Goal: Task Accomplishment & Management: Manage account settings

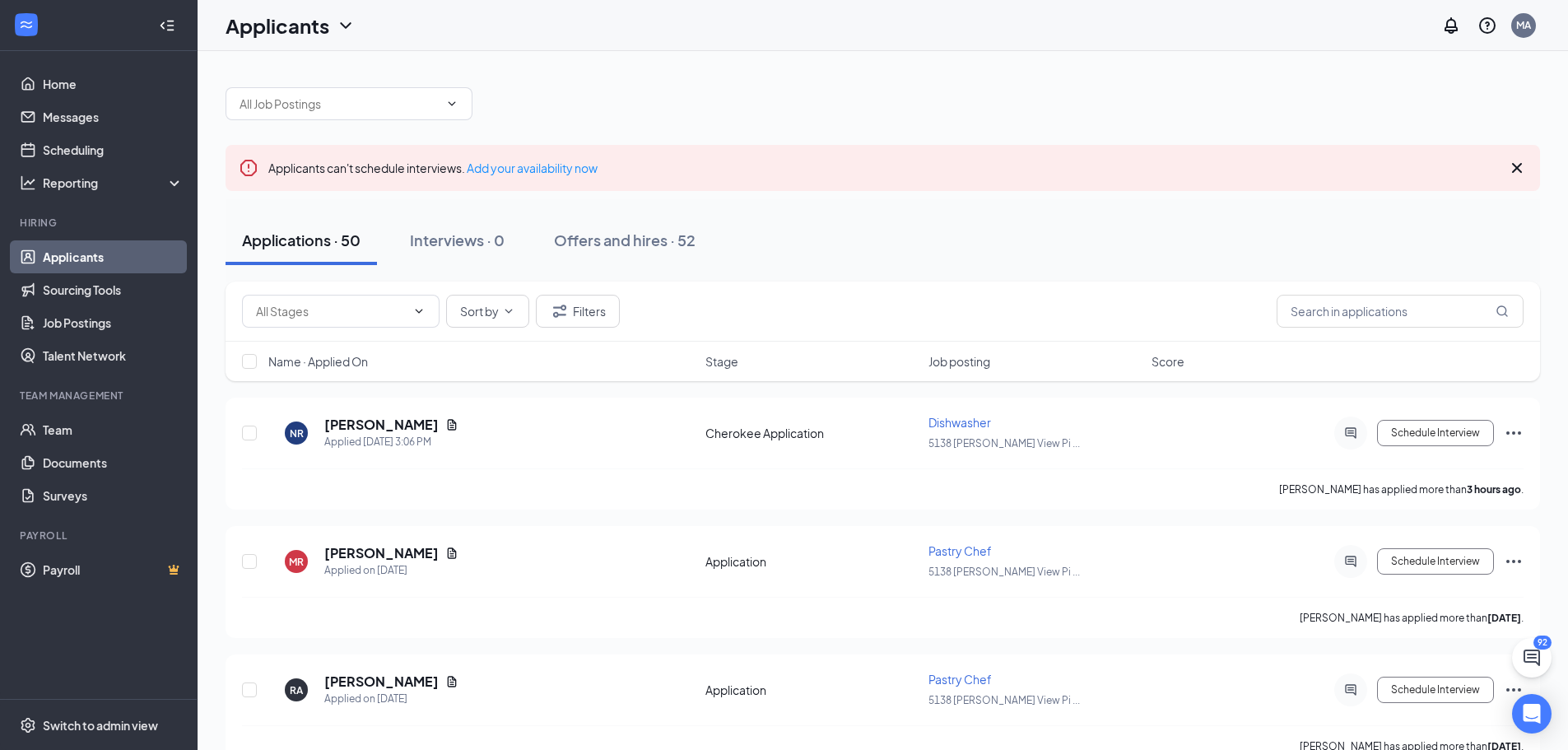
click at [282, 244] on div "Applications · 50" at bounding box center [300, 240] width 119 height 20
click at [443, 103] on span at bounding box center [450, 104] width 17 height 13
click at [450, 99] on icon "ChevronDown" at bounding box center [452, 104] width 13 height 13
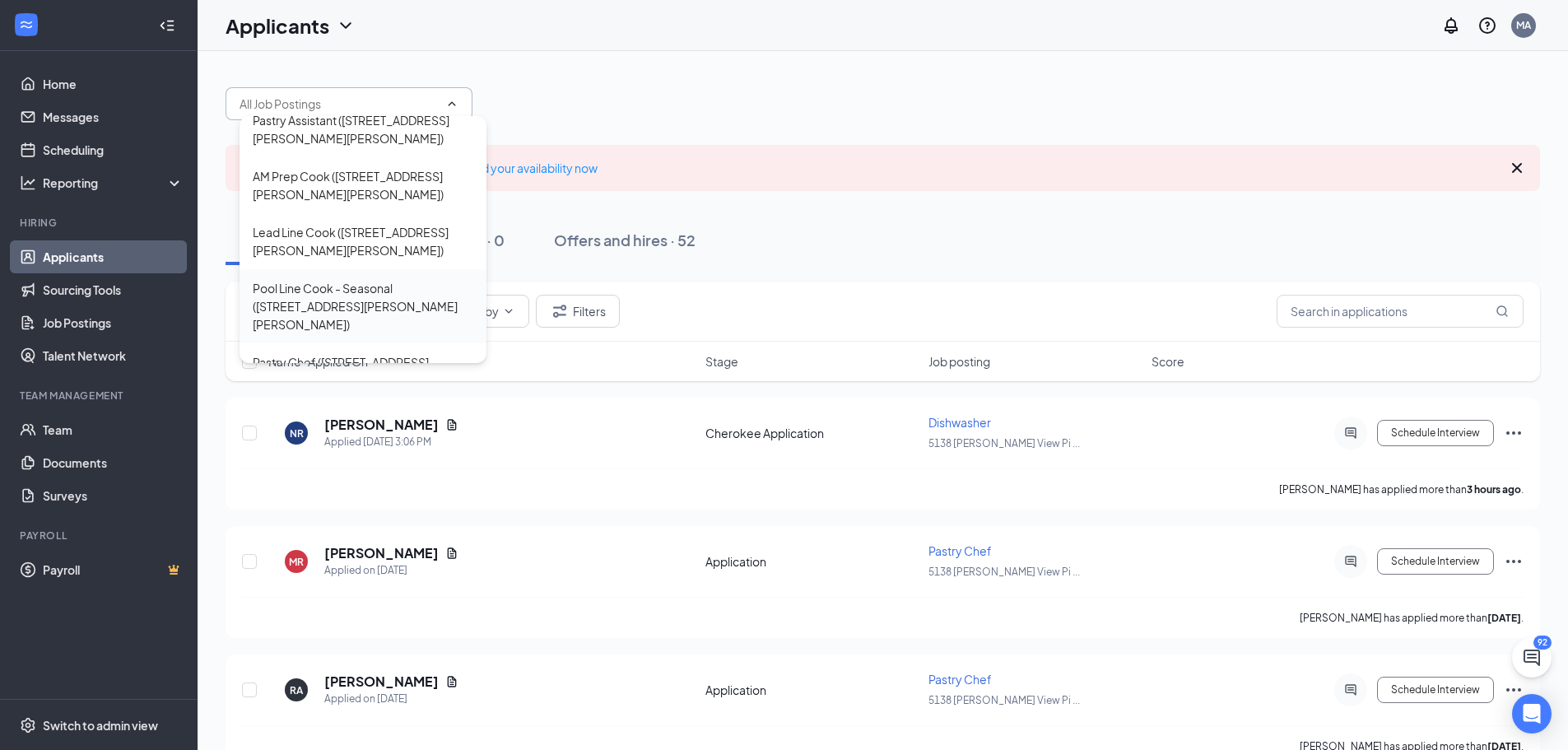
scroll to position [205, 0]
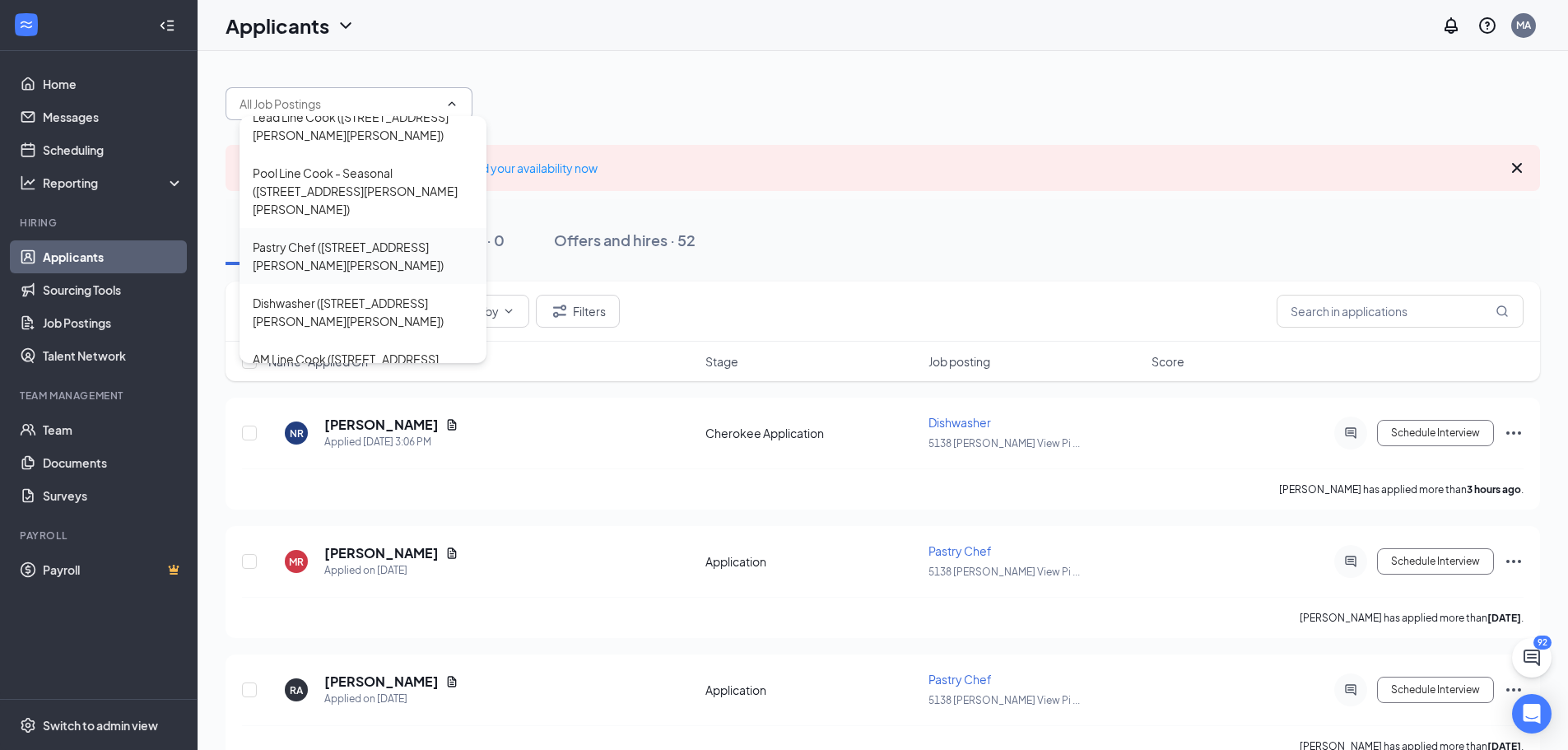
click at [344, 238] on div "Pastry Chef ([STREET_ADDRESS][PERSON_NAME][PERSON_NAME])" at bounding box center [363, 256] width 221 height 36
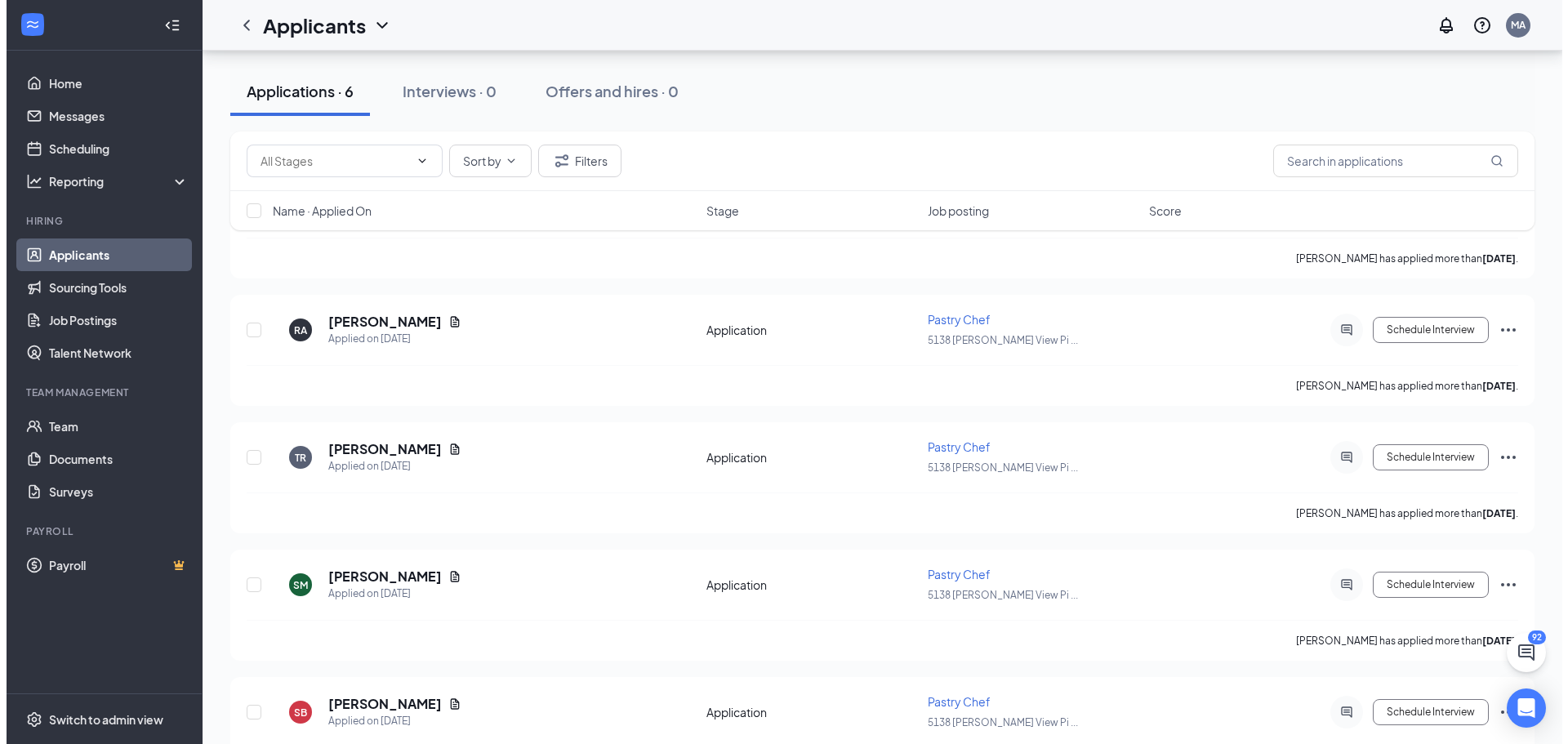
scroll to position [326, 0]
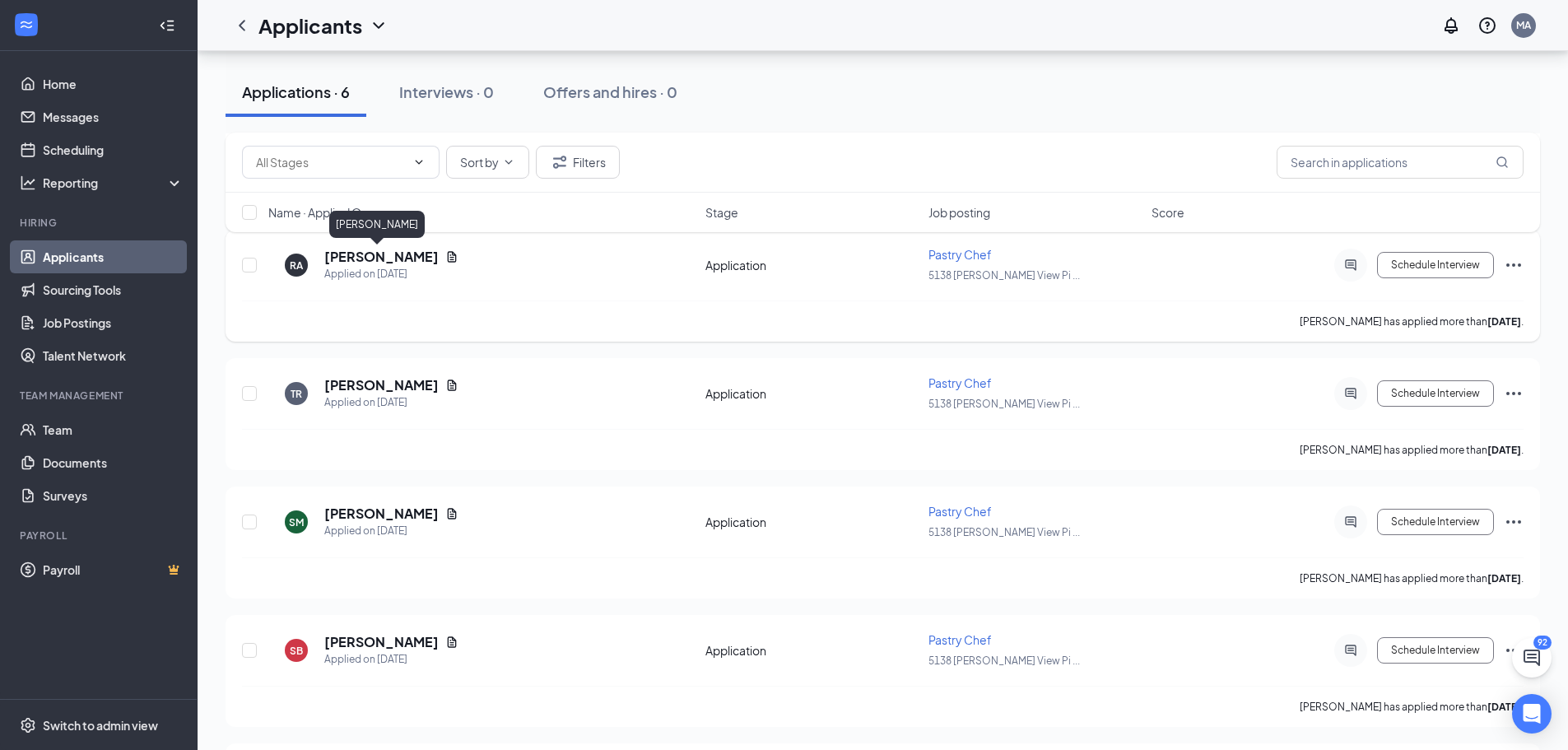
click at [369, 257] on h5 "[PERSON_NAME]" at bounding box center [381, 257] width 114 height 19
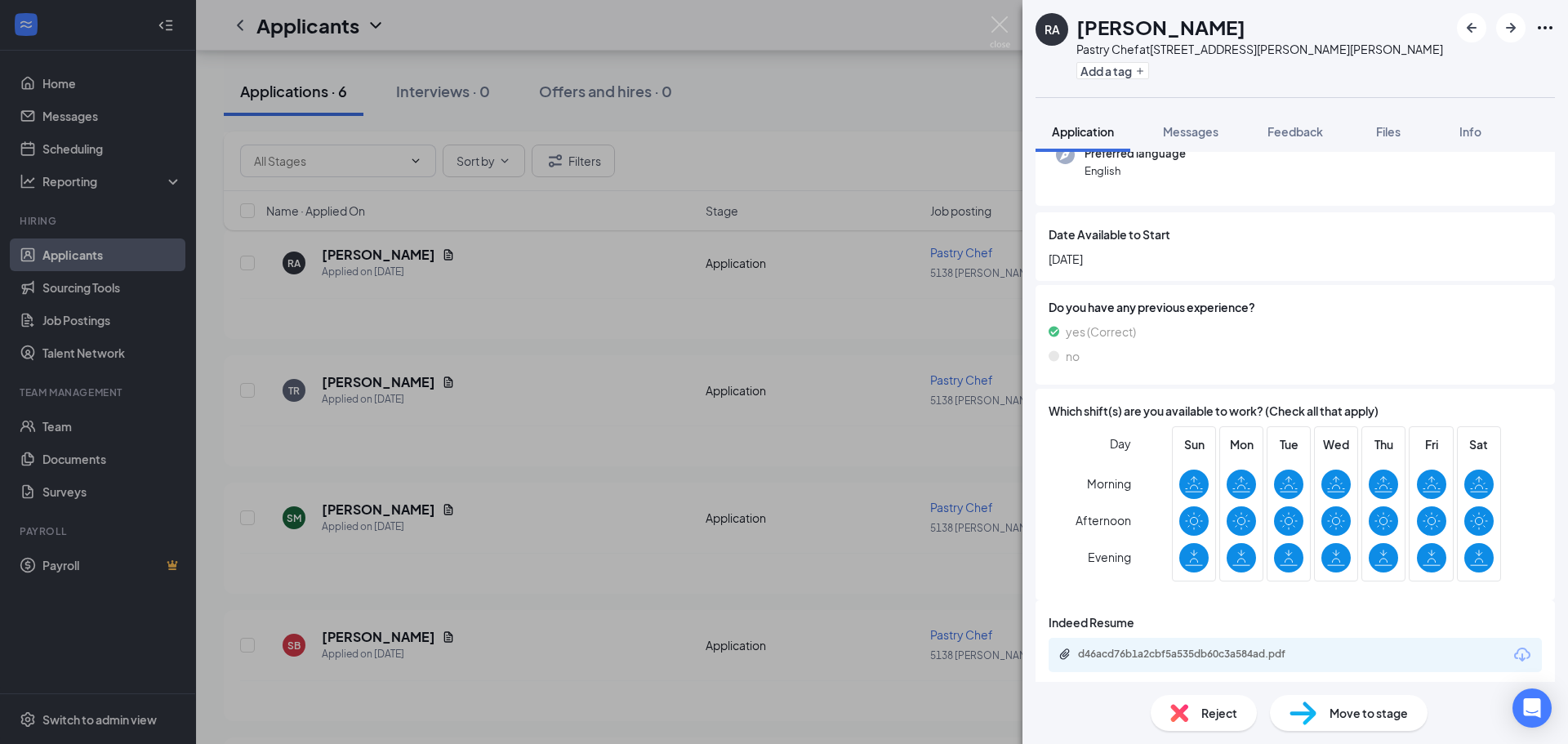
scroll to position [183, 0]
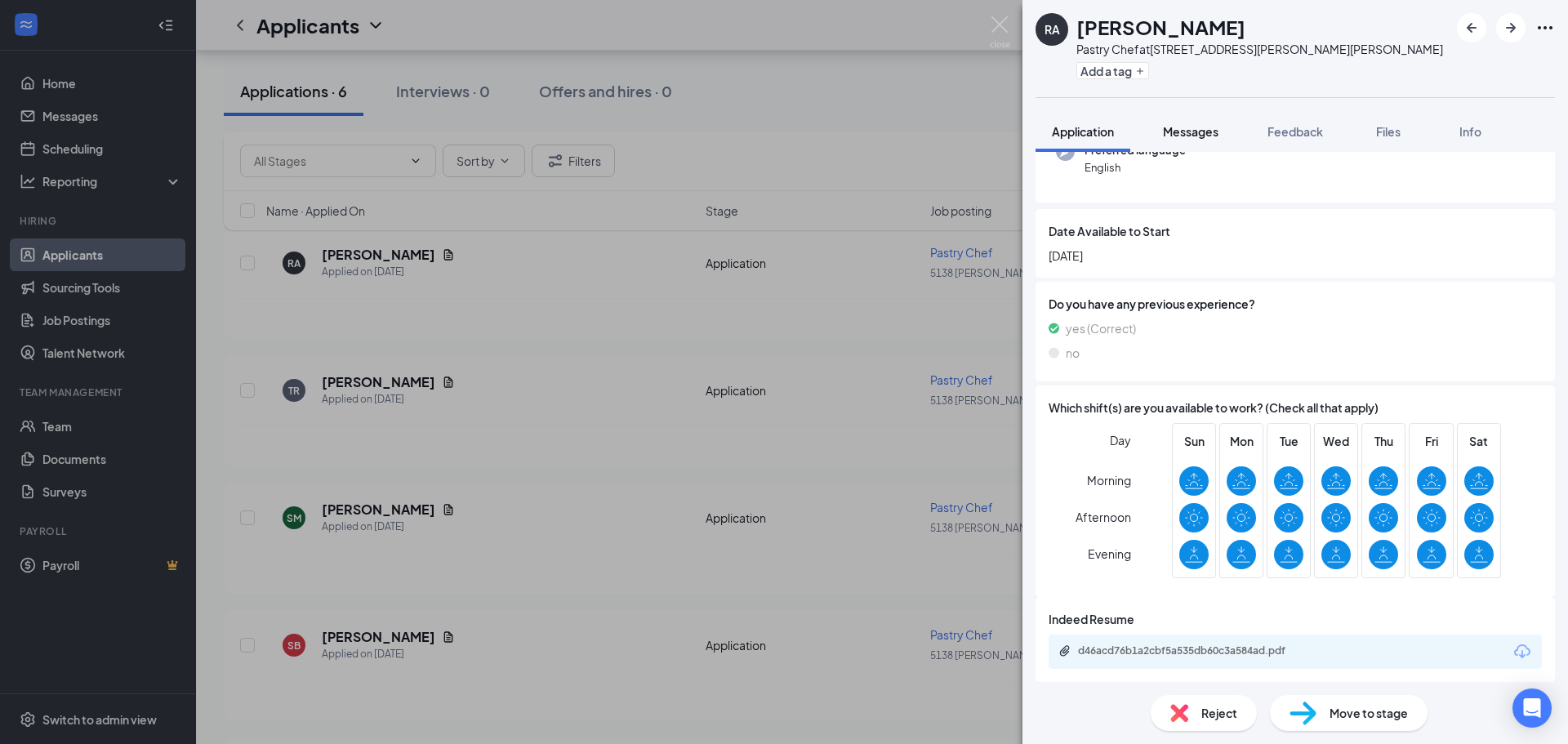
click at [1190, 130] on span "Messages" at bounding box center [1190, 132] width 55 height 15
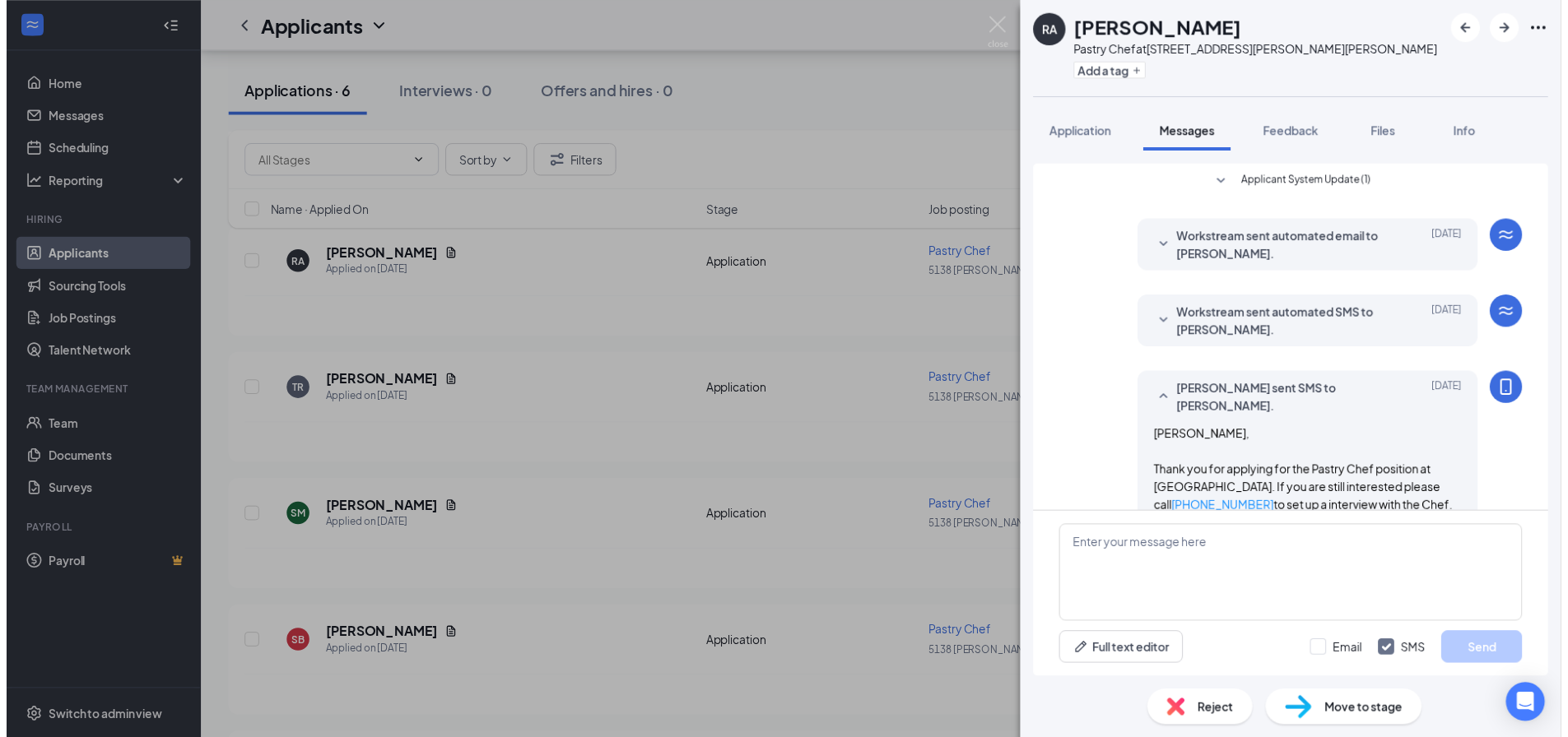
scroll to position [28, 0]
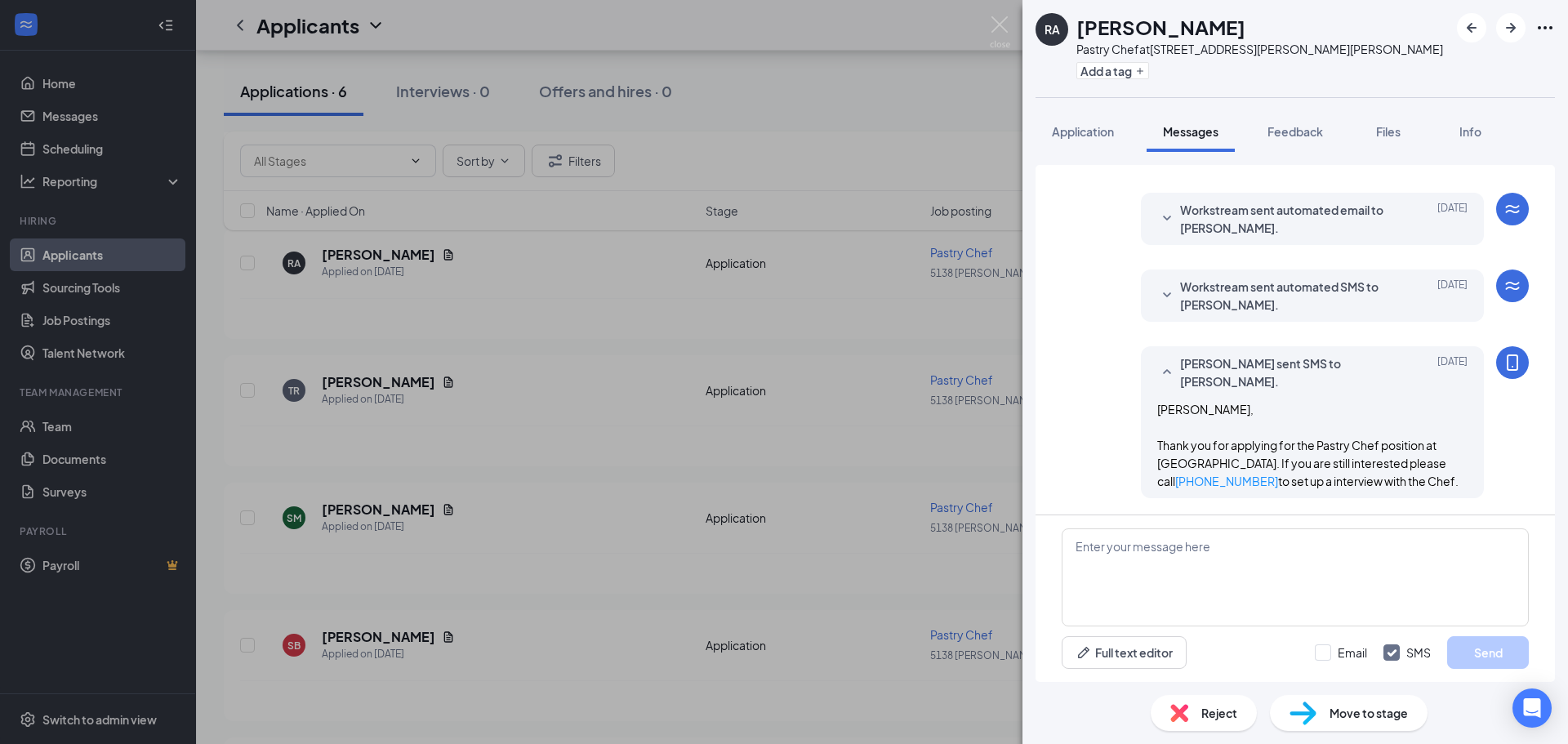
click at [920, 152] on div "RA [PERSON_NAME] Pastry Chef at [STREET_ADDRESS][PERSON_NAME][PERSON_NAME] Add …" at bounding box center [784, 372] width 1568 height 744
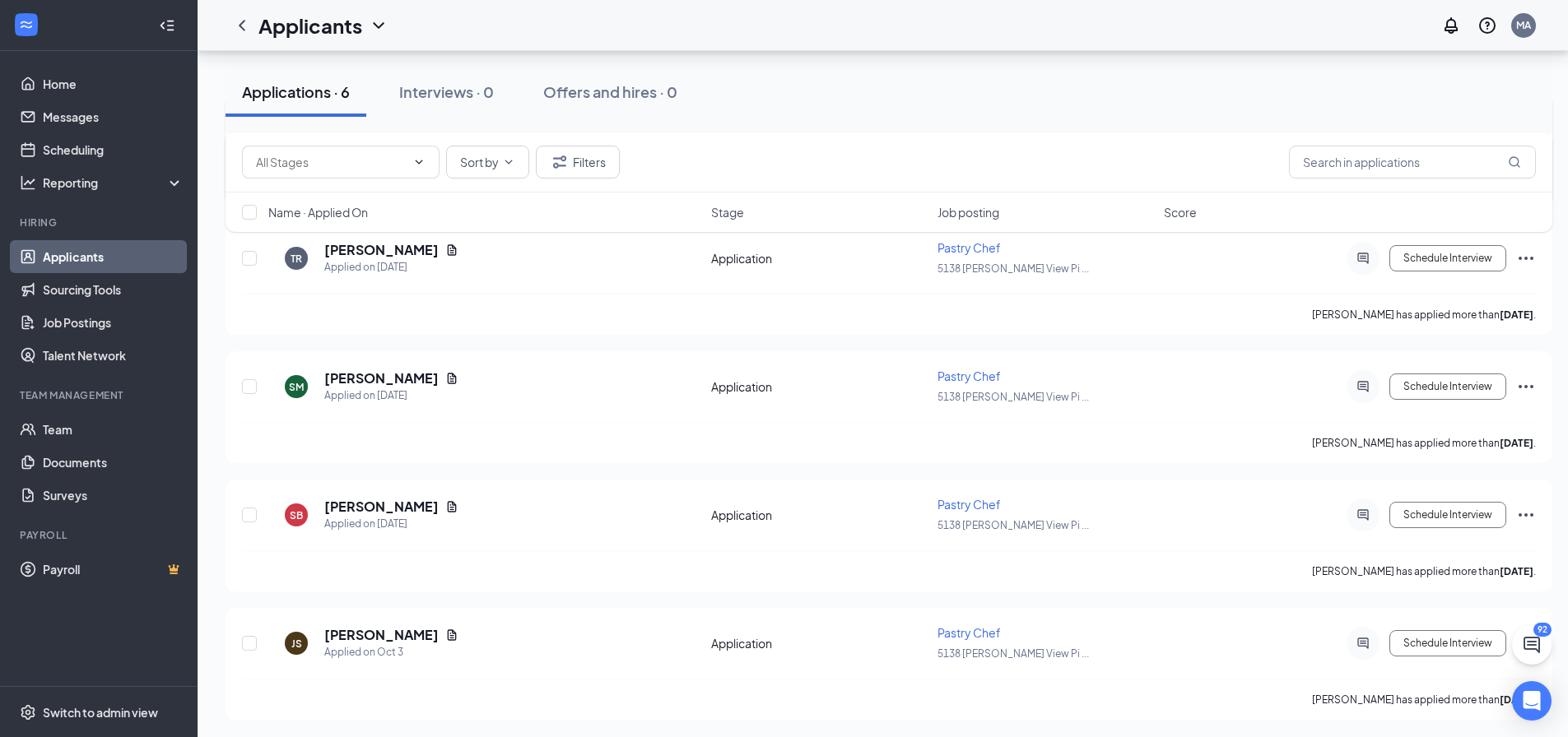
scroll to position [466, 0]
click at [364, 505] on h5 "[PERSON_NAME]" at bounding box center [381, 505] width 114 height 19
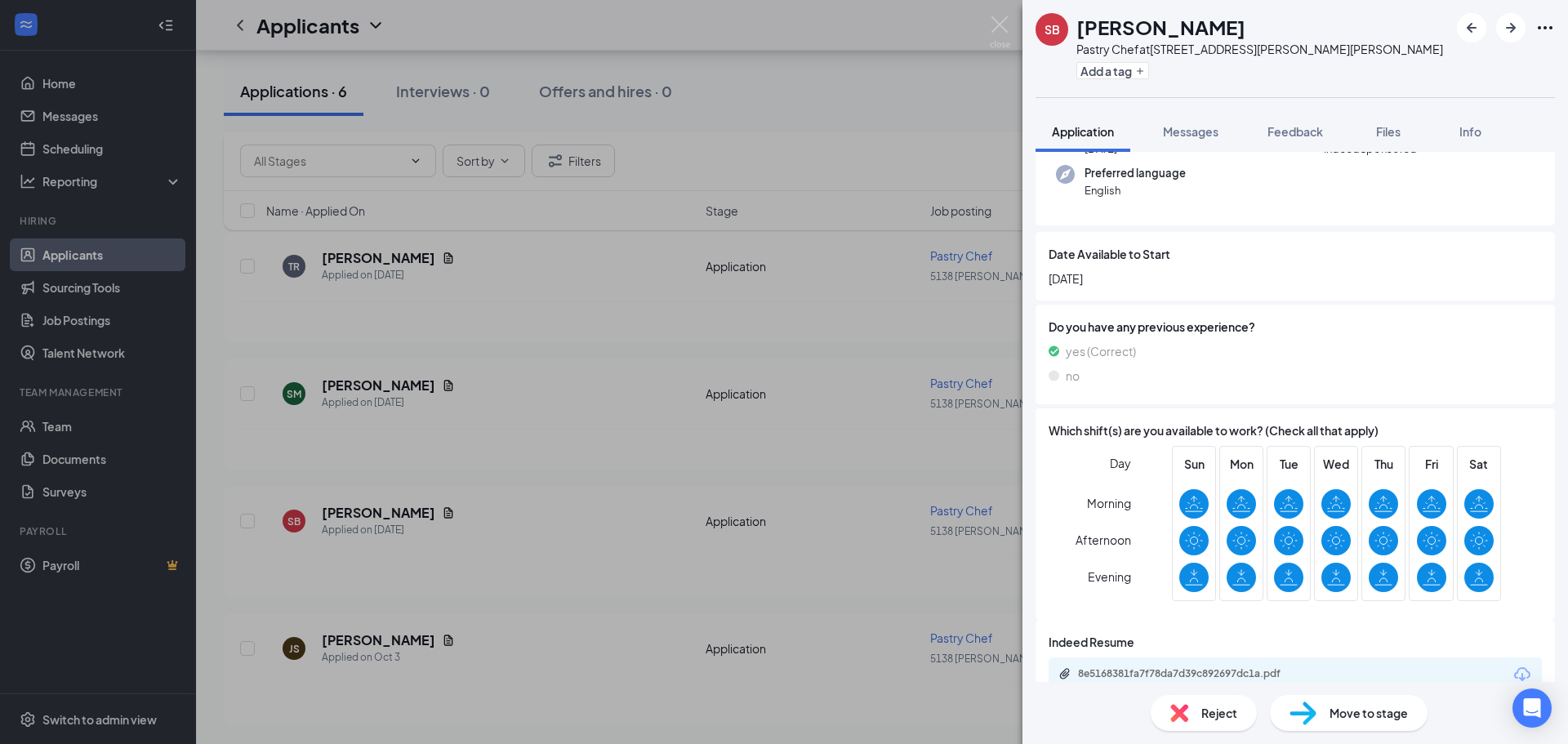
scroll to position [183, 0]
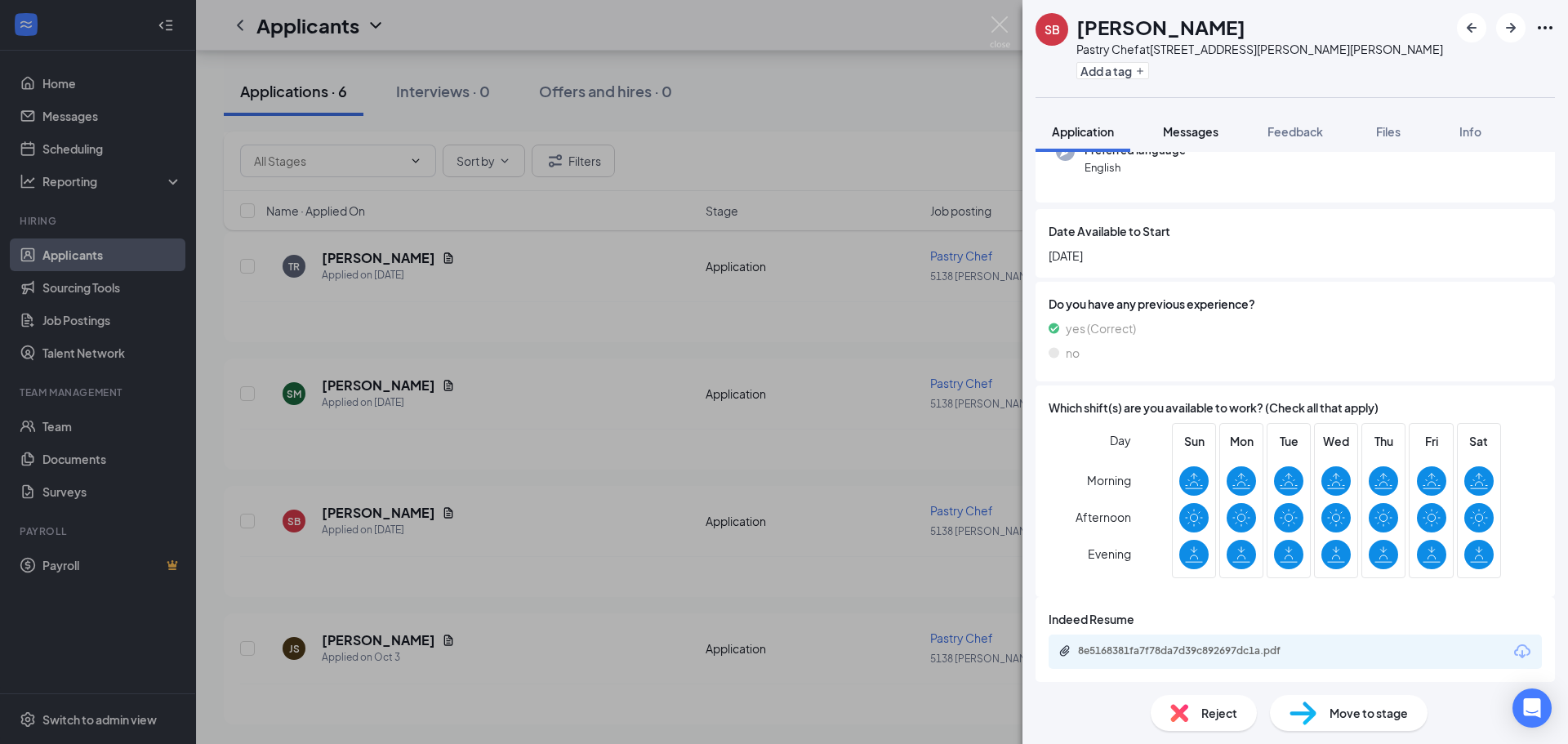
click at [1192, 132] on span "Messages" at bounding box center [1190, 132] width 55 height 15
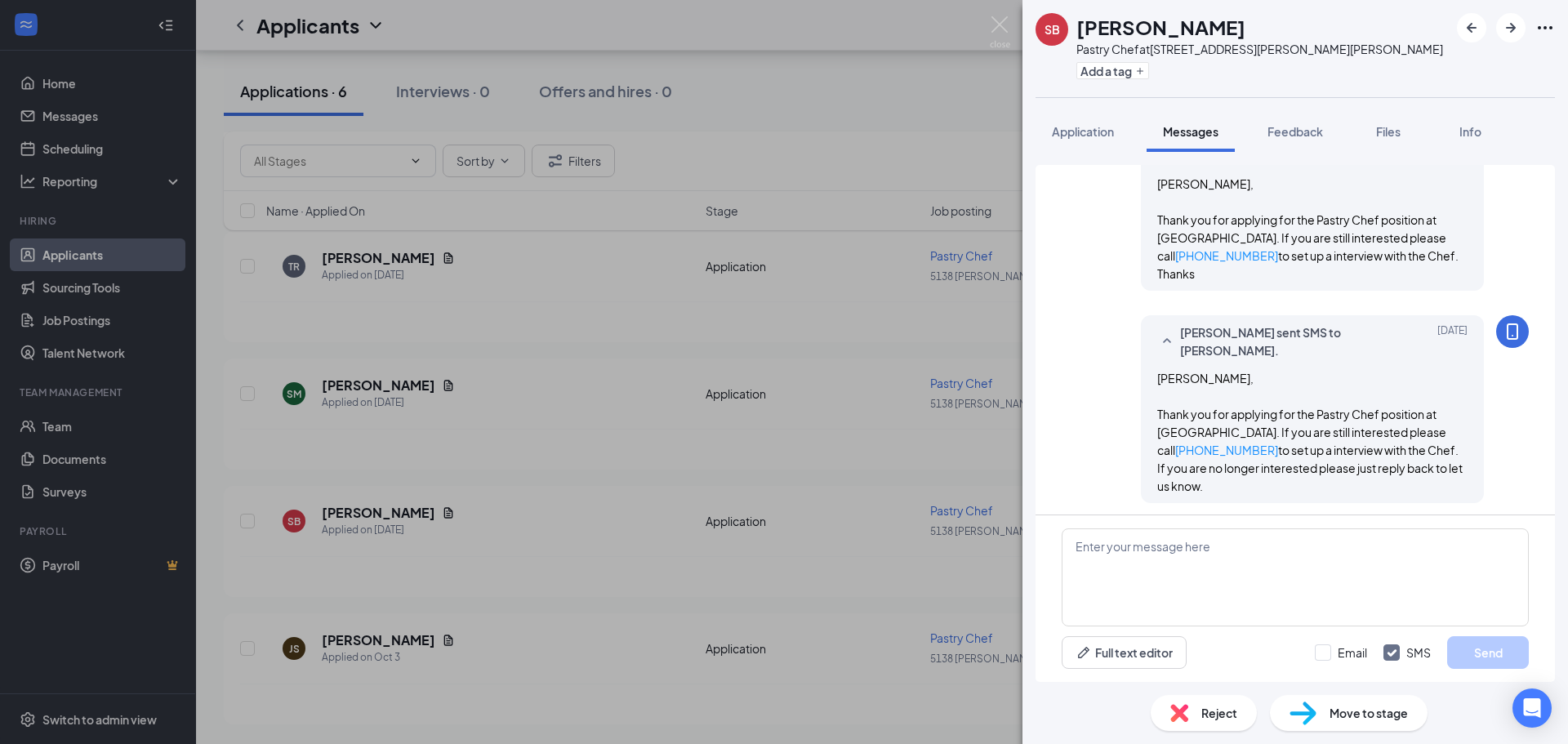
scroll to position [258, 0]
click at [1074, 134] on span "Application" at bounding box center [1083, 132] width 62 height 15
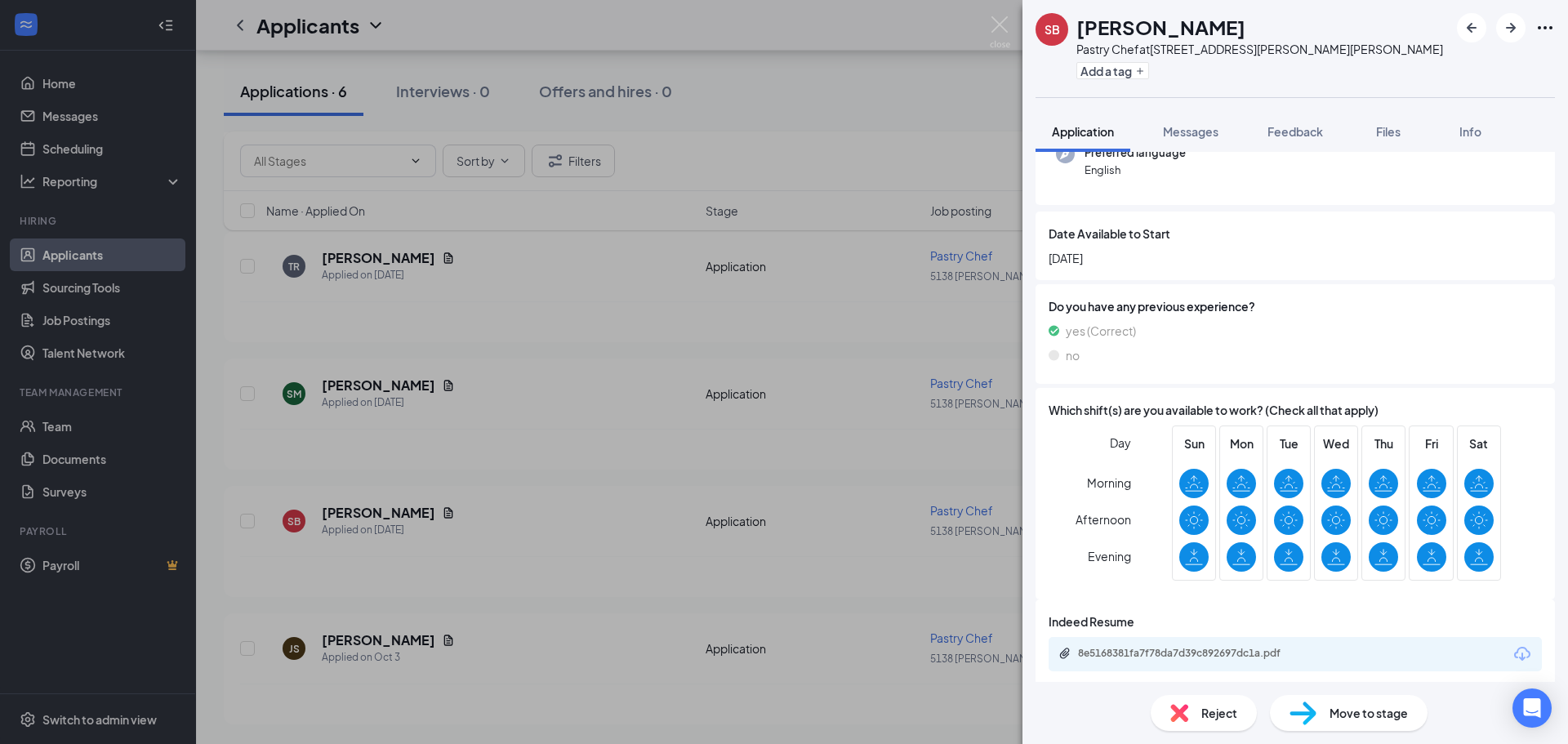
scroll to position [190, 0]
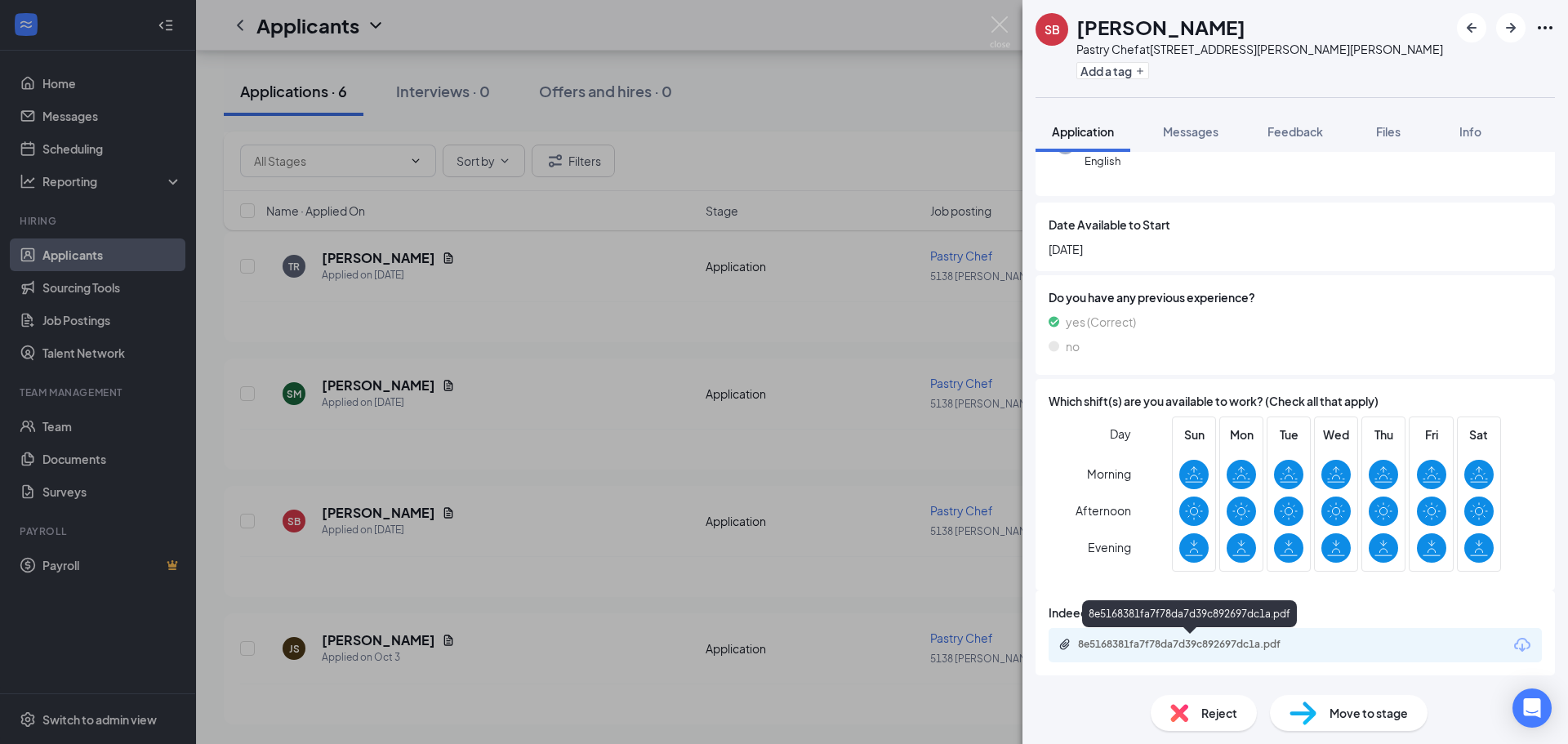
click at [1173, 645] on div "8e5168381fa7f78da7d39c892697dc1a.pdf" at bounding box center [1192, 645] width 229 height 13
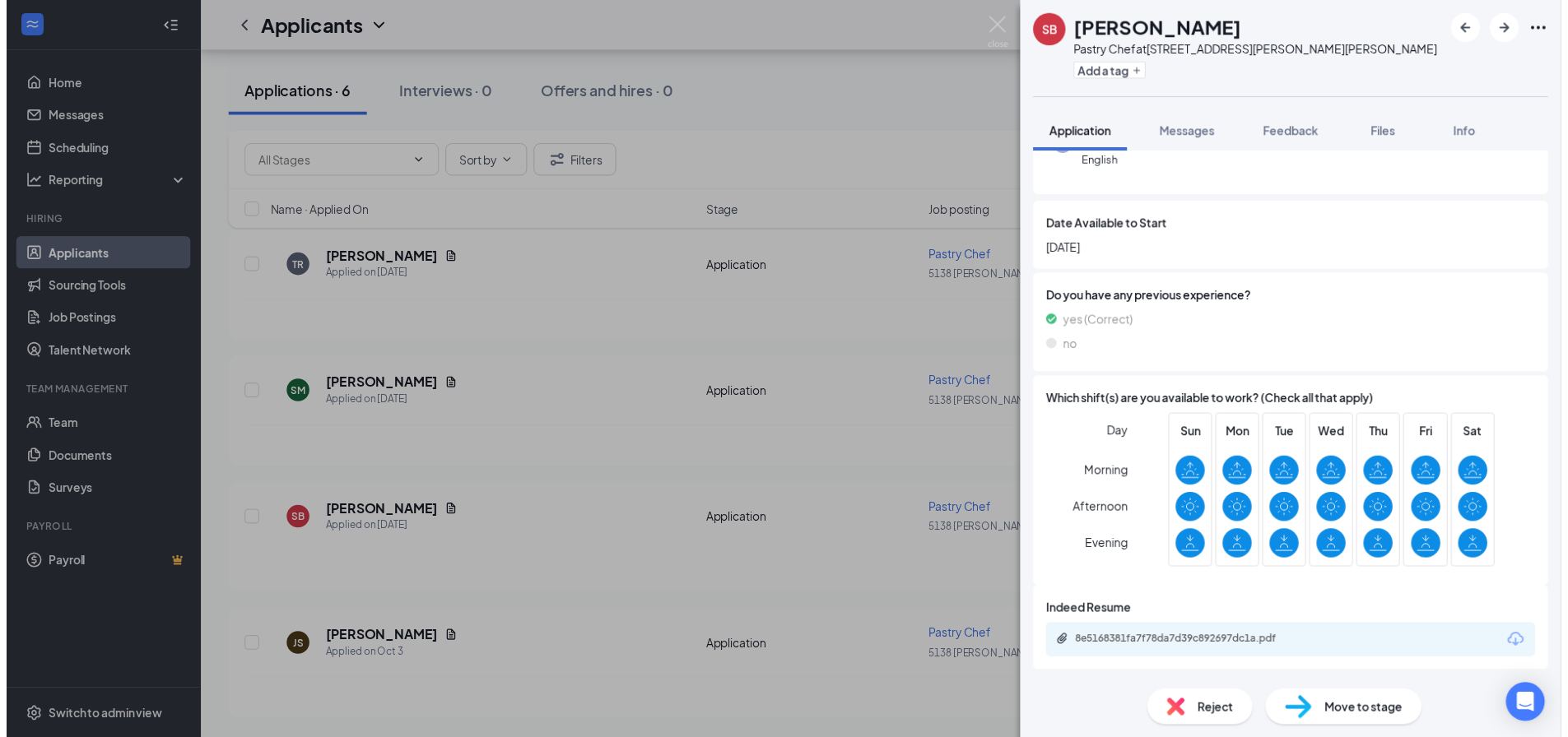
scroll to position [185, 0]
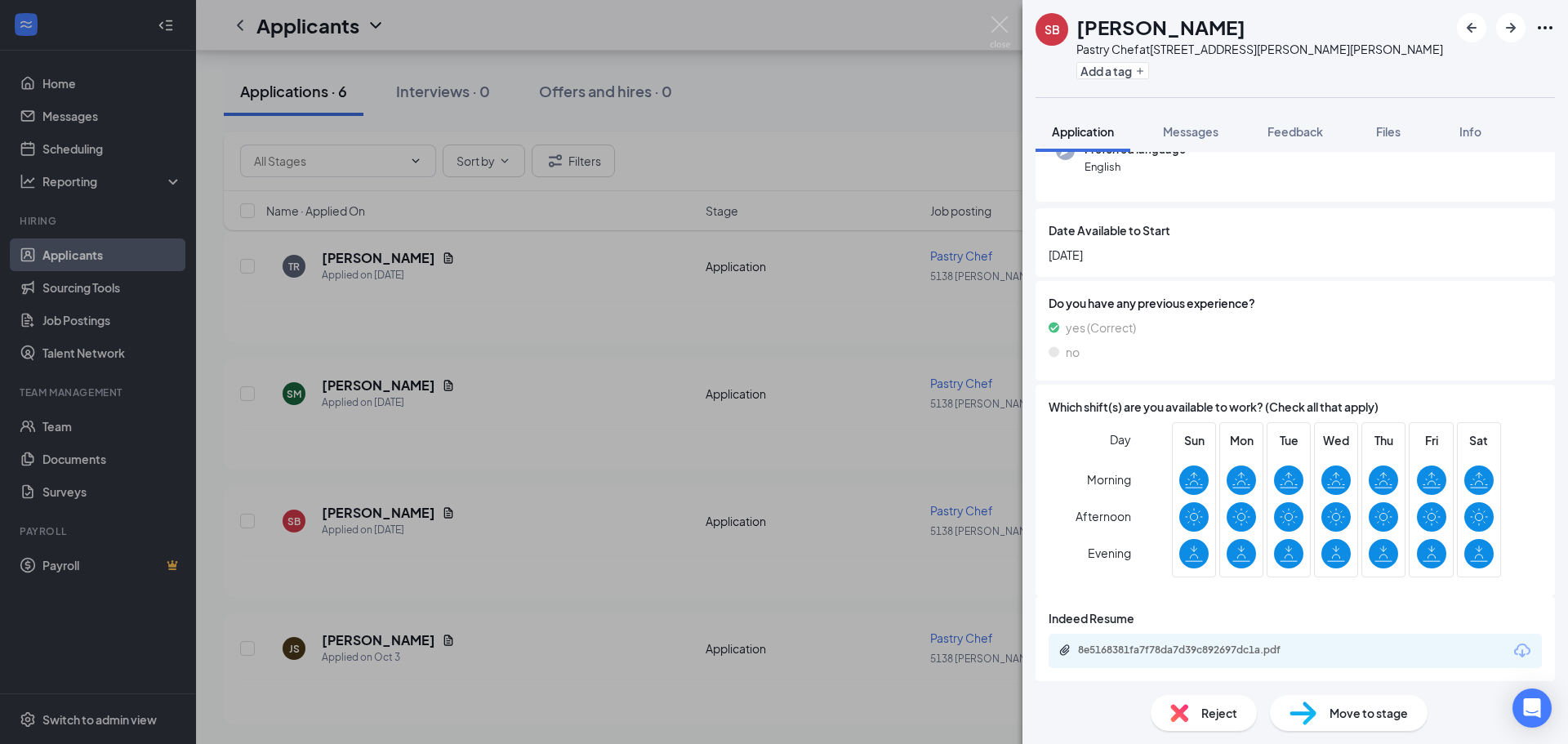
click at [837, 435] on div "[PERSON_NAME] Pastry Chef at [STREET_ADDRESS][PERSON_NAME][PERSON_NAME] Add a t…" at bounding box center [784, 372] width 1568 height 744
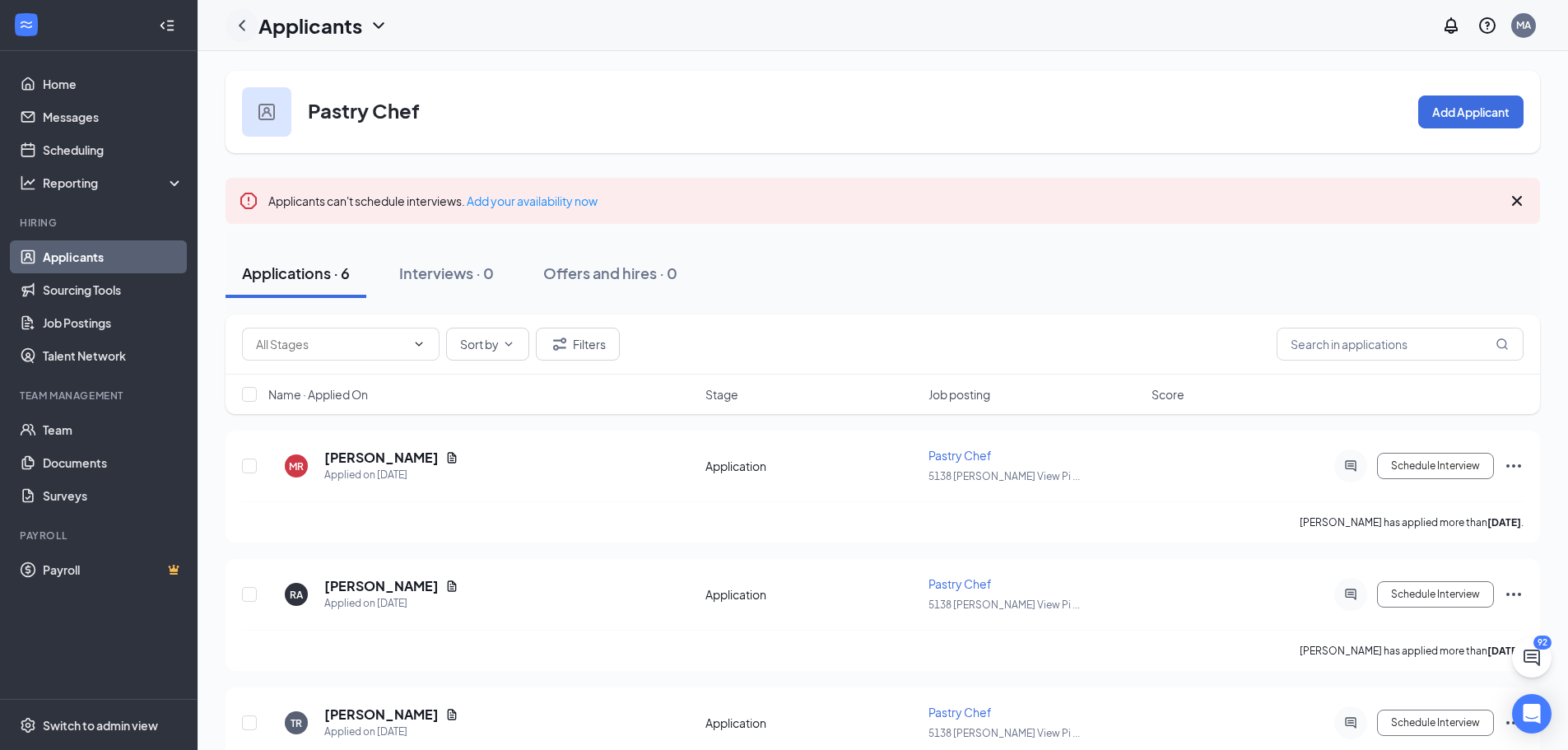
click at [239, 24] on icon "ChevronLeft" at bounding box center [242, 25] width 19 height 19
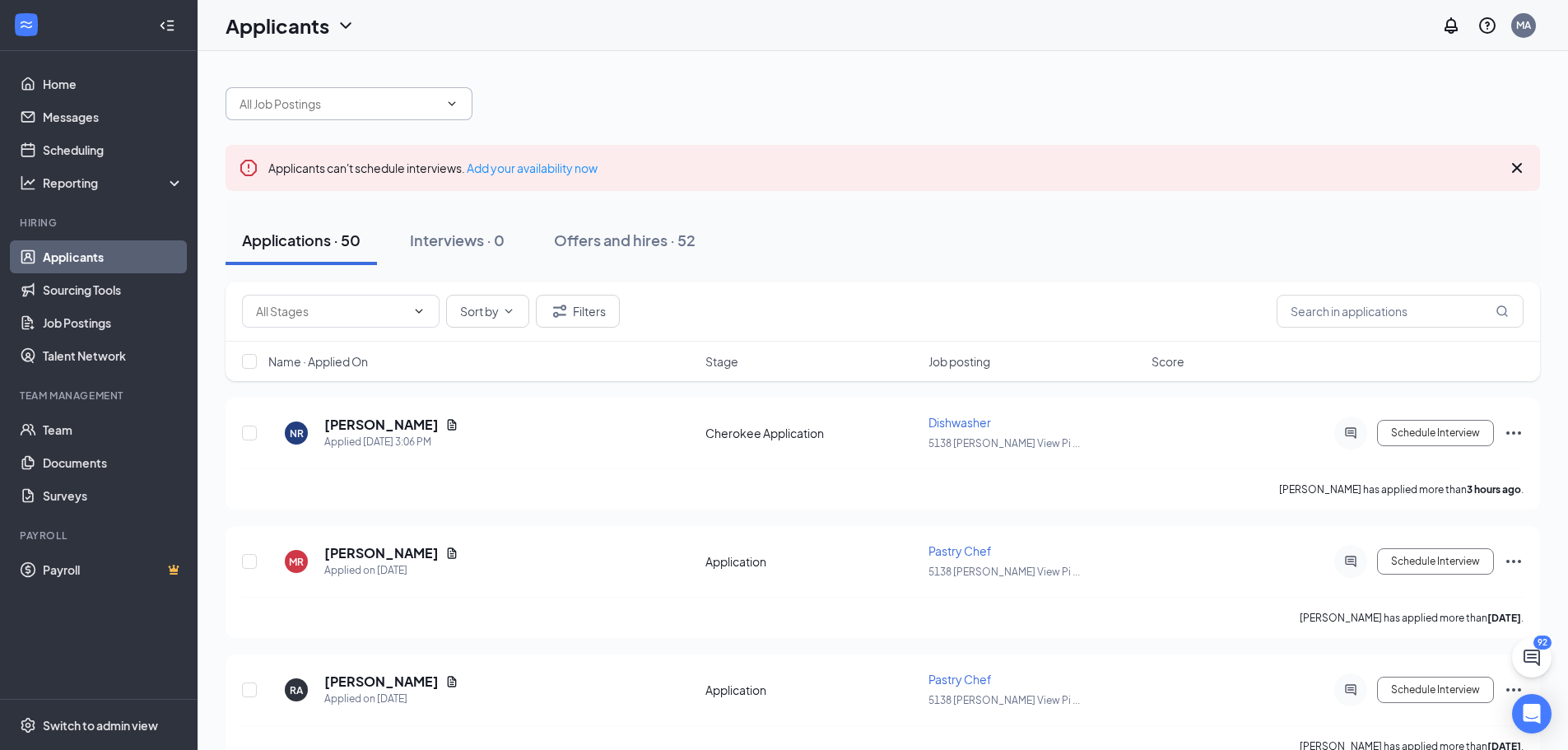
click at [455, 104] on icon "ChevronDown" at bounding box center [452, 104] width 13 height 13
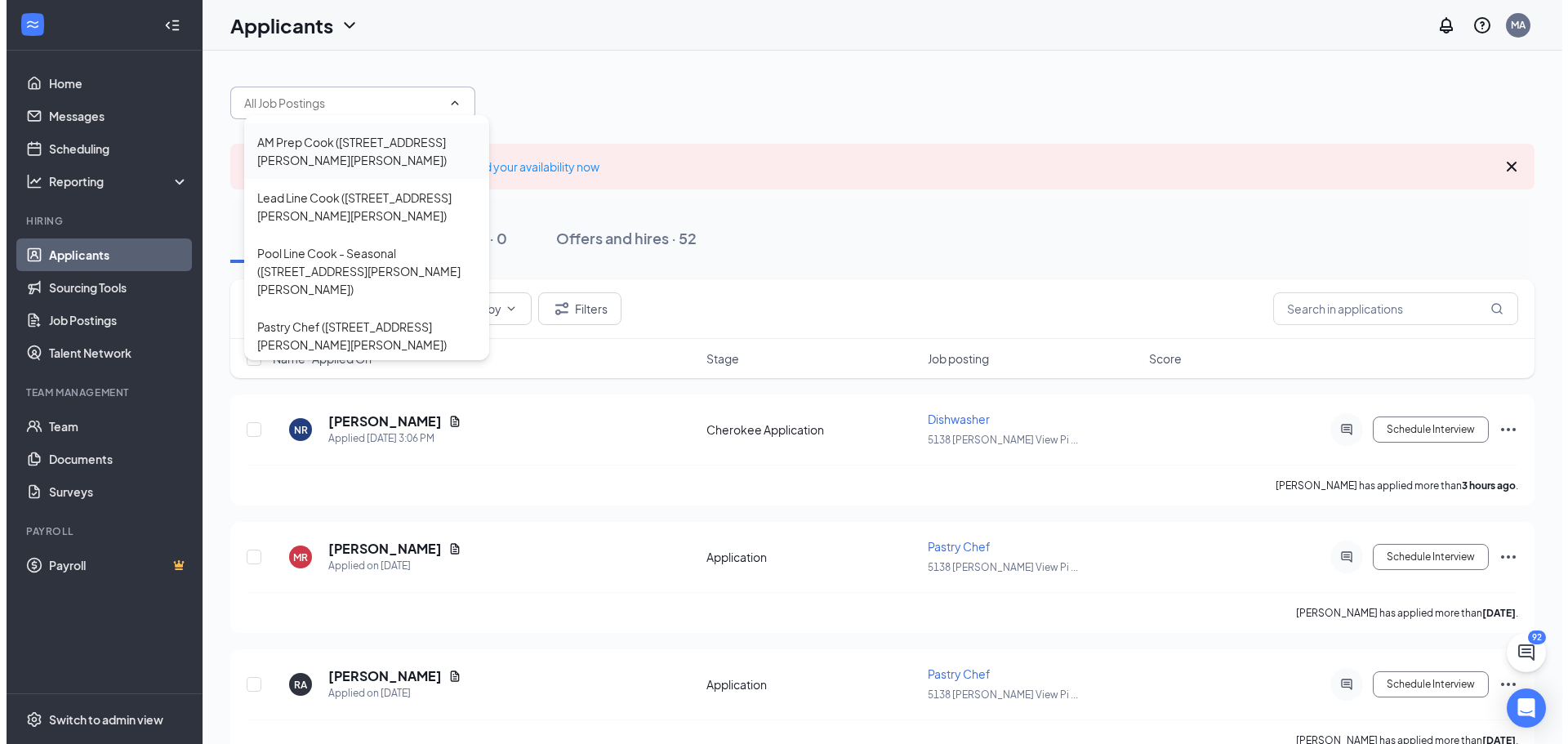
scroll to position [203, 0]
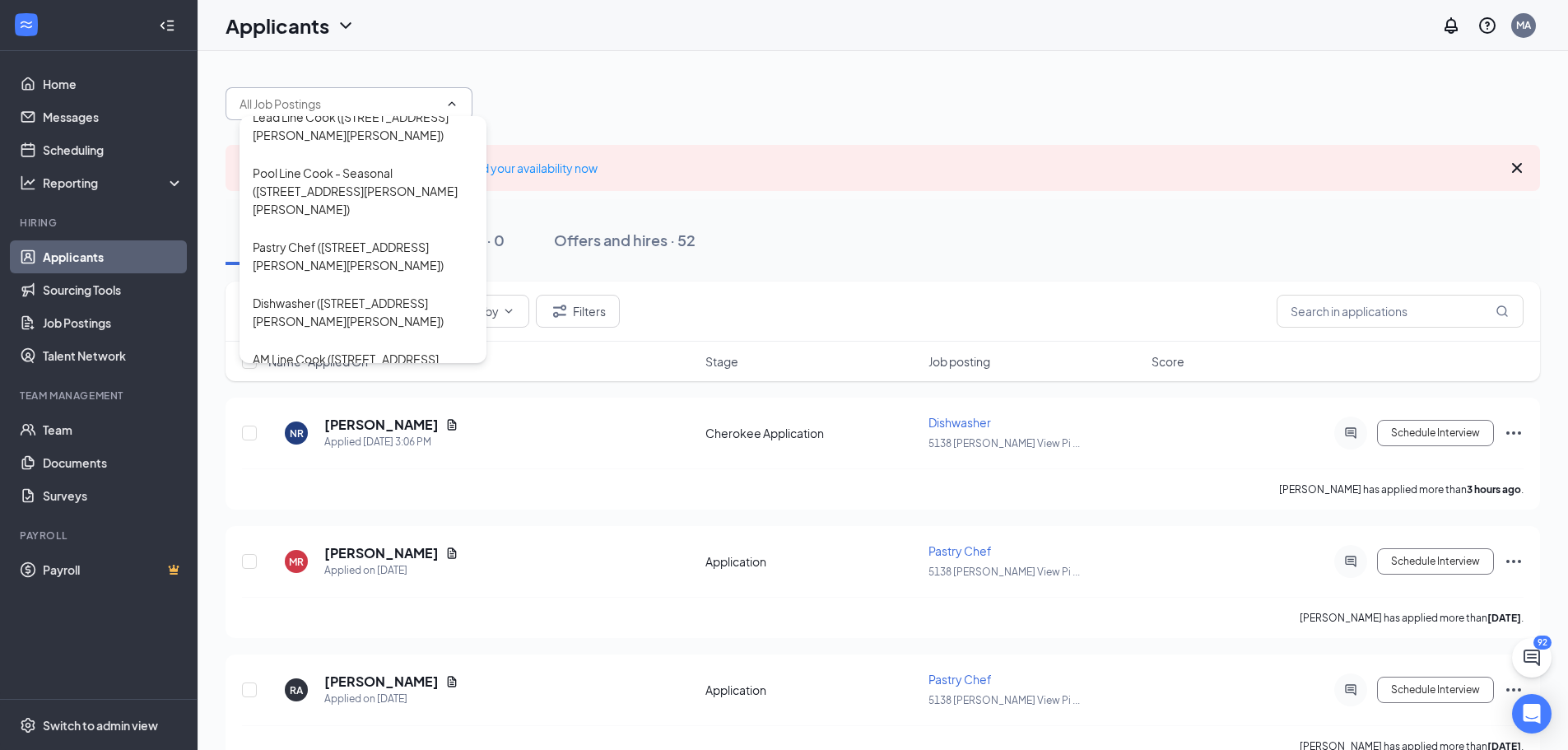
click at [315, 462] on div "PM Line Cook ([STREET_ADDRESS][PERSON_NAME][PERSON_NAME])" at bounding box center [363, 480] width 221 height 36
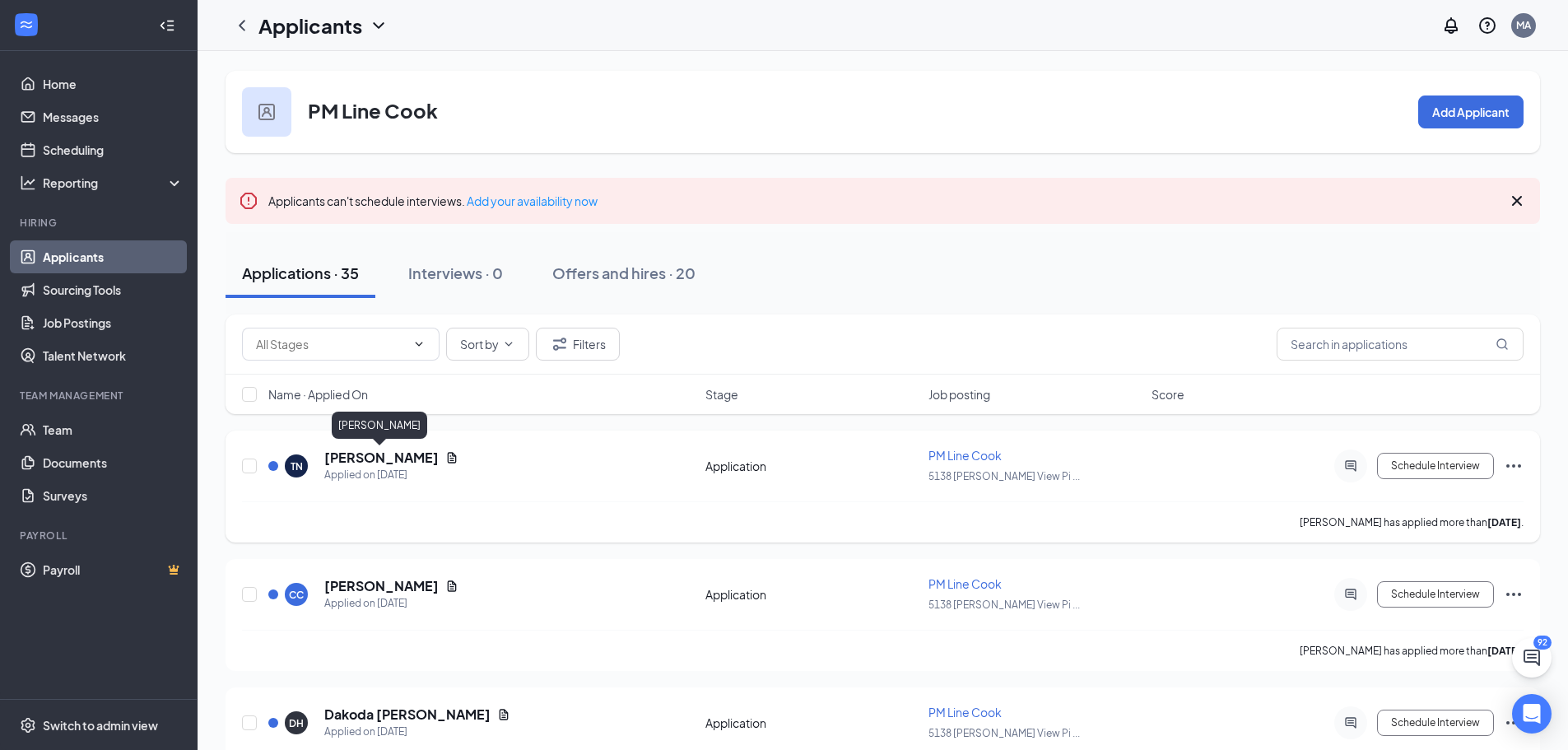
click at [379, 458] on h5 "[PERSON_NAME]" at bounding box center [381, 458] width 114 height 19
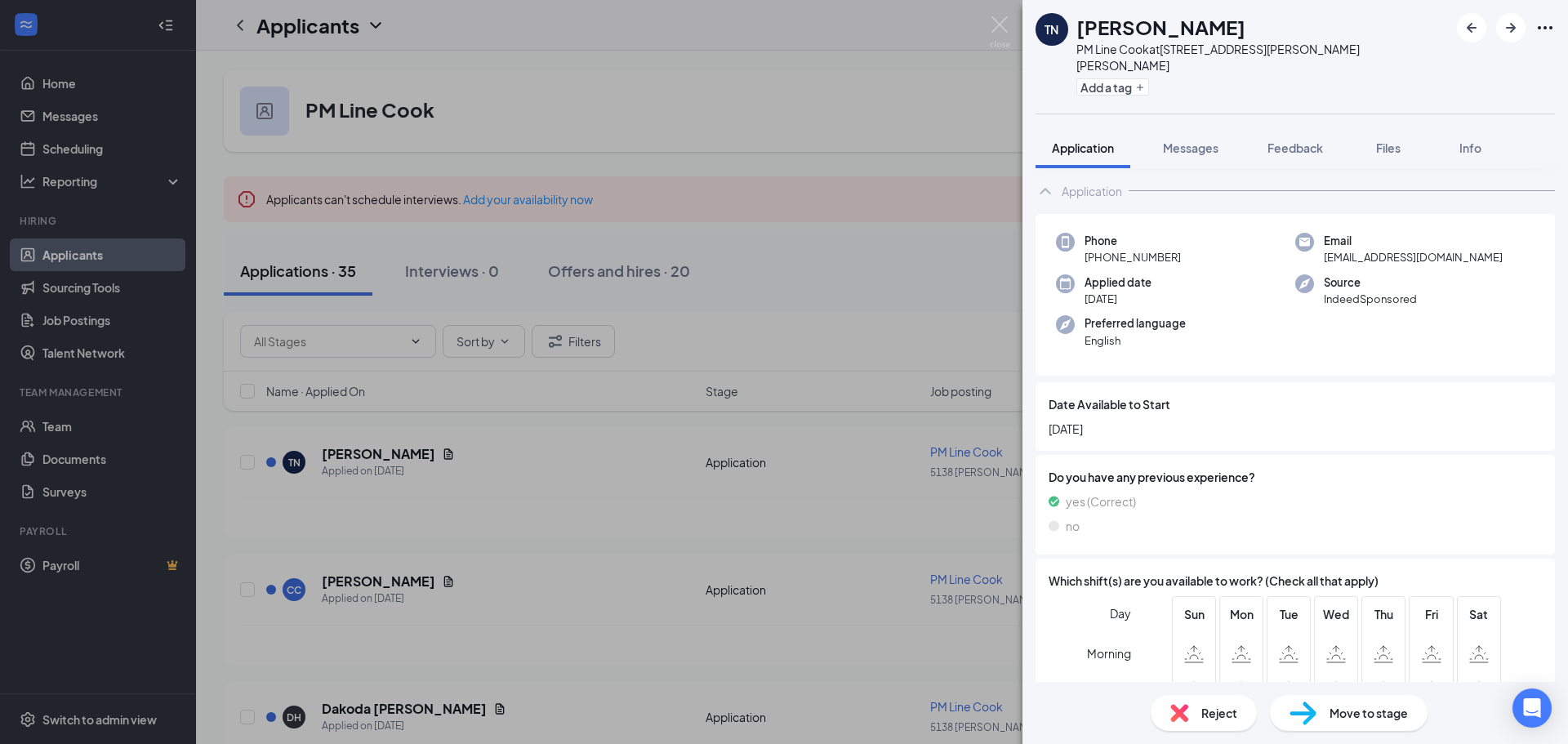
scroll to position [235, 0]
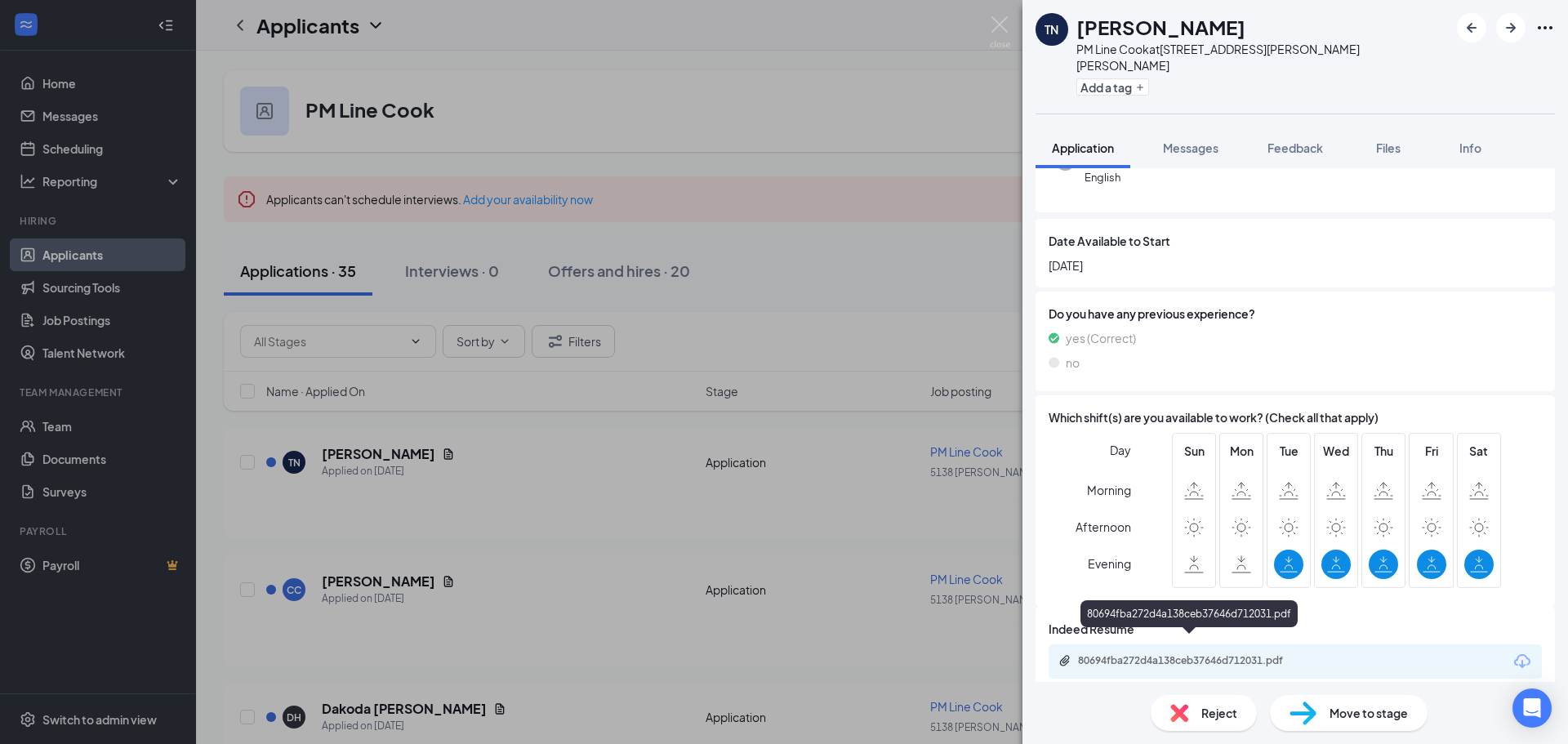
click at [1181, 654] on div "80694fba272d4a138ceb37646d712031.pdf" at bounding box center [1192, 660] width 229 height 13
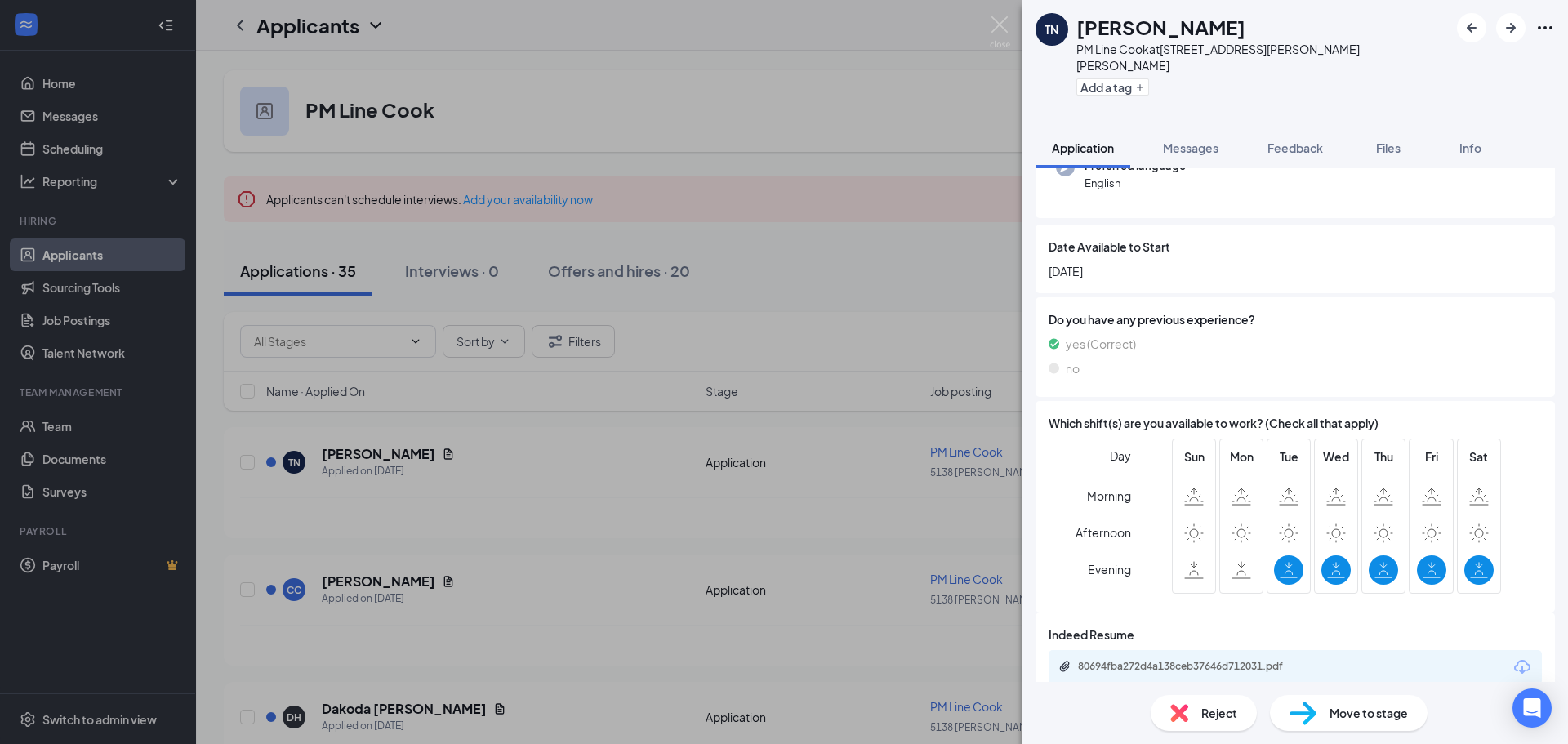
click at [1191, 717] on div "Reject" at bounding box center [1203, 712] width 106 height 36
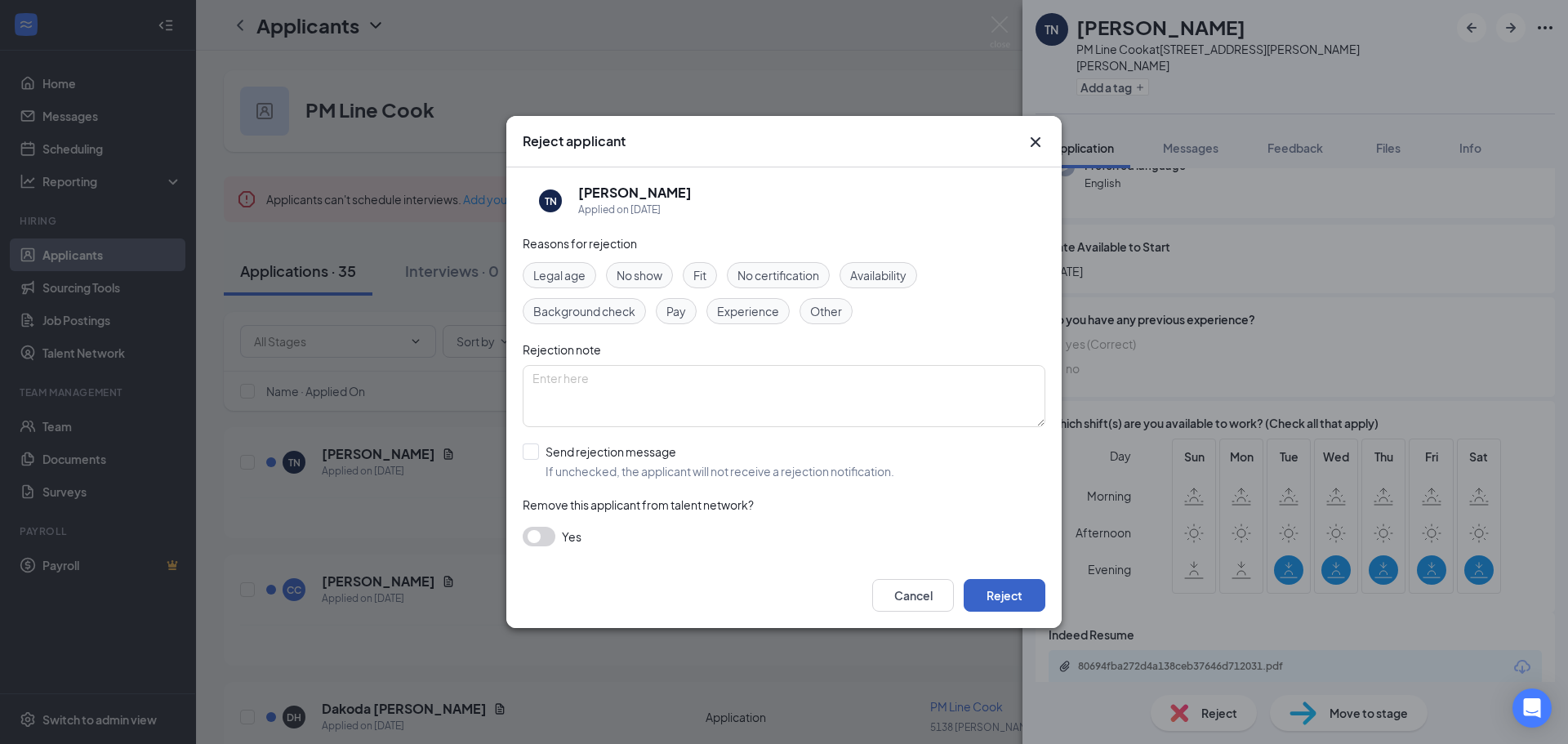
click at [1009, 588] on button "Reject" at bounding box center [1004, 595] width 82 height 33
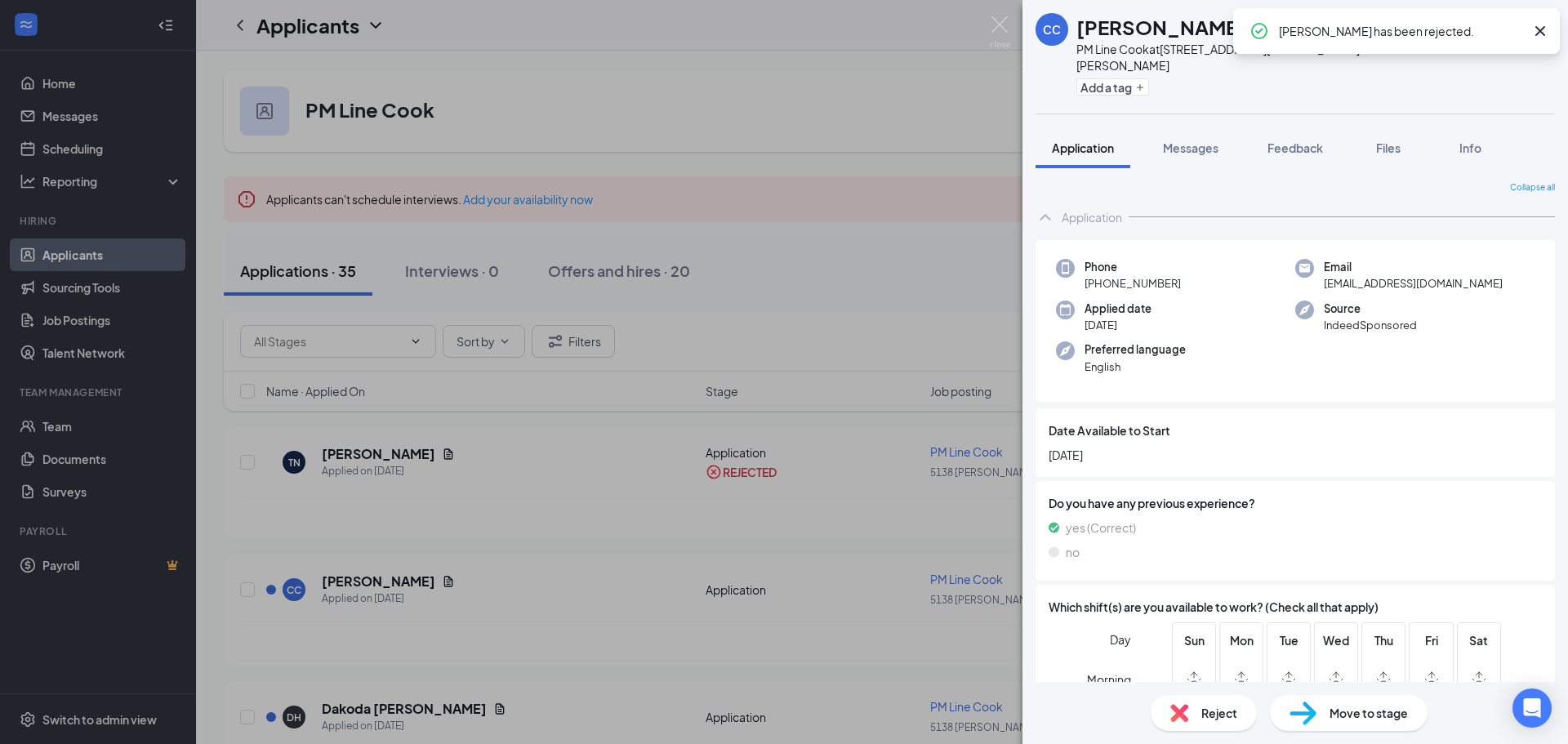
scroll to position [184, 0]
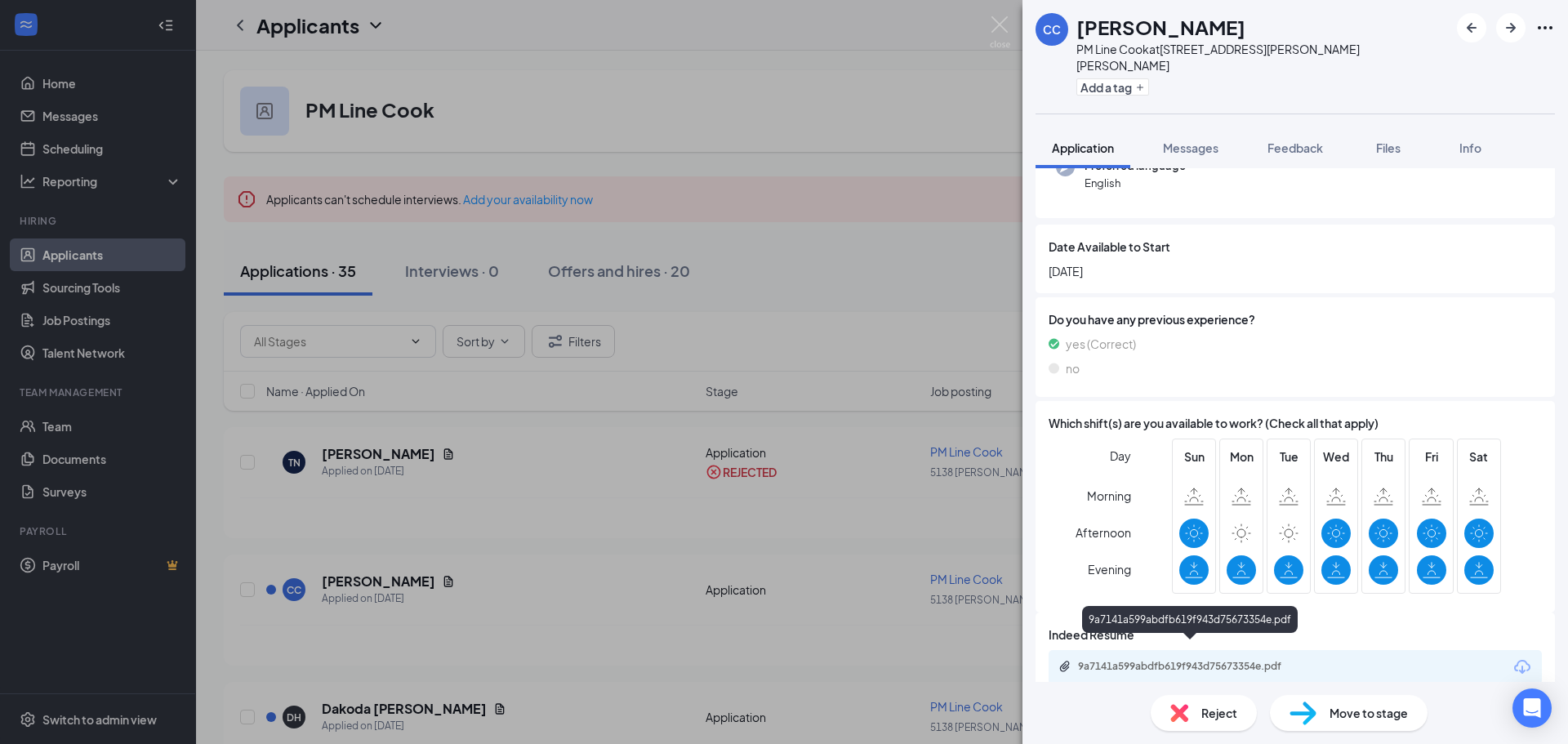
click at [1131, 660] on div "9a7141a599abdfb619f943d75673354e.pdf" at bounding box center [1192, 666] width 229 height 13
click at [1185, 708] on img at bounding box center [1179, 713] width 18 height 18
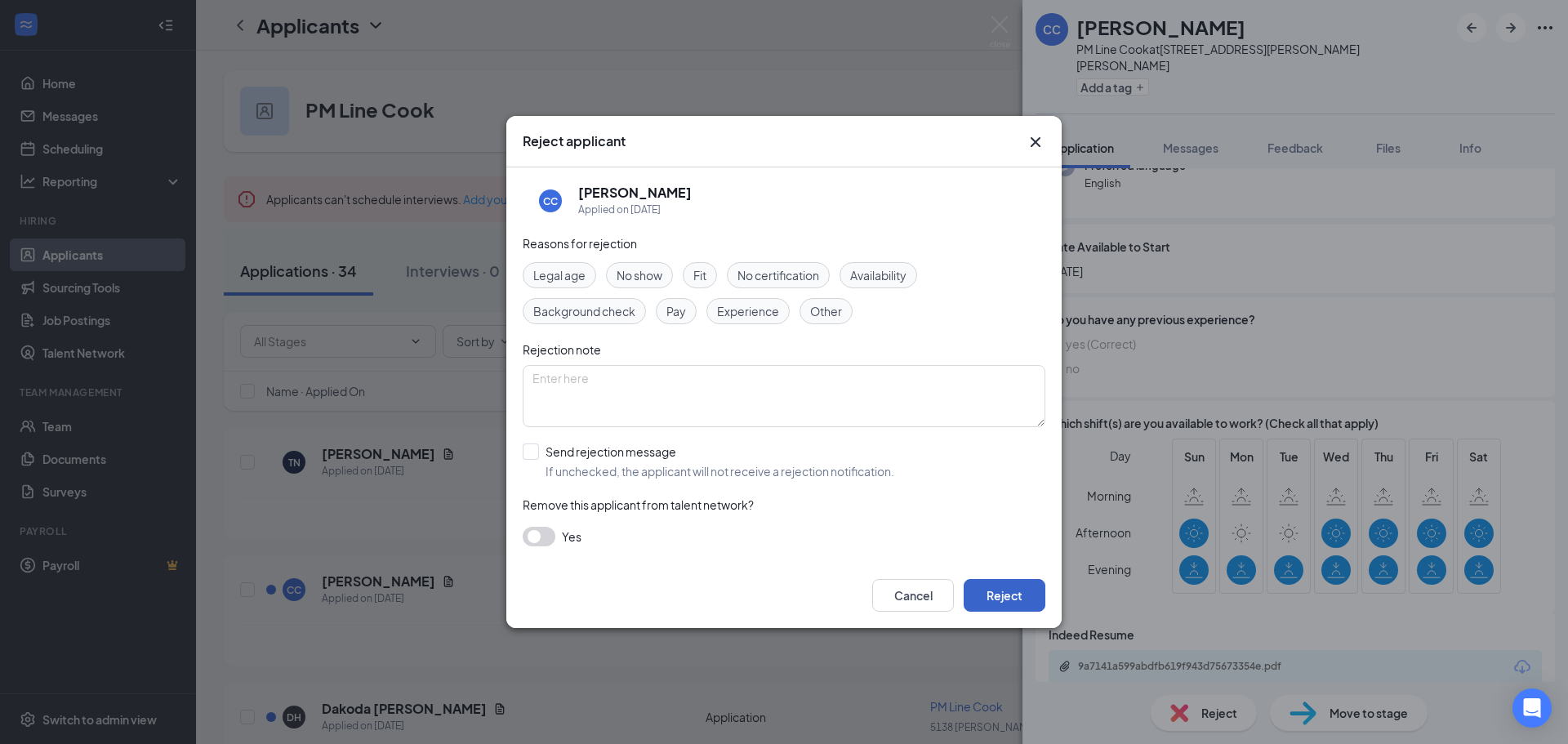
click at [1020, 590] on button "Reject" at bounding box center [1004, 595] width 82 height 33
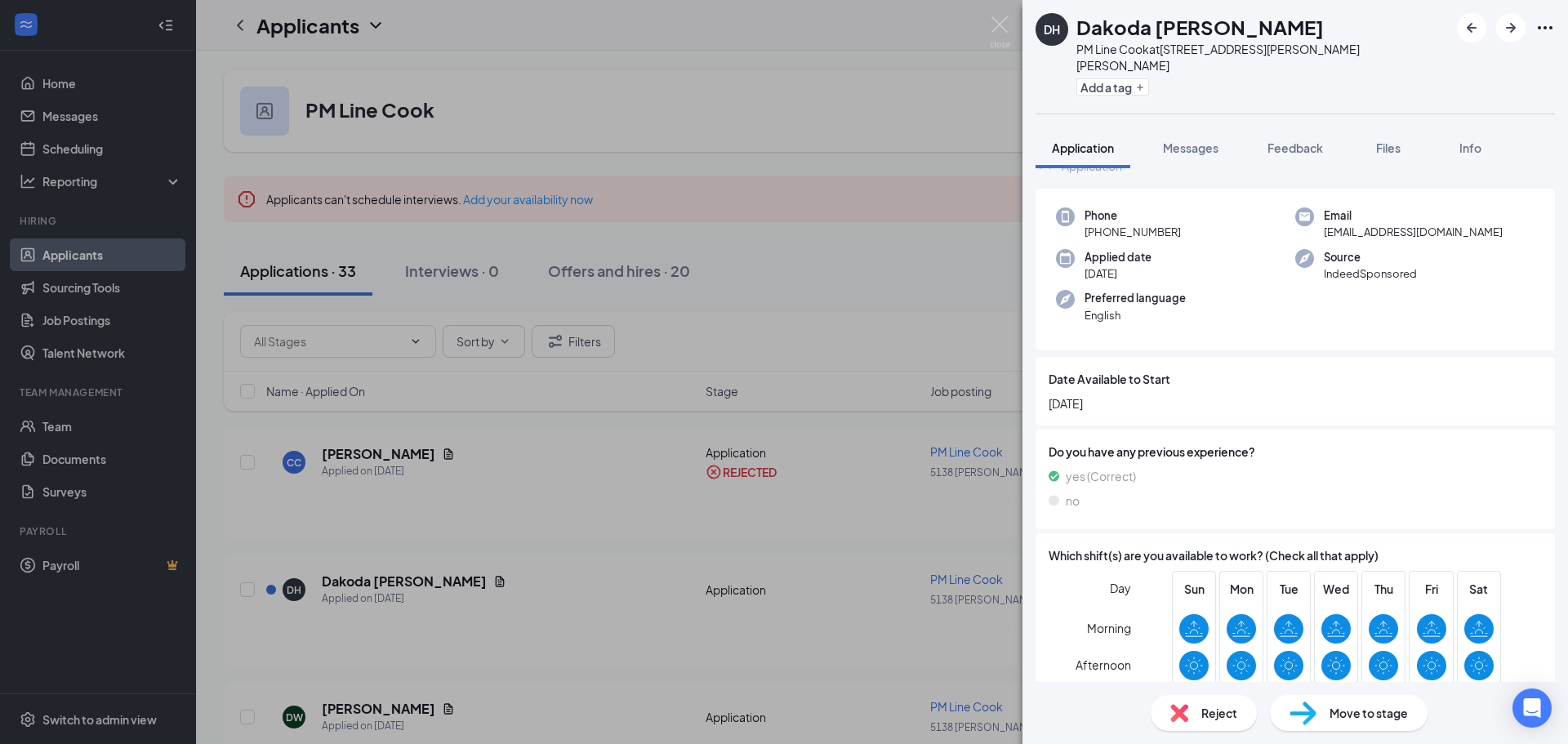
scroll to position [235, 0]
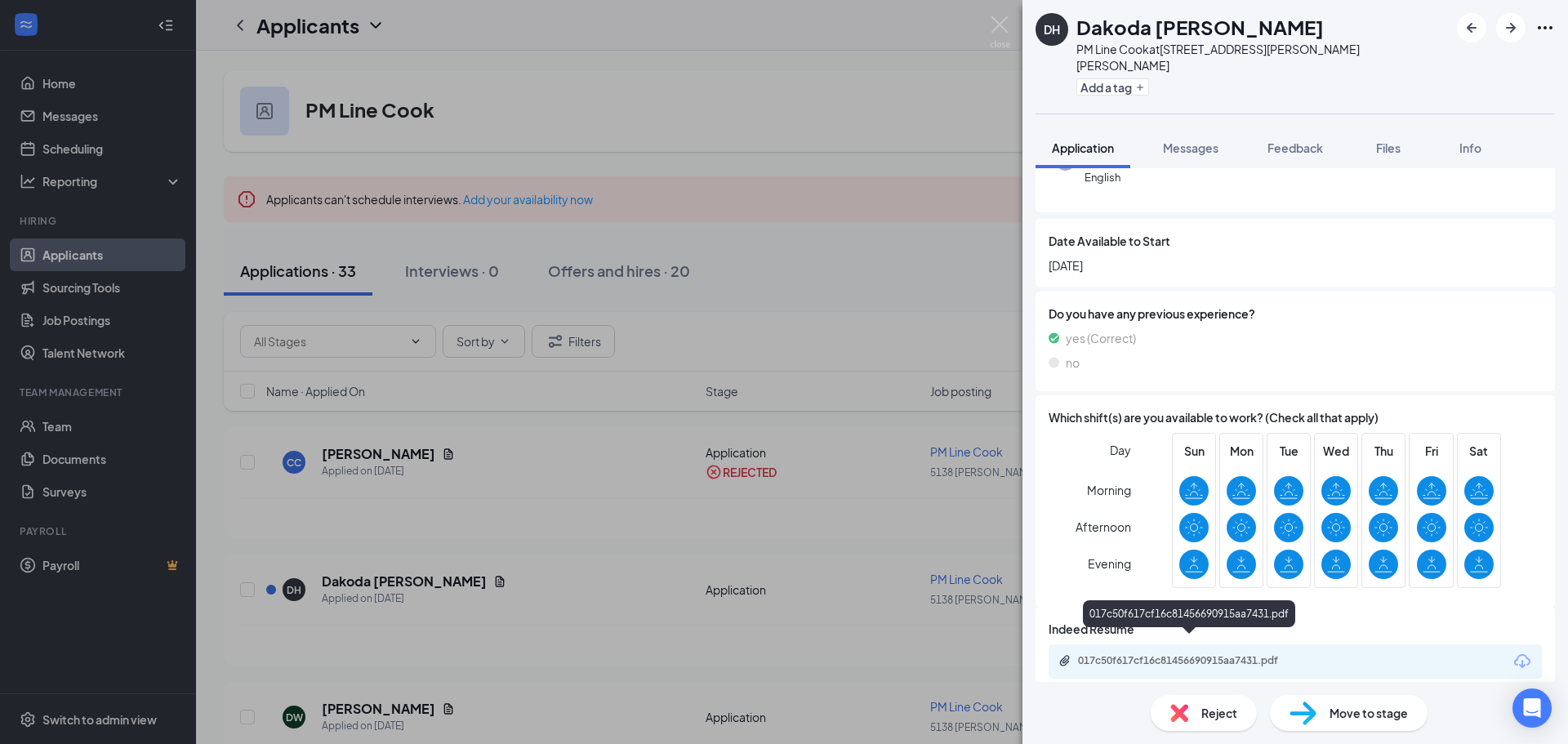
click at [1170, 654] on div "017c50f617cf16c81456690915aa7431.pdf" at bounding box center [1192, 660] width 229 height 13
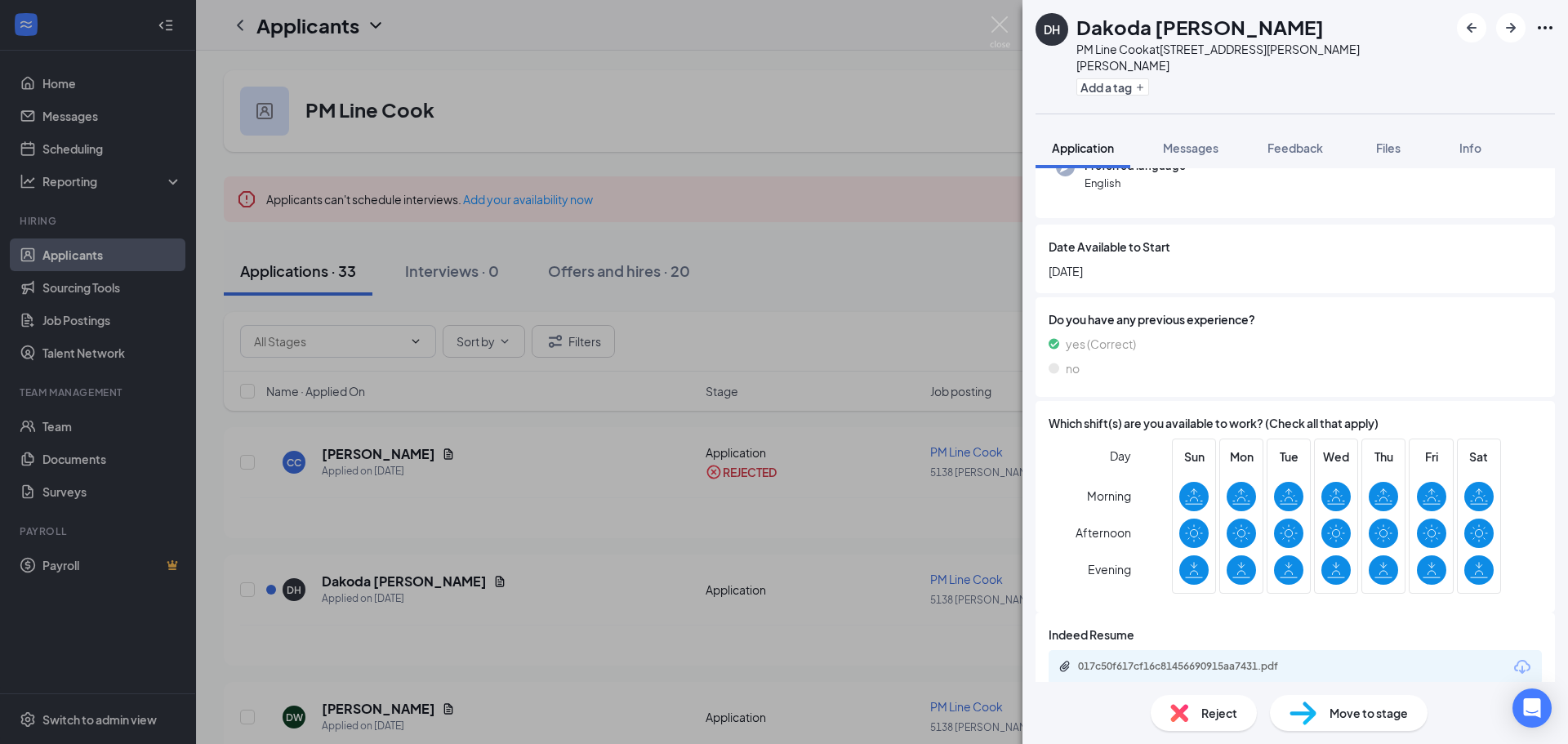
click at [1185, 706] on img at bounding box center [1179, 713] width 18 height 18
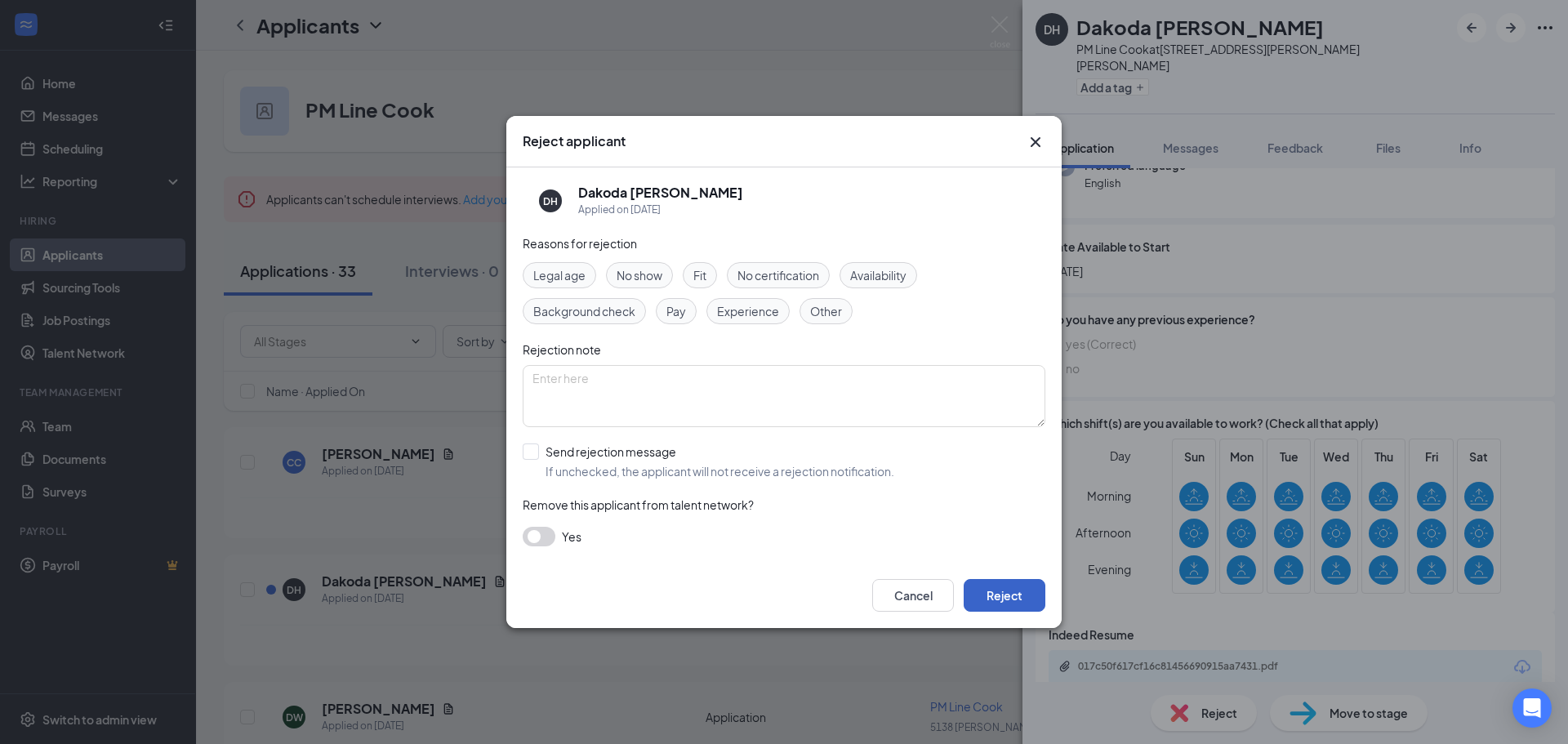
click at [999, 598] on button "Reject" at bounding box center [1004, 595] width 82 height 33
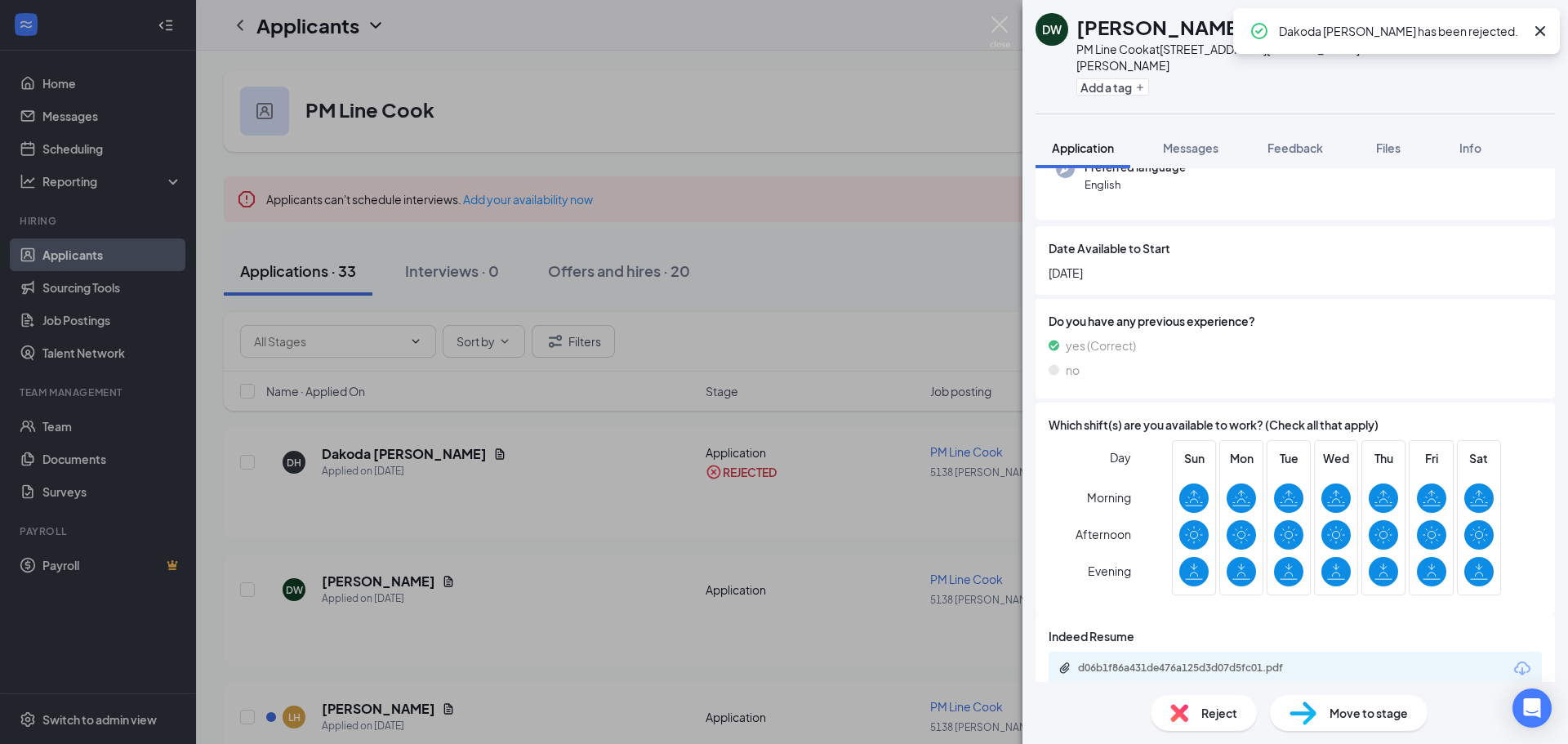
scroll to position [183, 0]
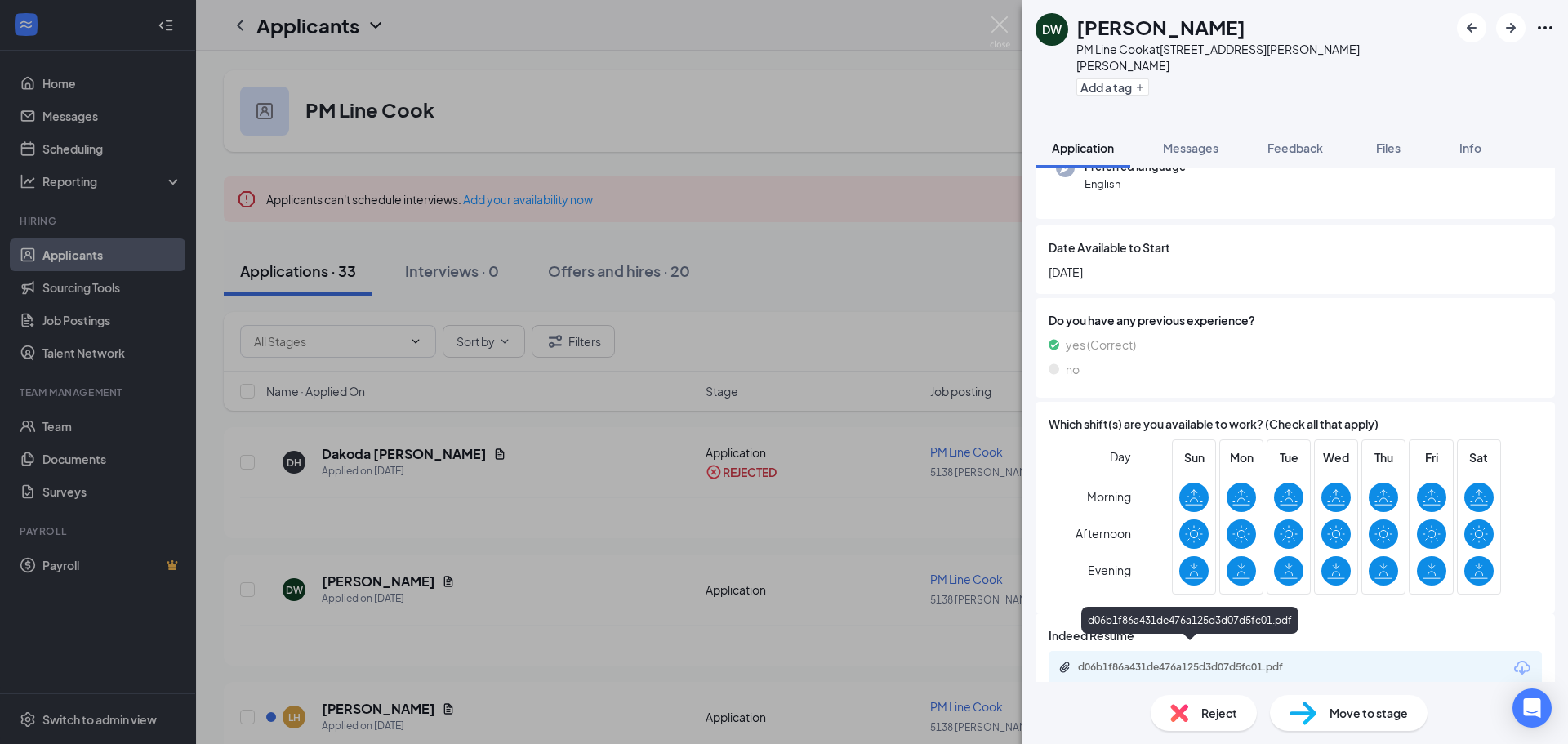
click at [1171, 660] on div "d06b1f86a431de476a125d3d07d5fc01.pdf" at bounding box center [1192, 667] width 229 height 13
click at [1189, 702] on div "Reject" at bounding box center [1203, 712] width 106 height 36
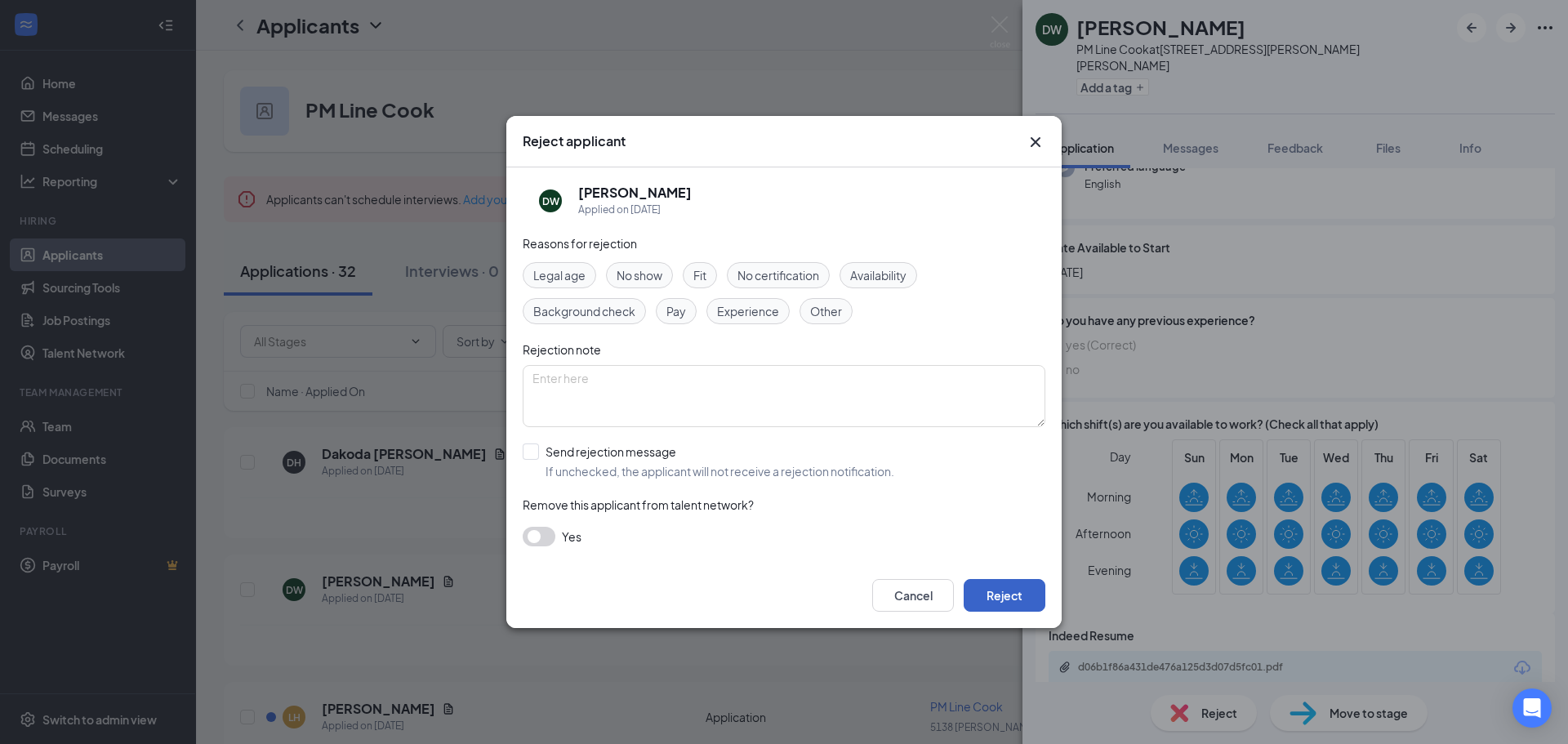
click at [984, 587] on button "Reject" at bounding box center [1004, 595] width 82 height 33
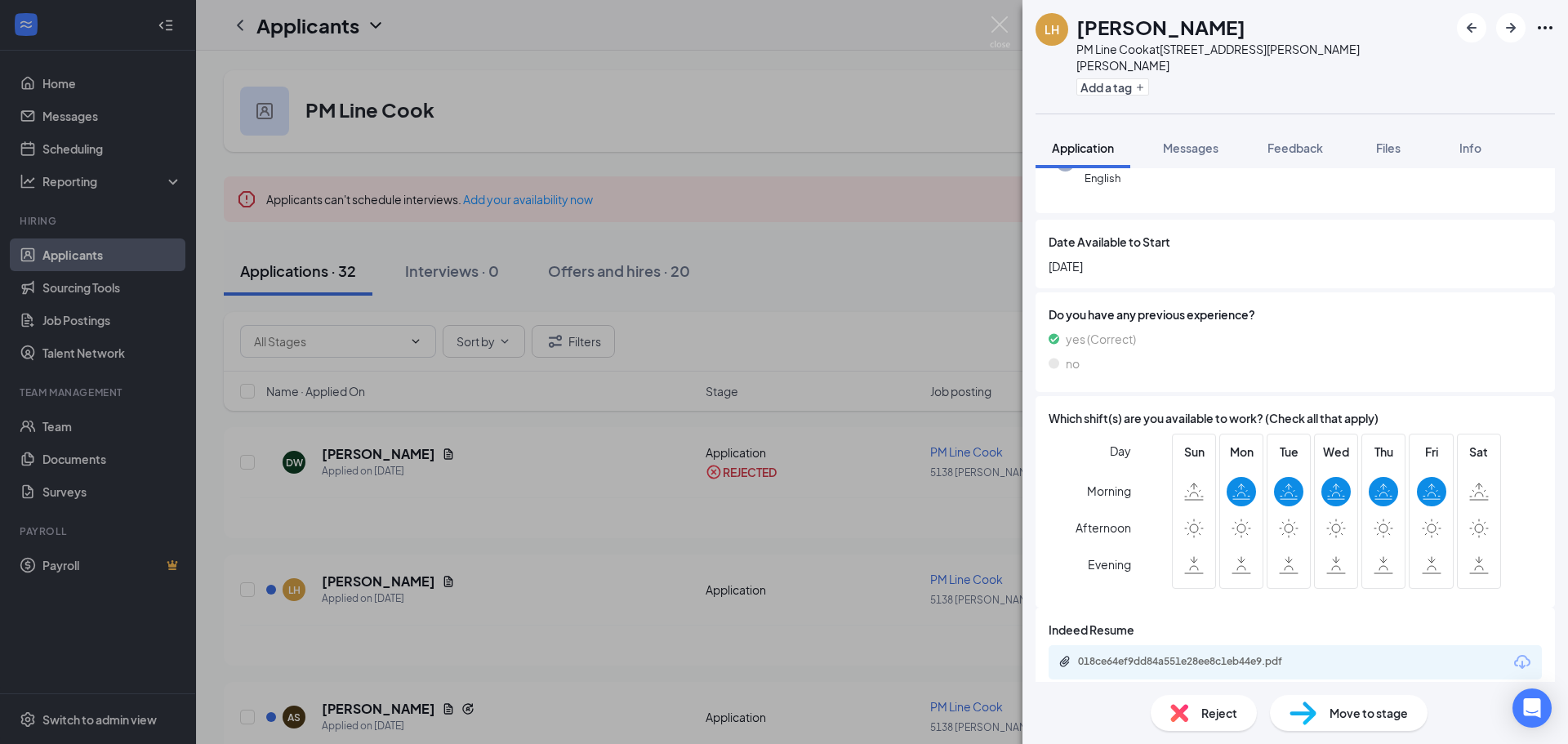
scroll to position [190, 0]
click at [1192, 654] on div "018ce64ef9dd84a551e28ee8c1eb44e9.pdf" at bounding box center [1192, 660] width 229 height 13
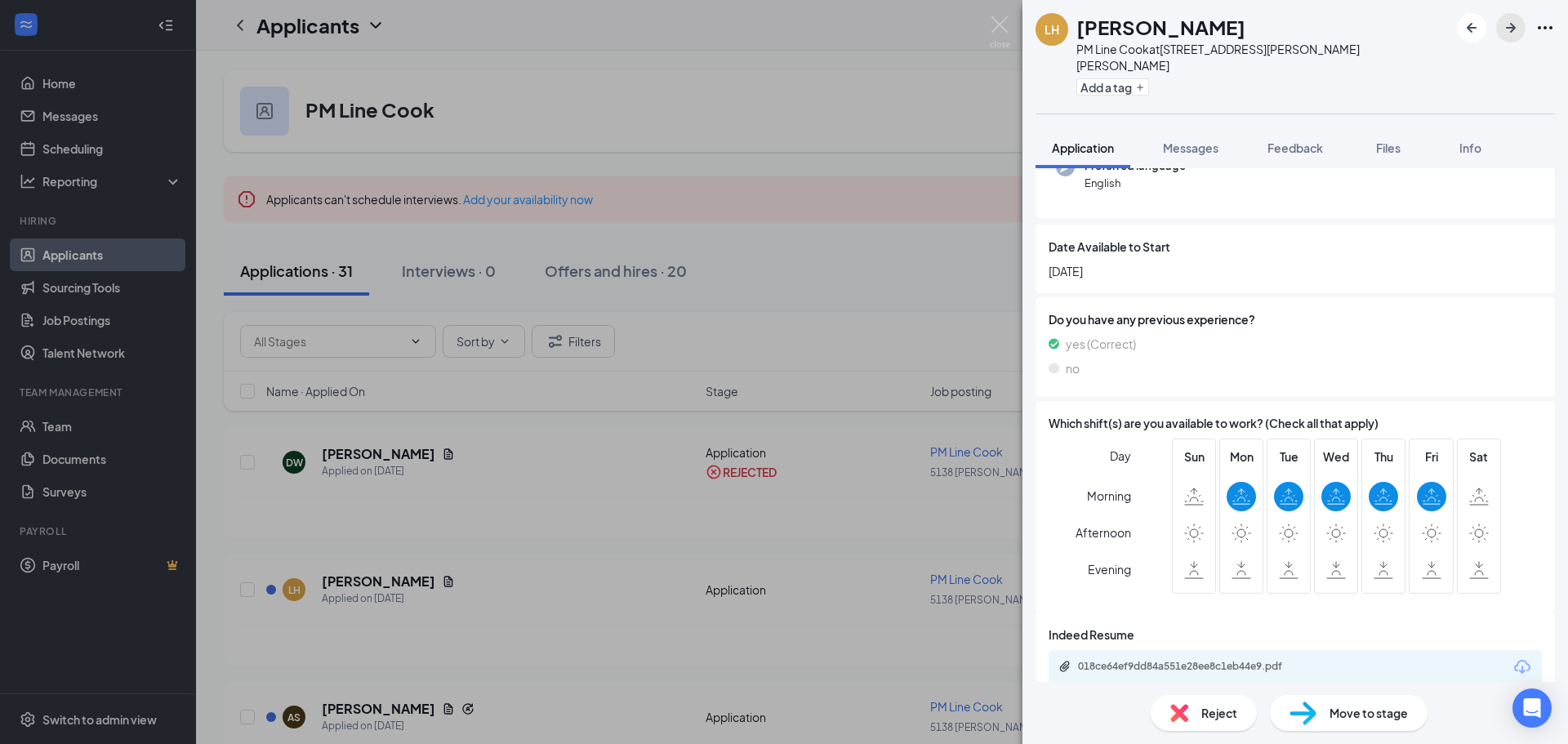
click at [1515, 33] on icon "ArrowRight" at bounding box center [1510, 28] width 19 height 19
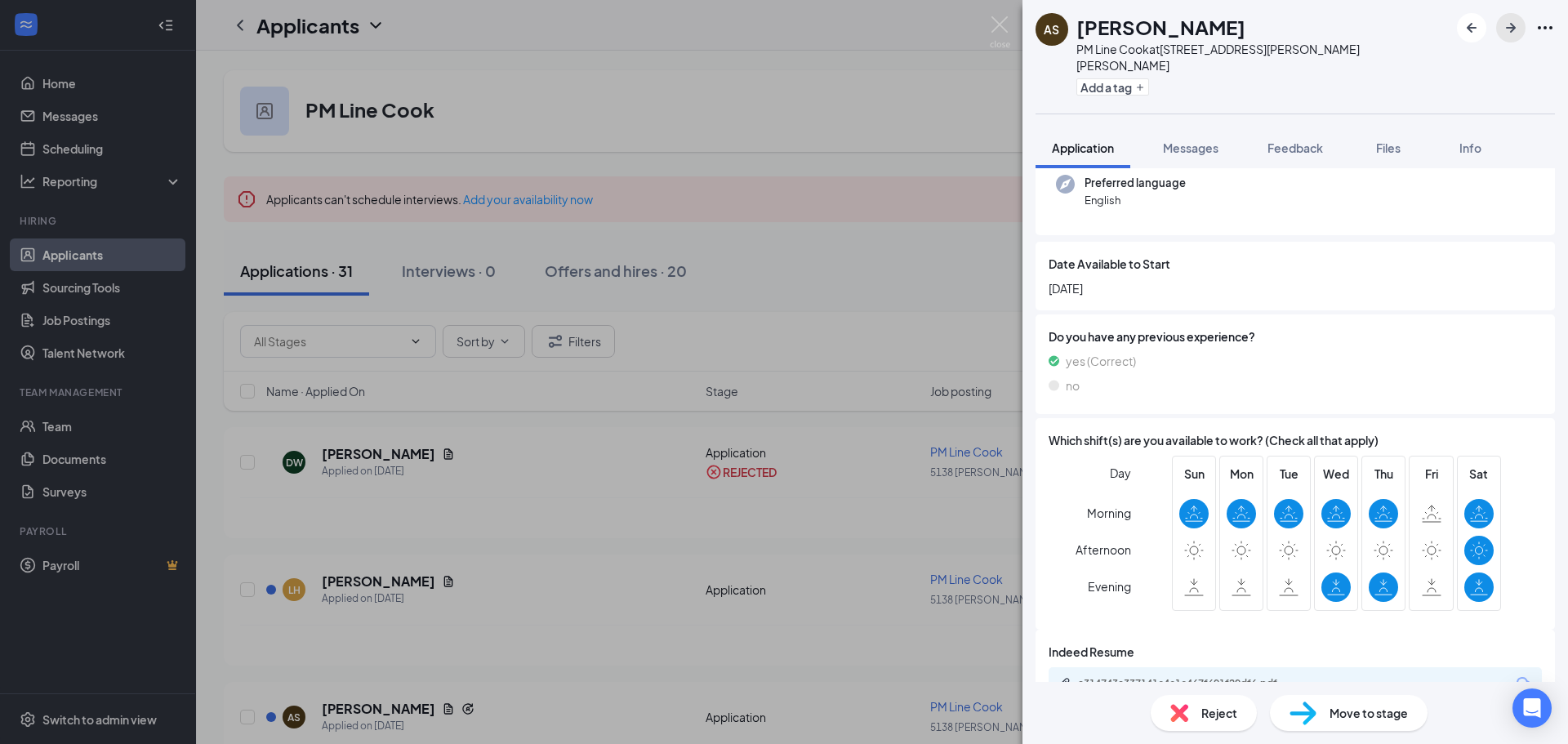
scroll to position [228, 0]
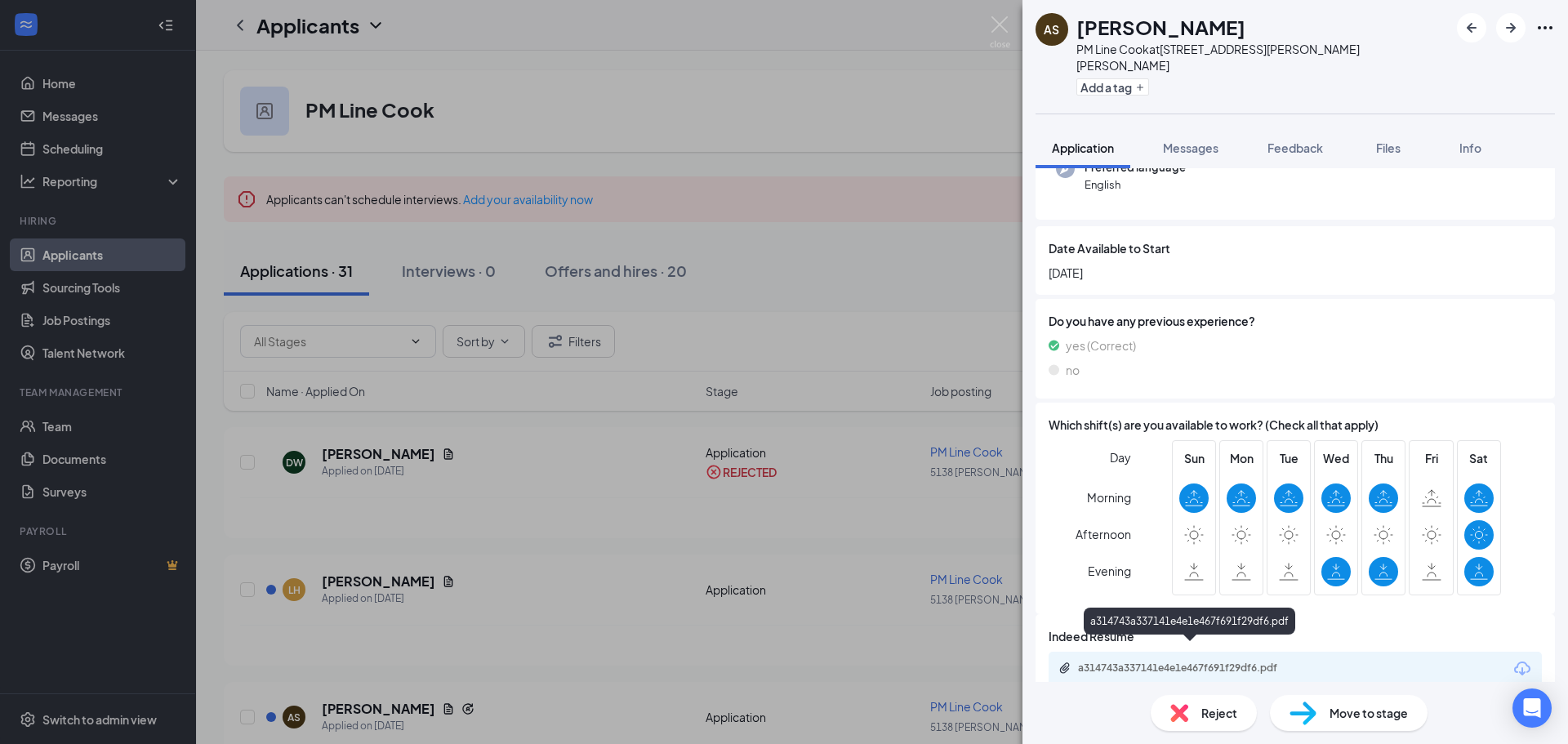
click at [1181, 661] on div "a314743a337141e4e1e467f691f29df6.pdf" at bounding box center [1192, 668] width 229 height 13
click at [1514, 29] on icon "ArrowRight" at bounding box center [1510, 28] width 19 height 19
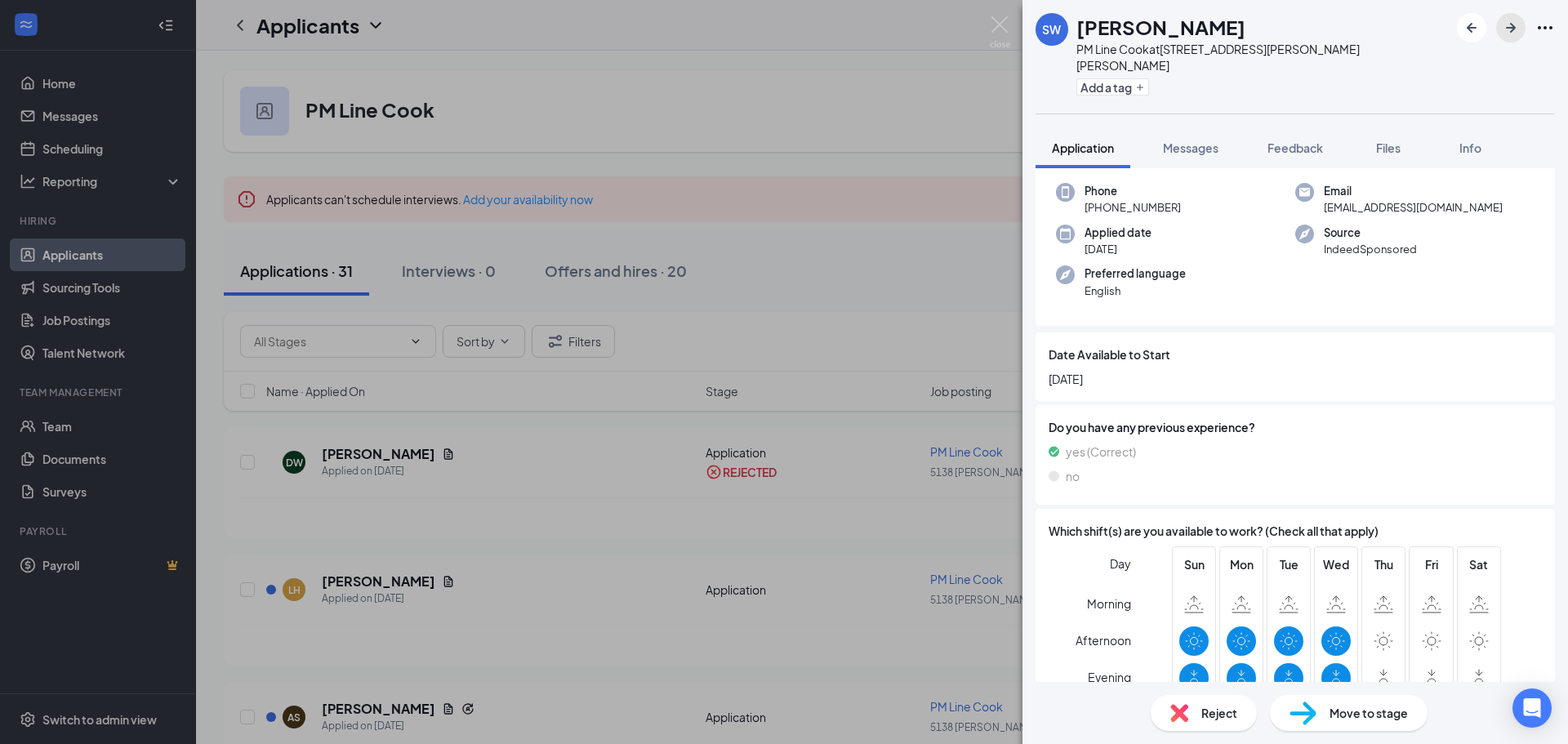
scroll to position [183, 0]
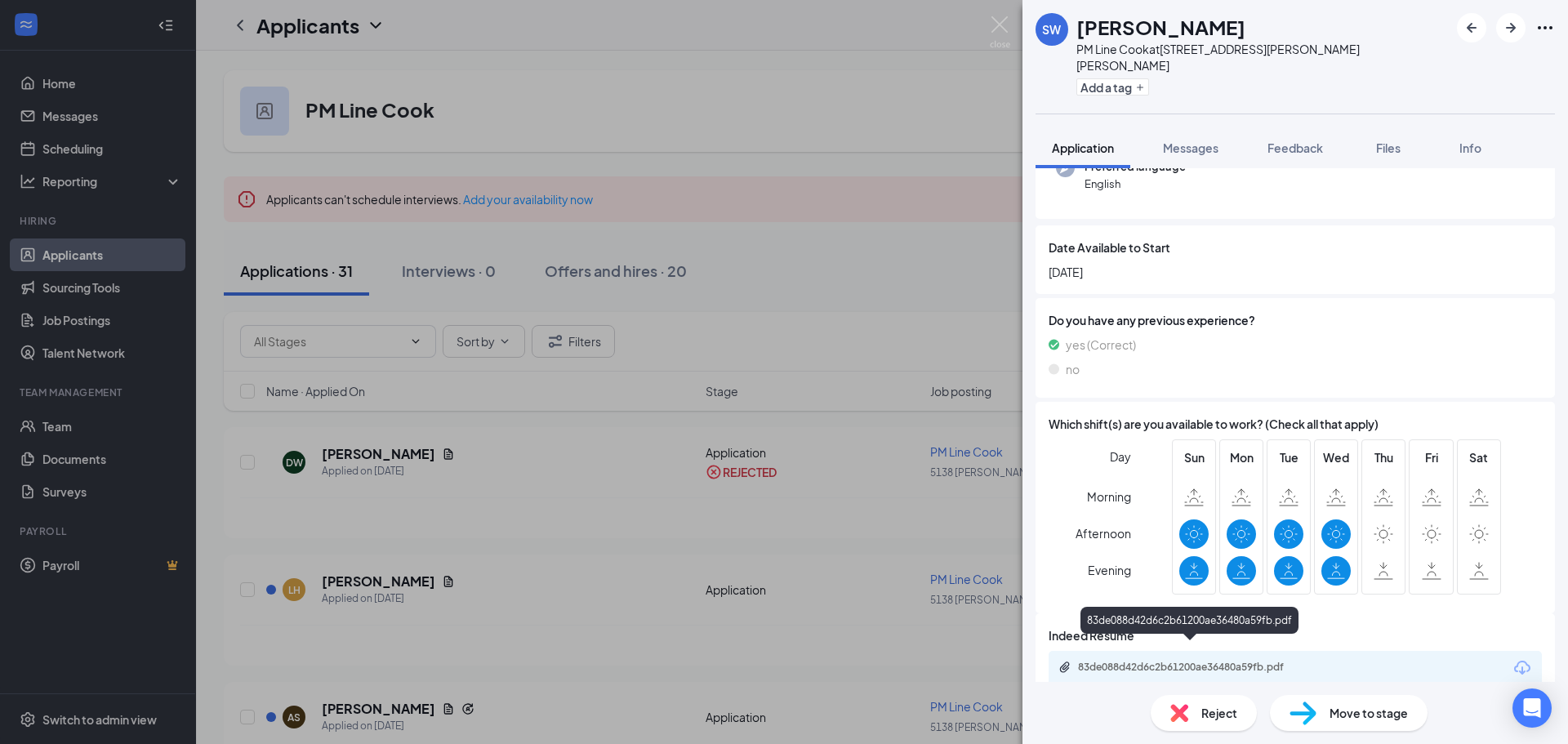
click at [1143, 660] on div "83de088d42d6c2b61200ae36480a59fb.pdf" at bounding box center [1192, 667] width 229 height 13
click at [1189, 716] on div "Reject" at bounding box center [1203, 712] width 106 height 36
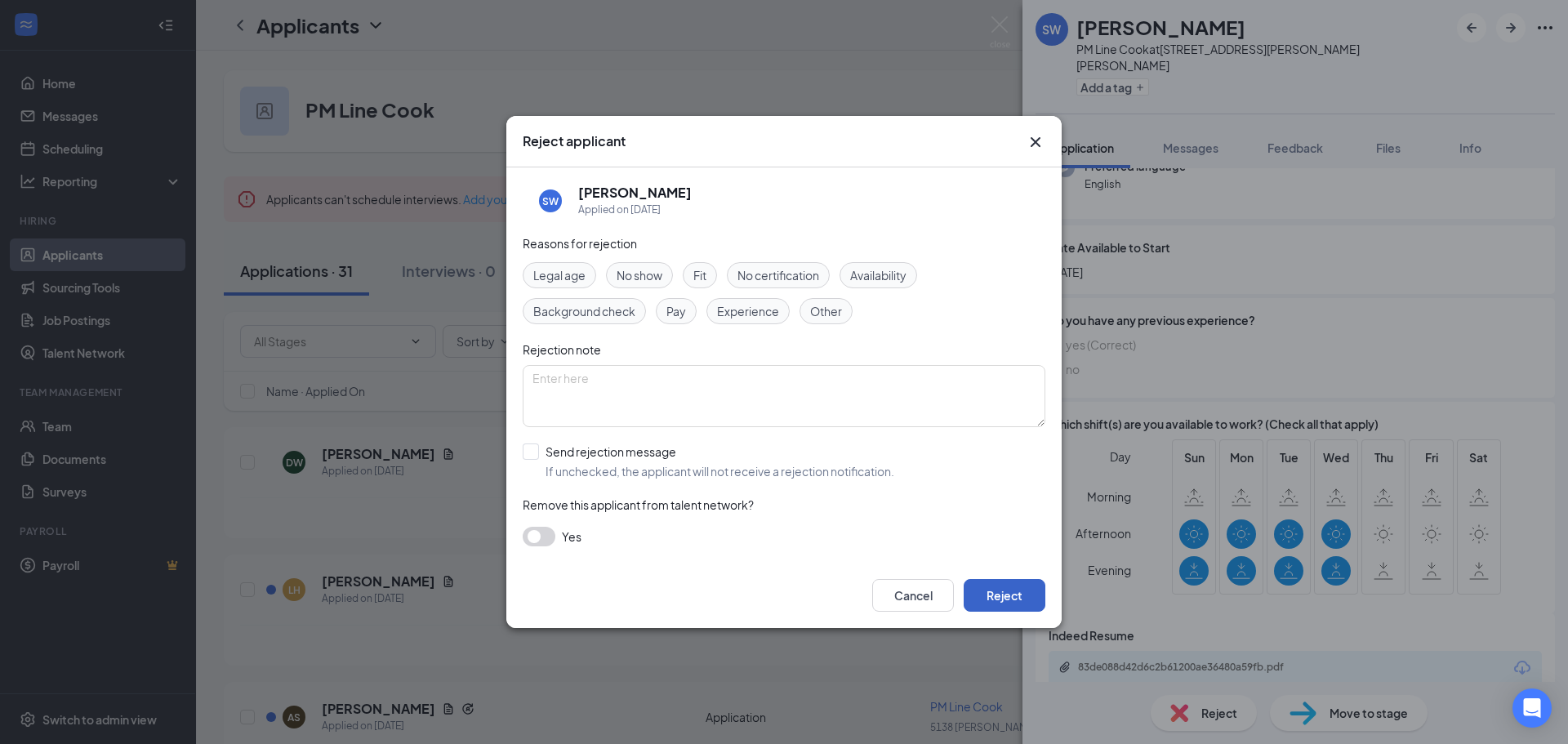
click at [996, 595] on button "Reject" at bounding box center [1004, 595] width 82 height 33
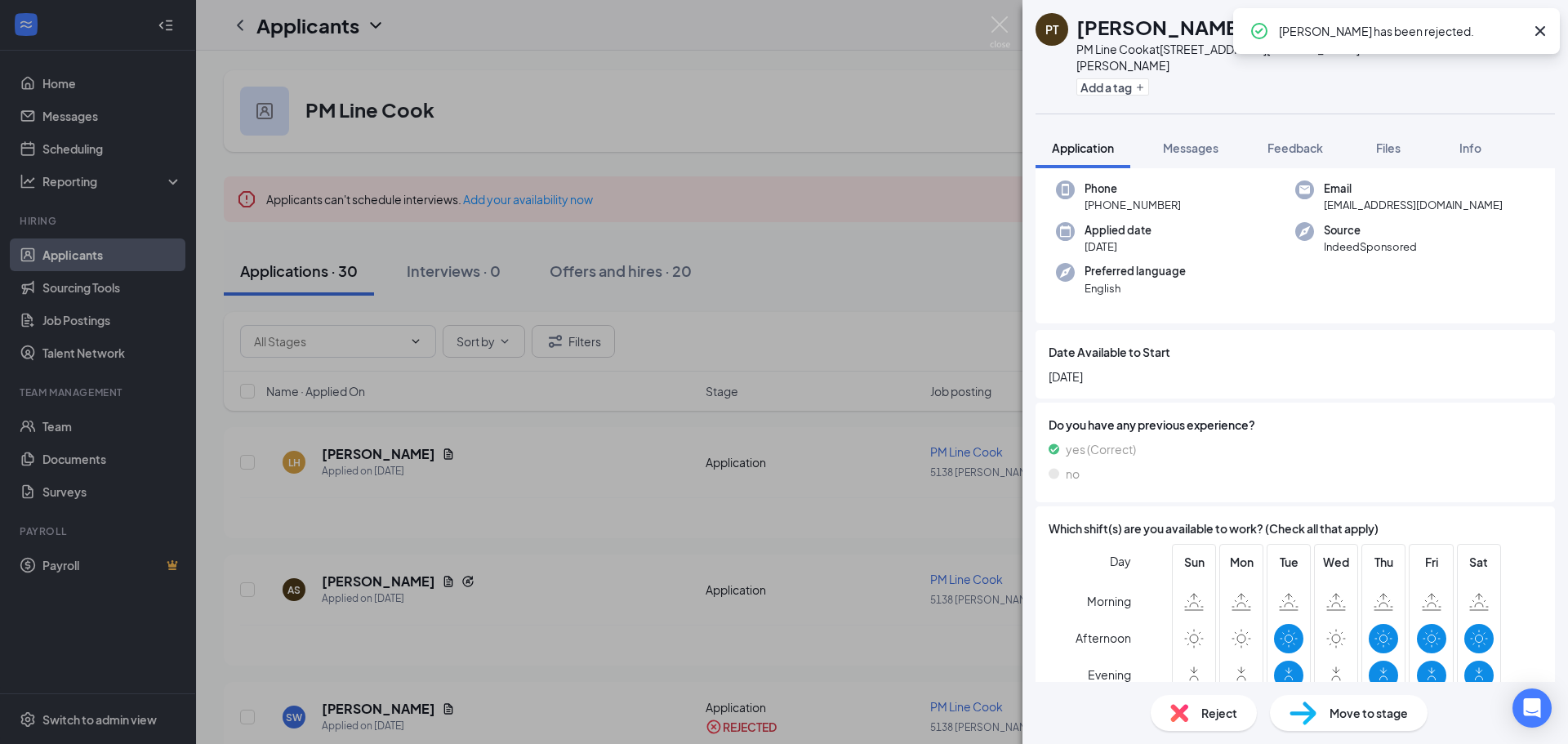
scroll to position [190, 0]
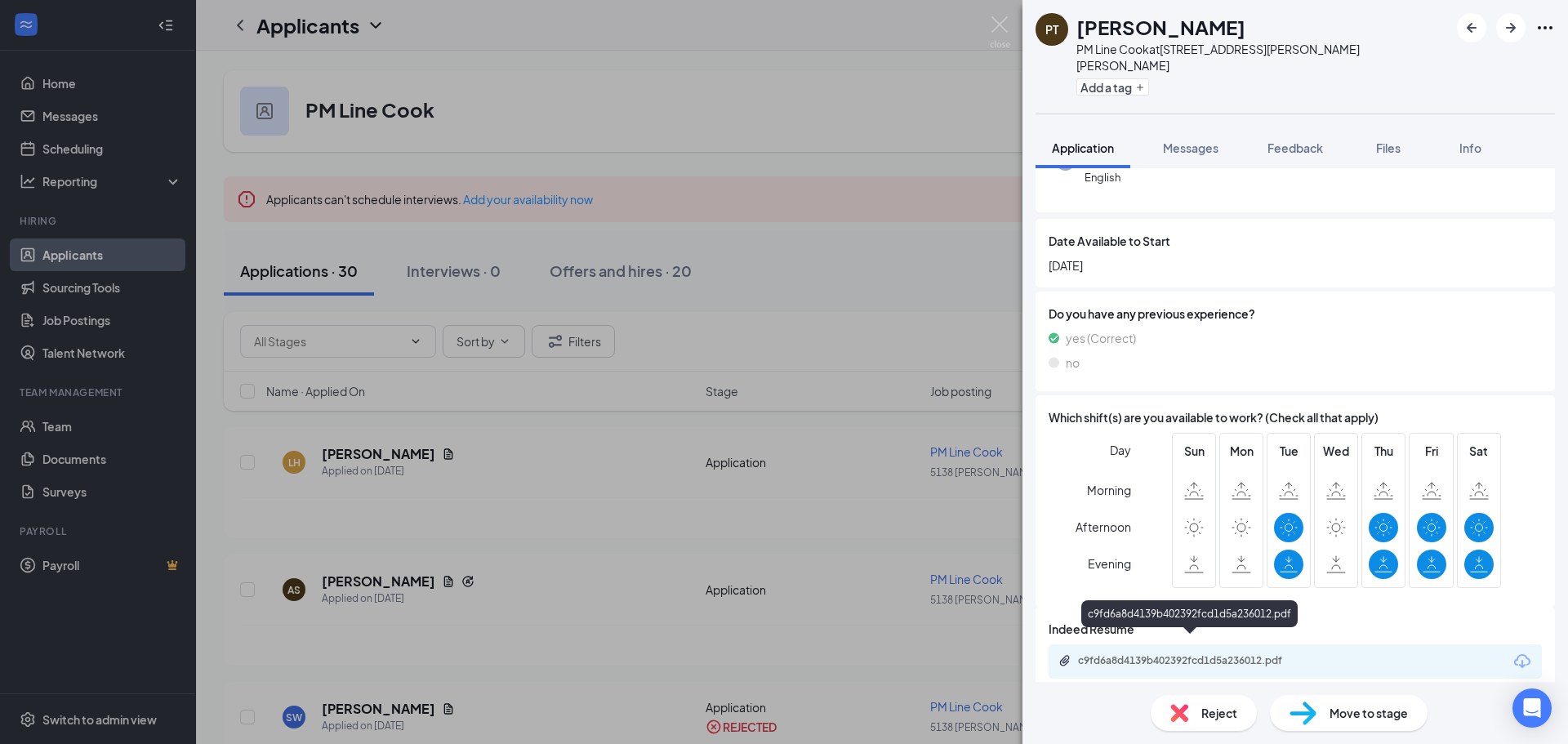
click at [1222, 654] on div "c9fd6a8d4139b402392fcd1d5a236012.pdf" at bounding box center [1192, 660] width 229 height 13
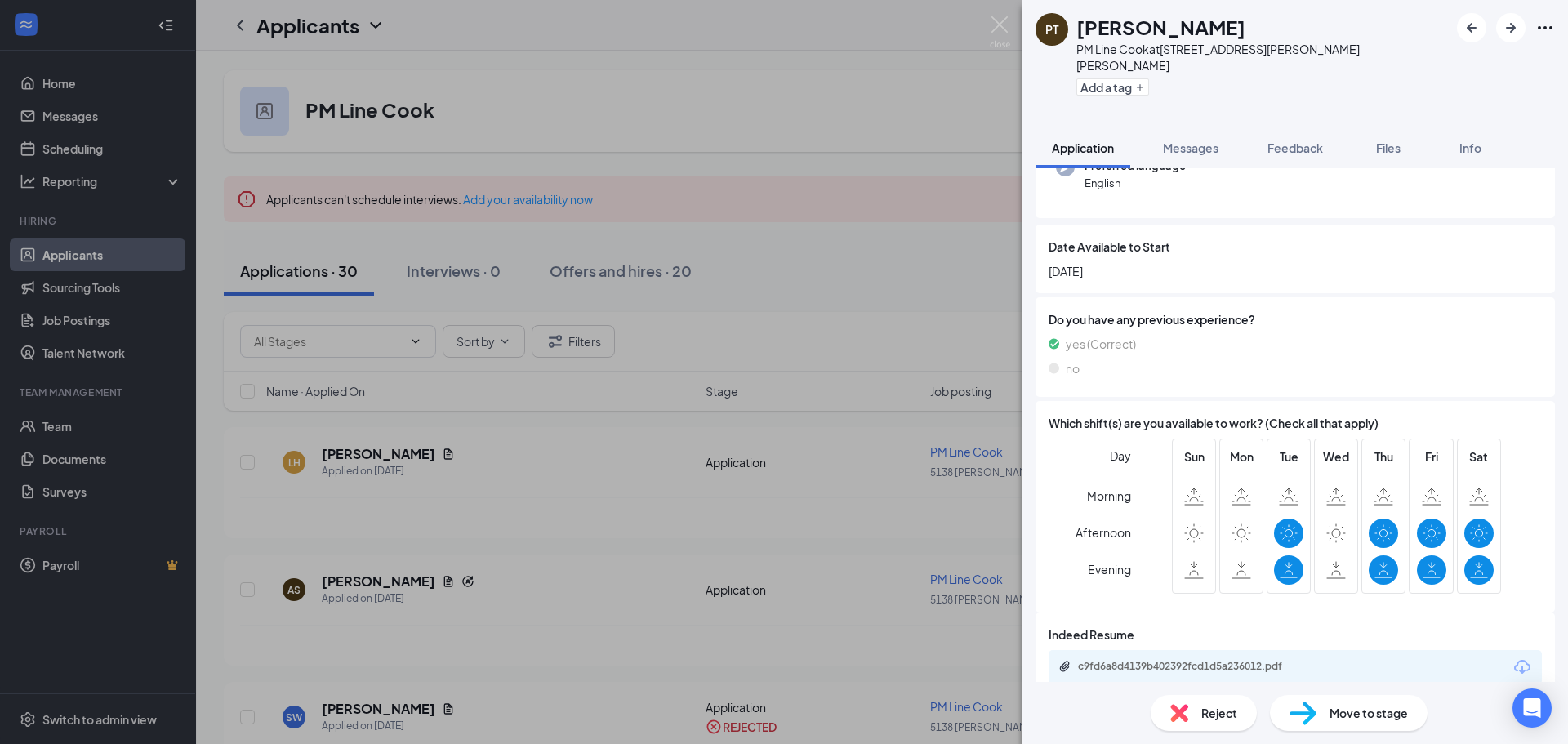
click at [1203, 707] on span "Reject" at bounding box center [1218, 713] width 36 height 18
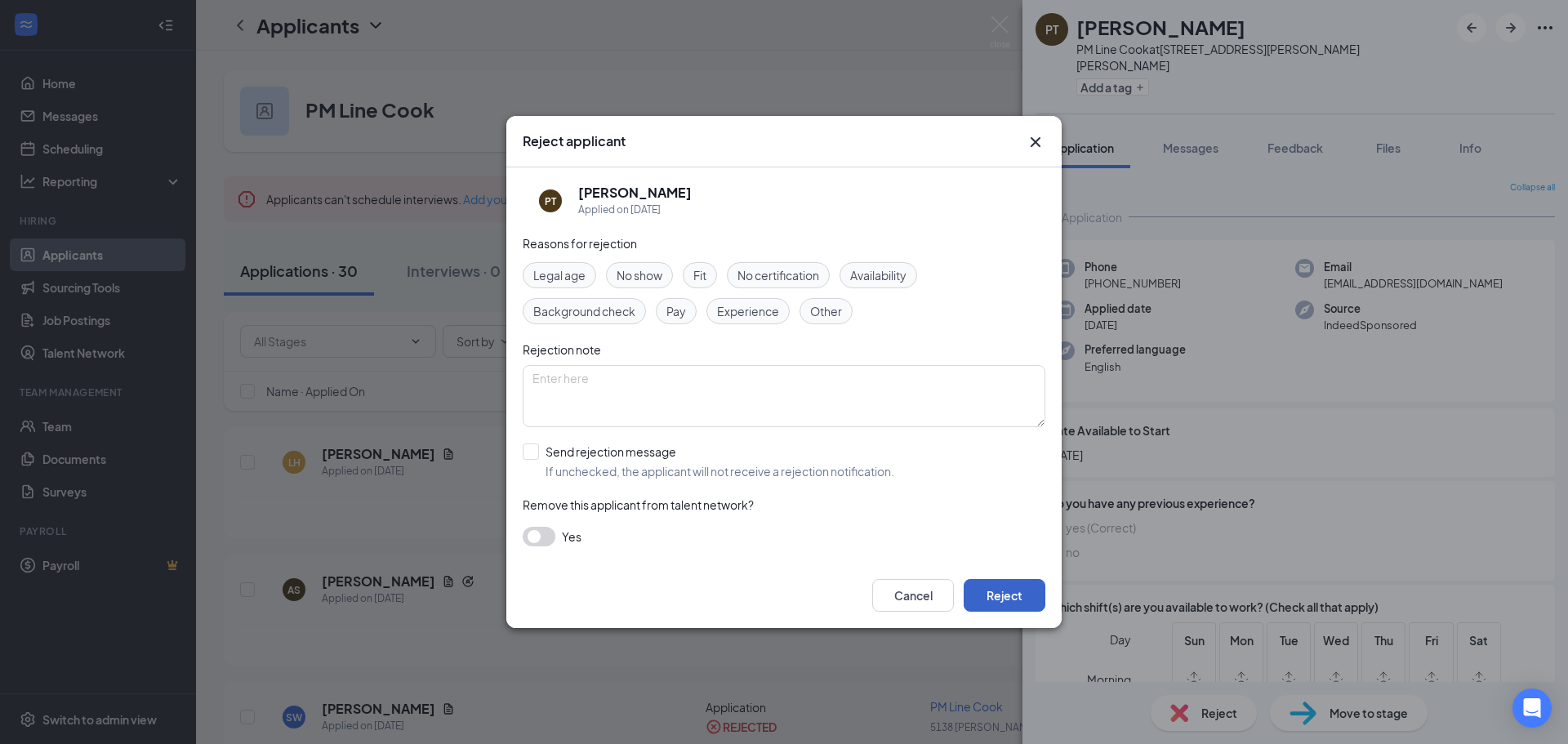
scroll to position [184, 0]
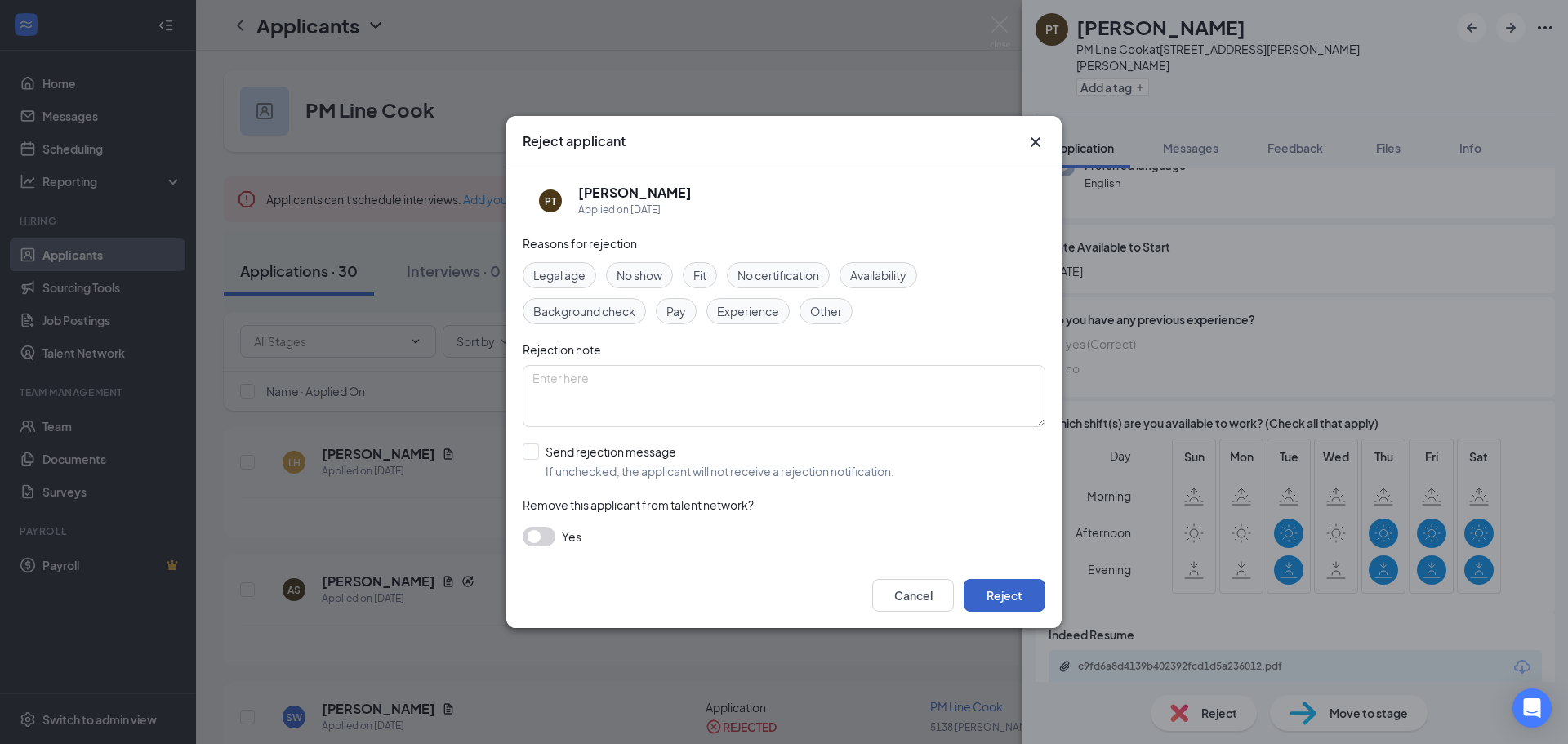
click at [984, 588] on button "Reject" at bounding box center [1004, 595] width 82 height 33
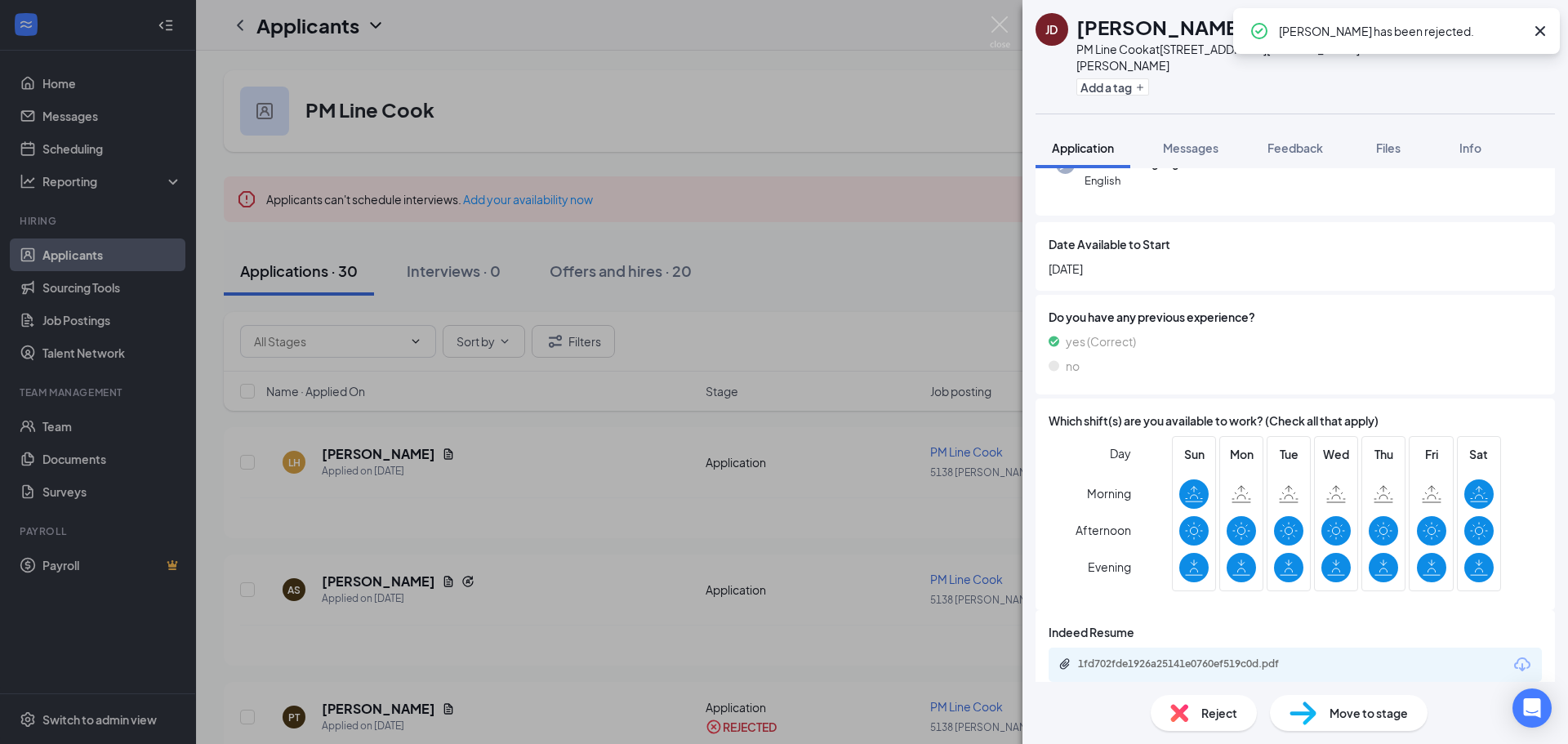
scroll to position [190, 0]
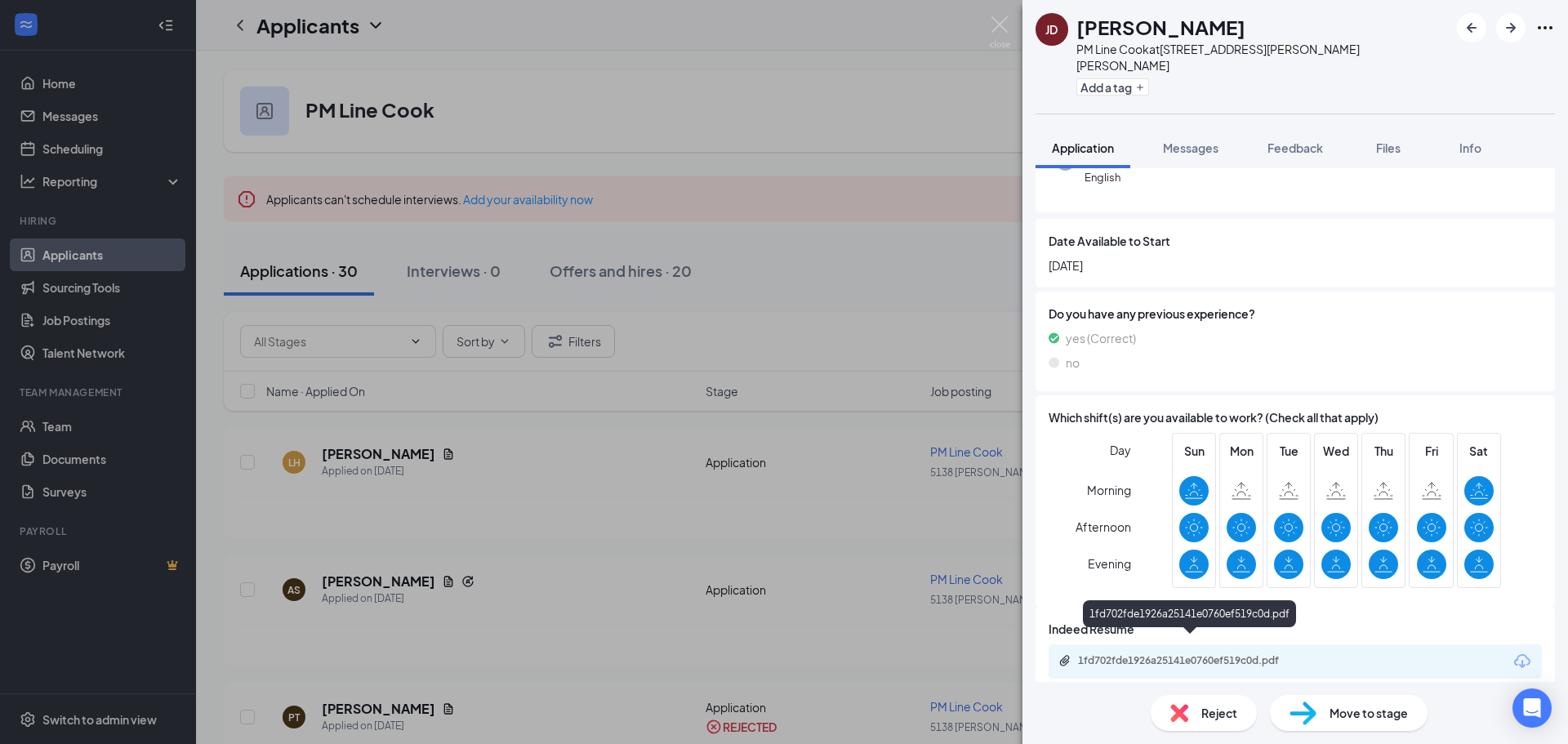
click at [1186, 654] on div "1fd702fde1926a25141e0760ef519c0d.pdf" at bounding box center [1192, 660] width 229 height 13
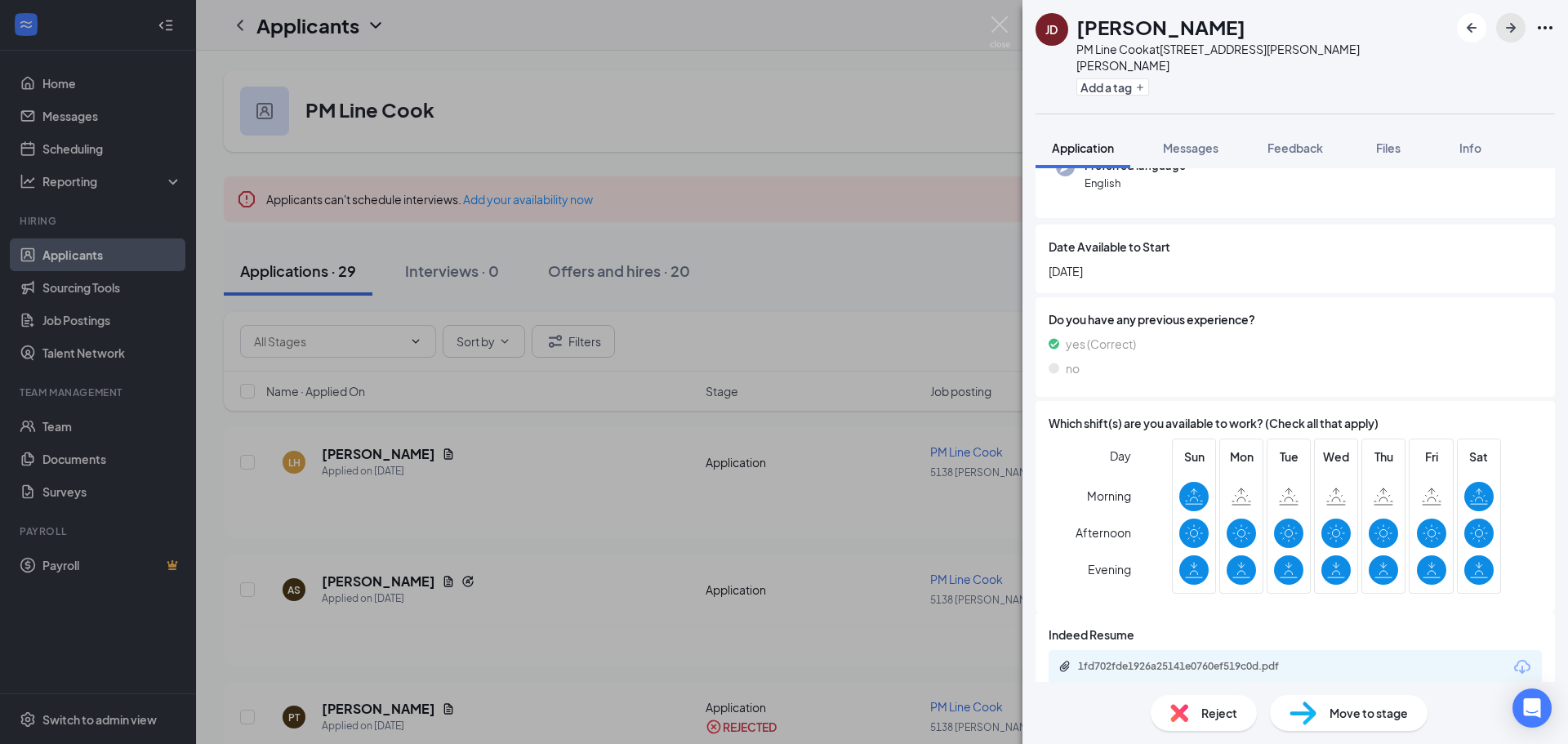
click at [1514, 32] on icon "ArrowRight" at bounding box center [1510, 28] width 19 height 19
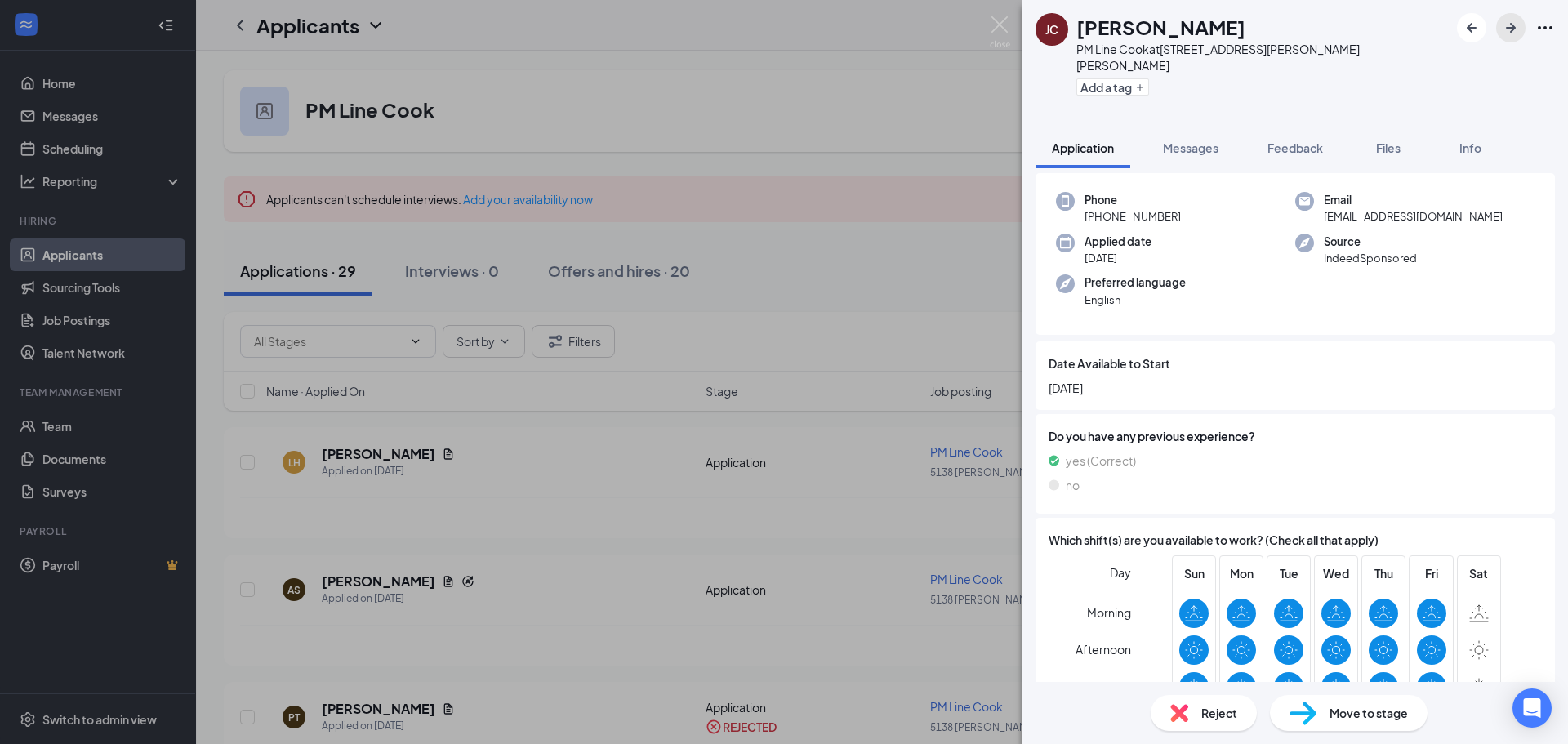
scroll to position [183, 0]
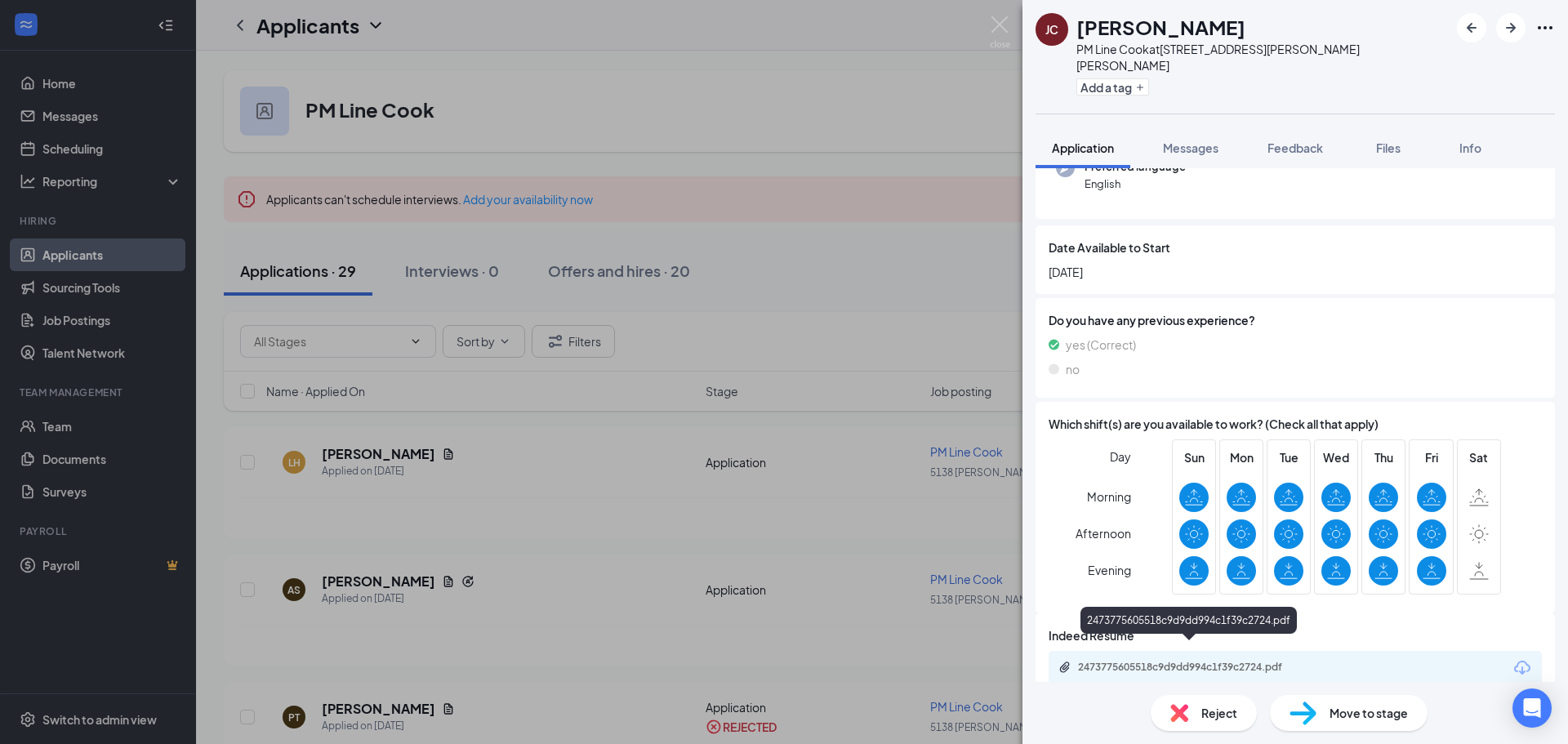
click at [1219, 660] on div "2473775605518c9d9dd994c1f39c2724.pdf" at bounding box center [1192, 667] width 229 height 13
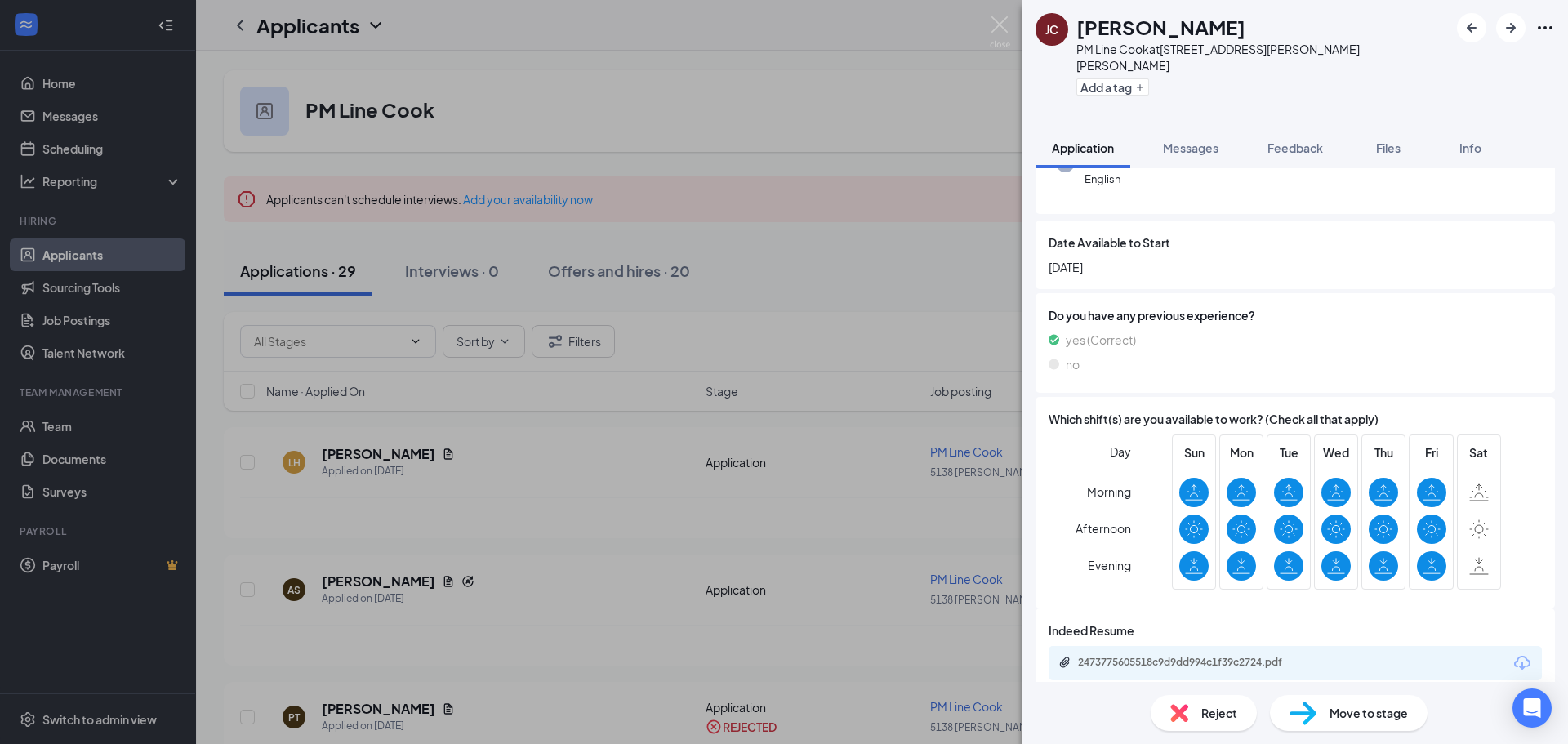
scroll to position [190, 0]
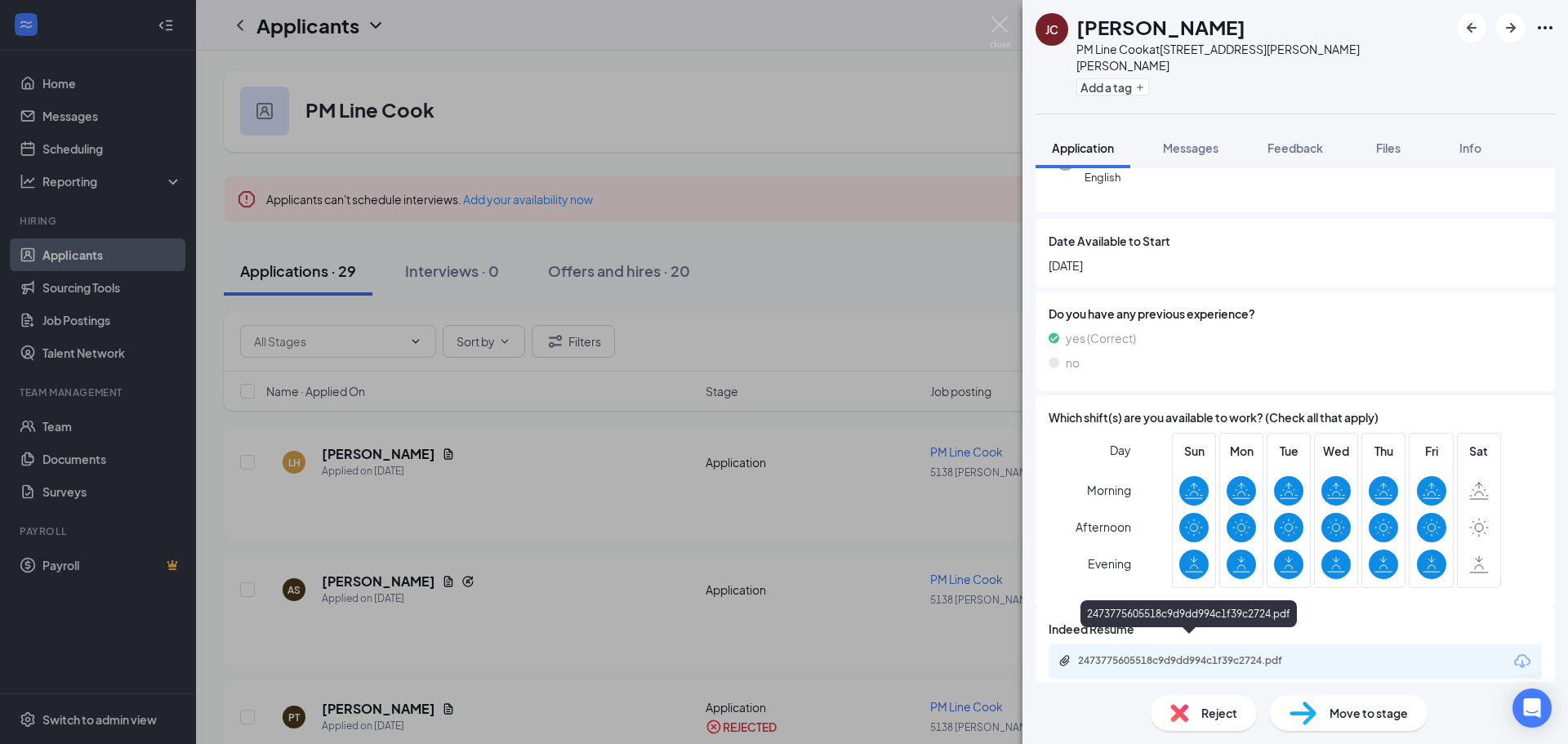
click at [1134, 654] on div "2473775605518c9d9dd994c1f39c2724.pdf" at bounding box center [1192, 660] width 229 height 13
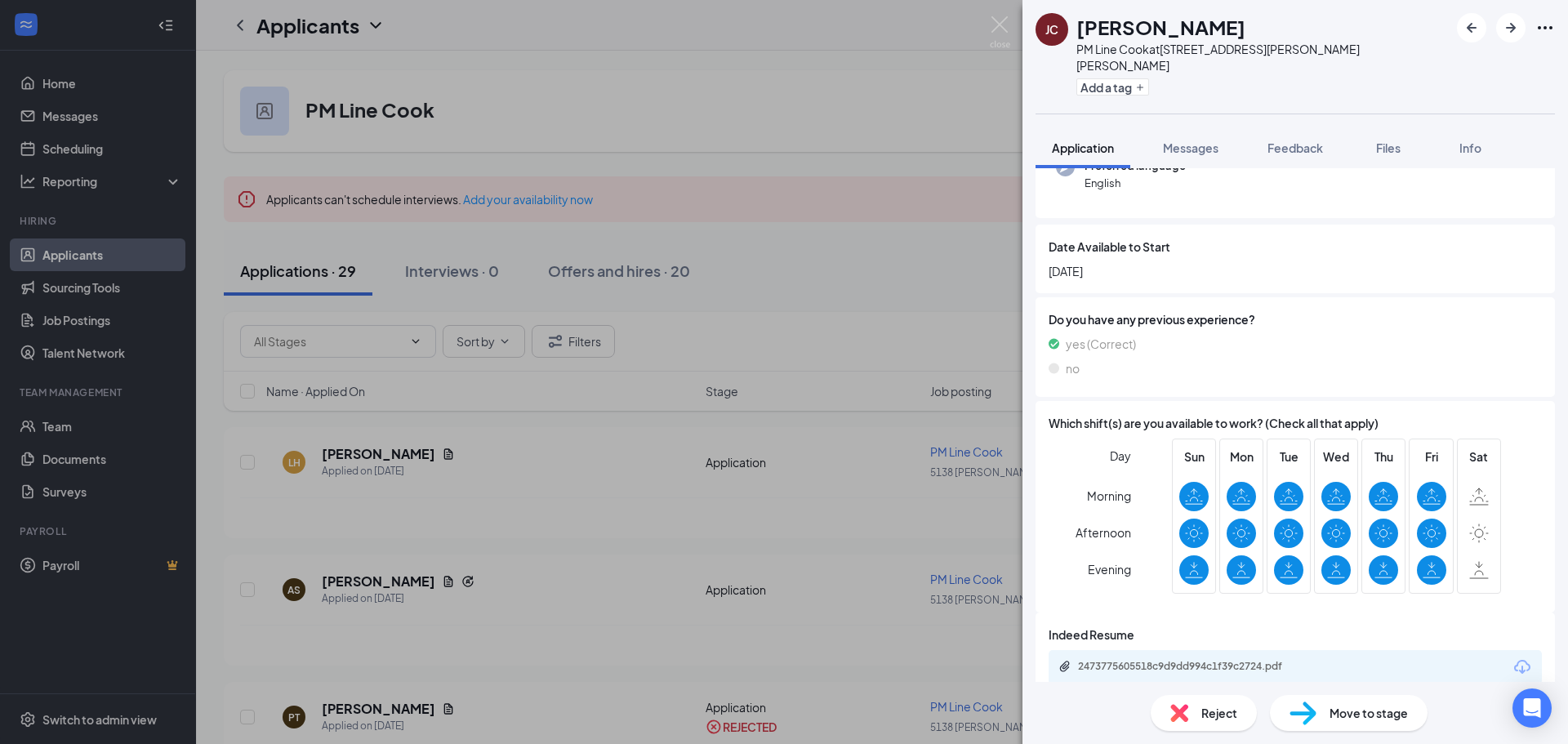
click at [1190, 706] on div "Reject" at bounding box center [1203, 712] width 106 height 36
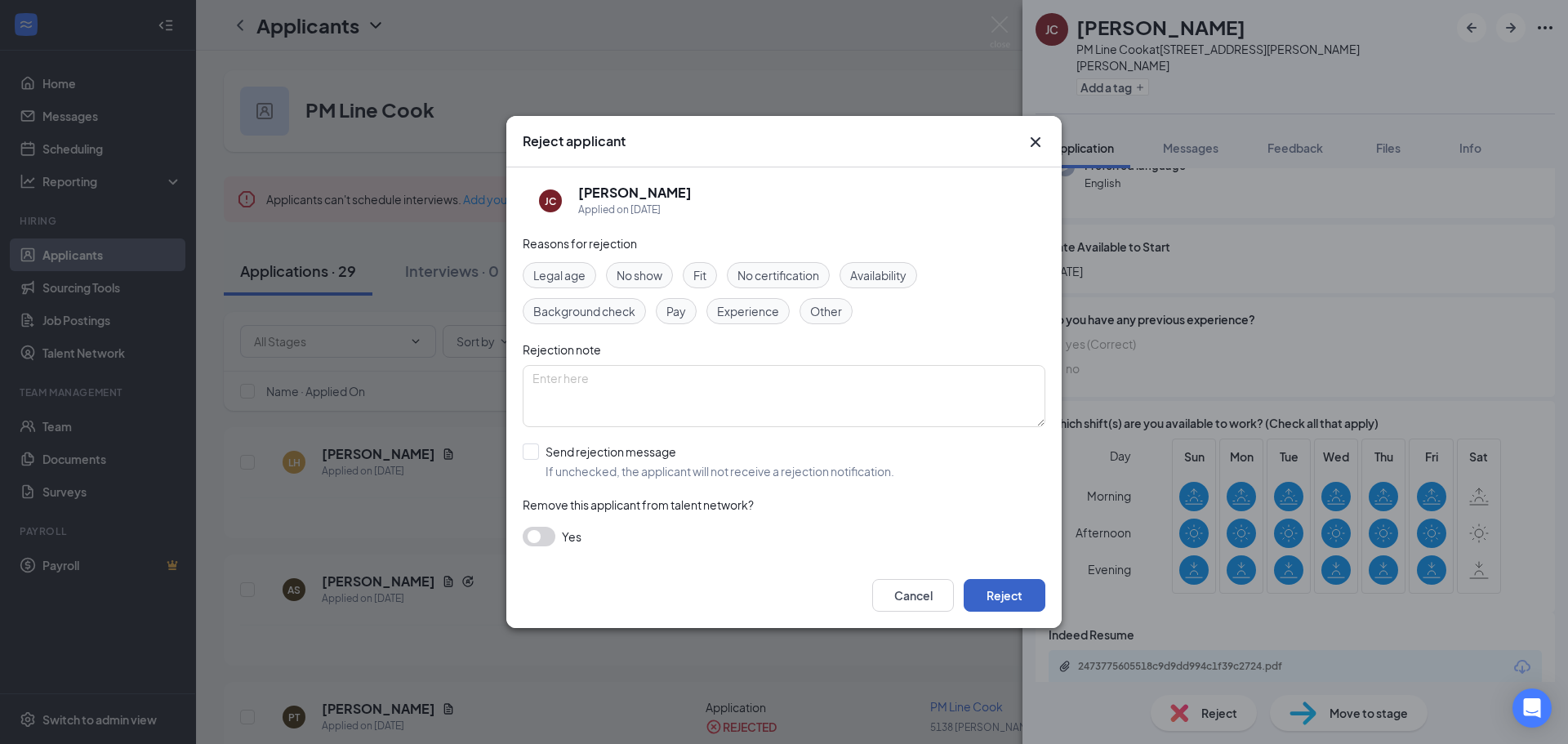
click at [1008, 600] on button "Reject" at bounding box center [1004, 595] width 82 height 33
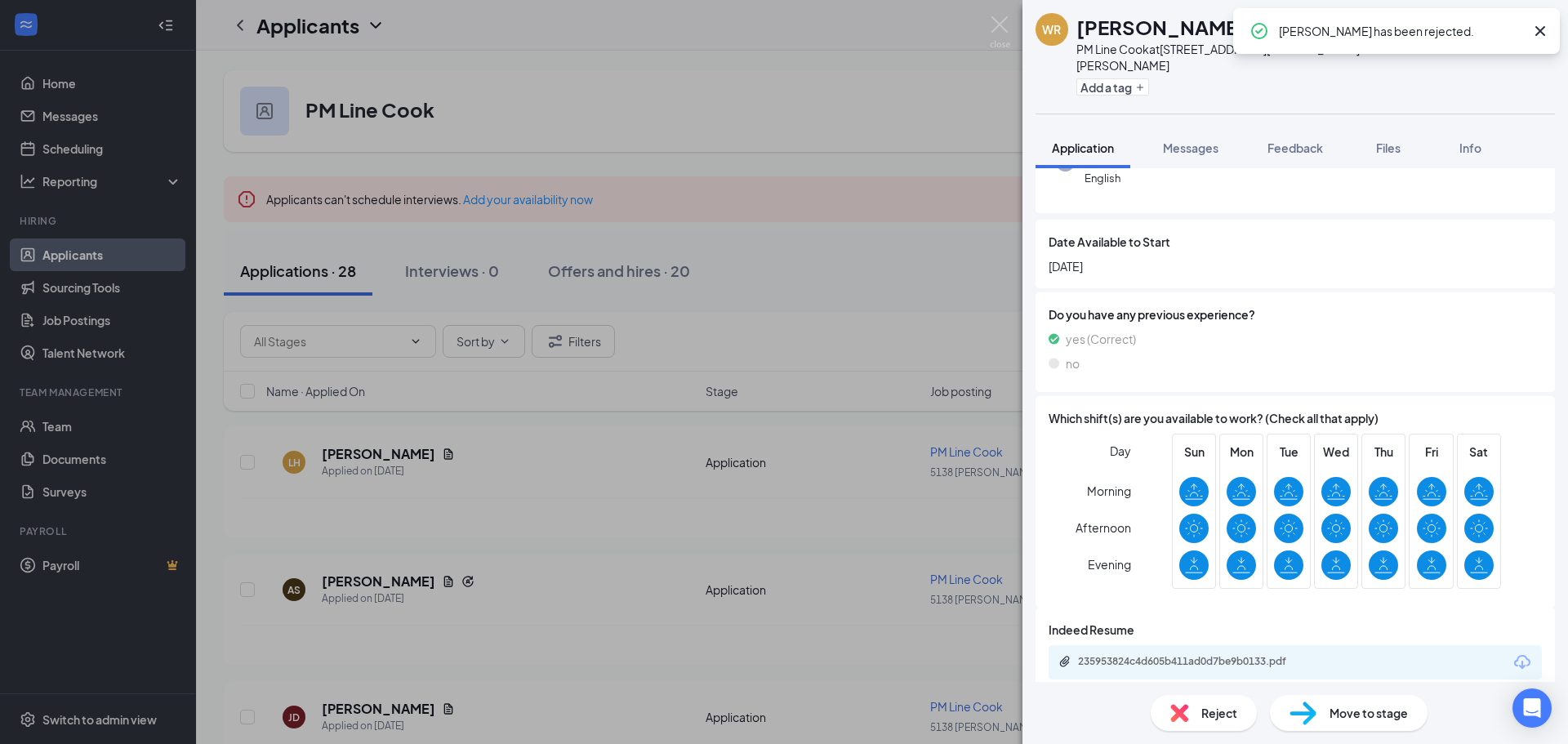
scroll to position [235, 0]
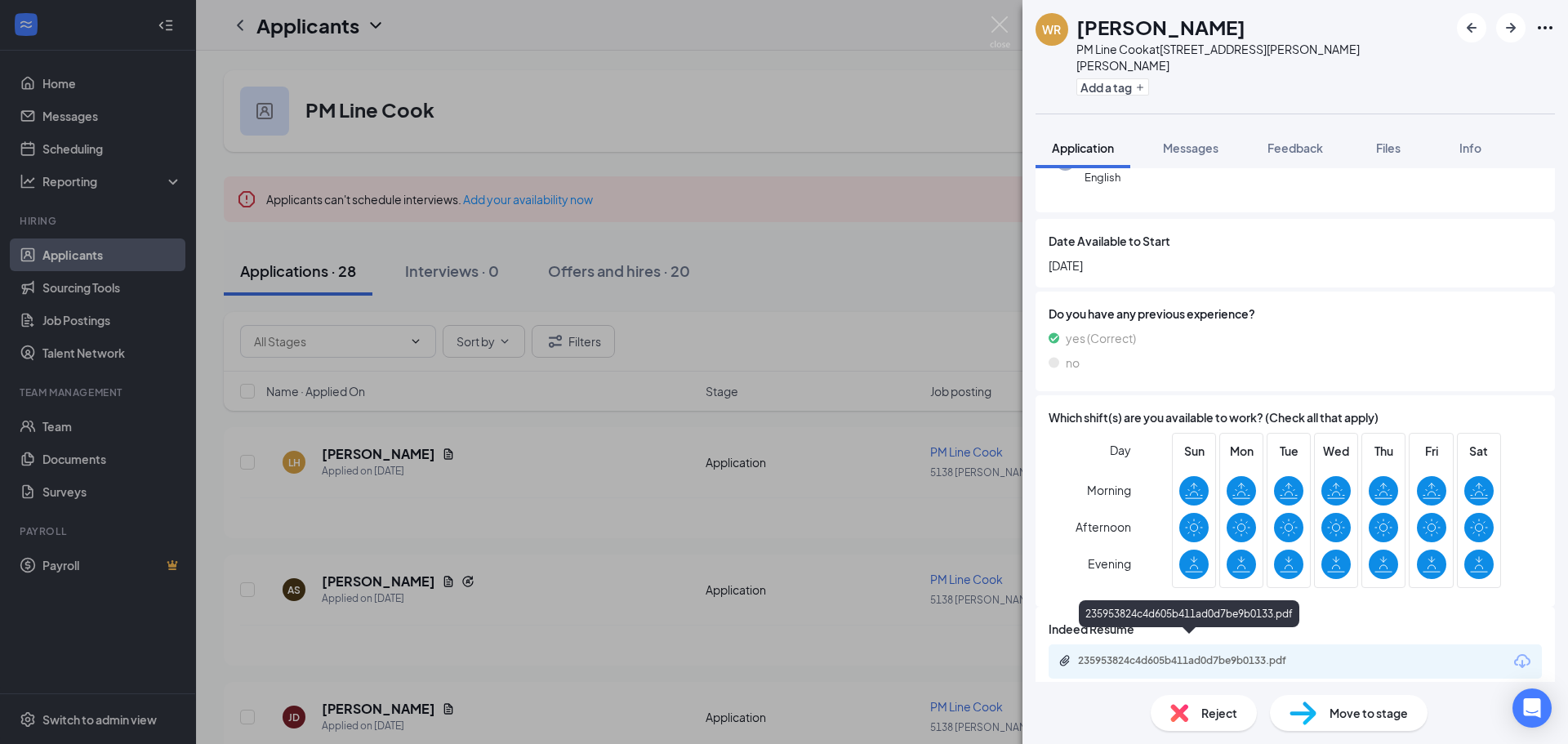
click at [1174, 654] on div "235953824c4d605b411ad0d7be9b0133.pdf" at bounding box center [1192, 660] width 229 height 13
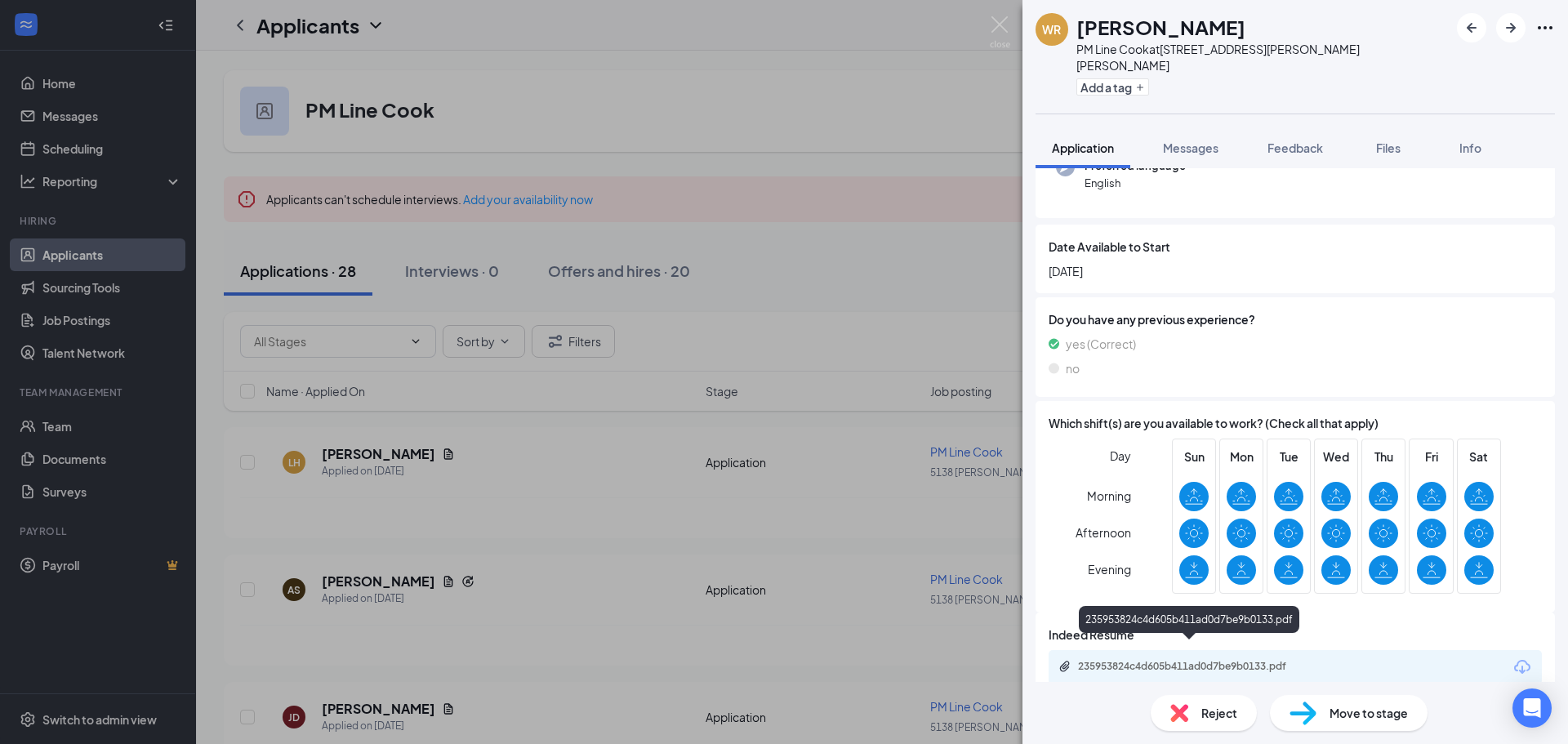
click at [1181, 660] on div "235953824c4d605b411ad0d7be9b0133.pdf" at bounding box center [1192, 666] width 229 height 13
click at [1213, 715] on span "Reject" at bounding box center [1218, 713] width 36 height 18
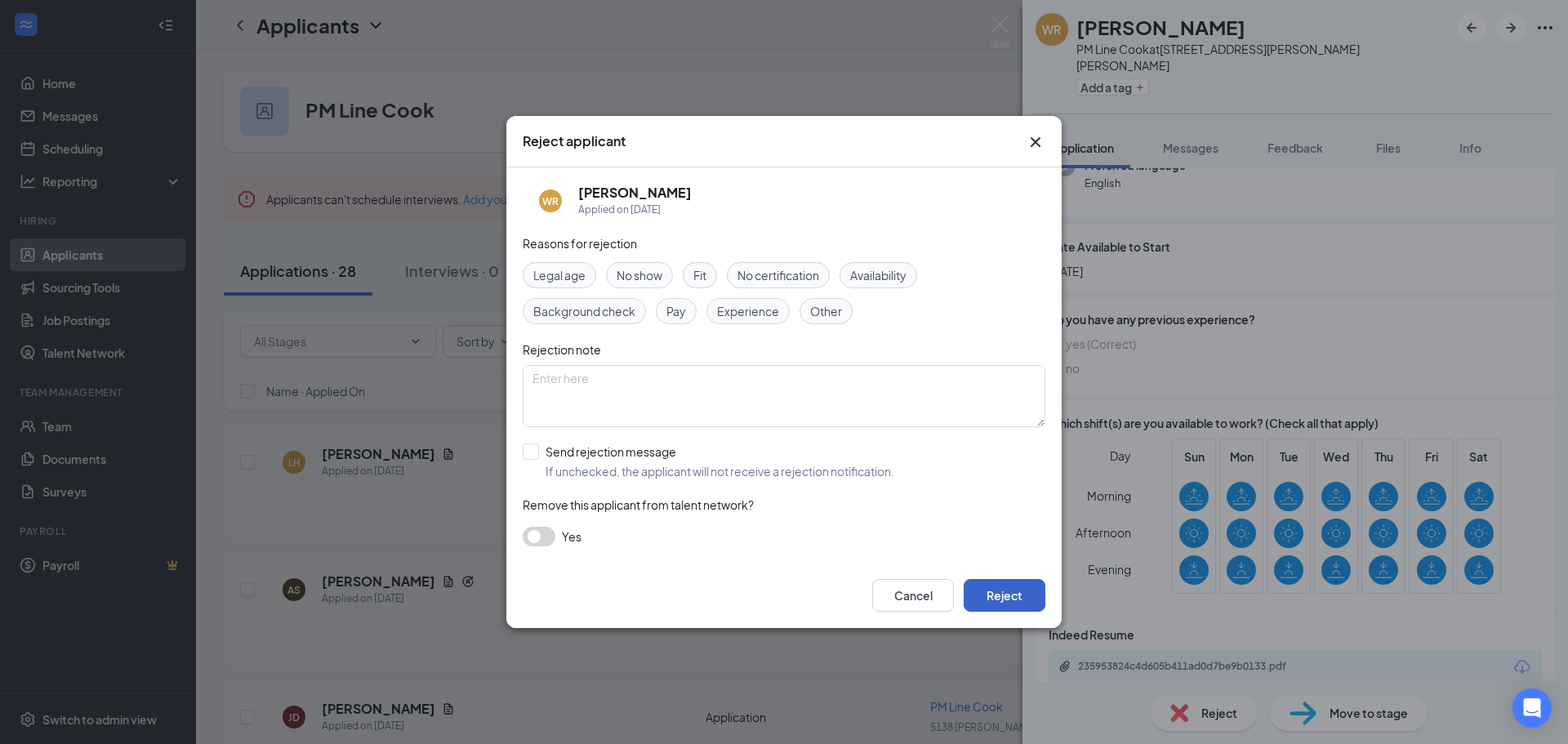
click at [984, 594] on button "Reject" at bounding box center [1004, 595] width 82 height 33
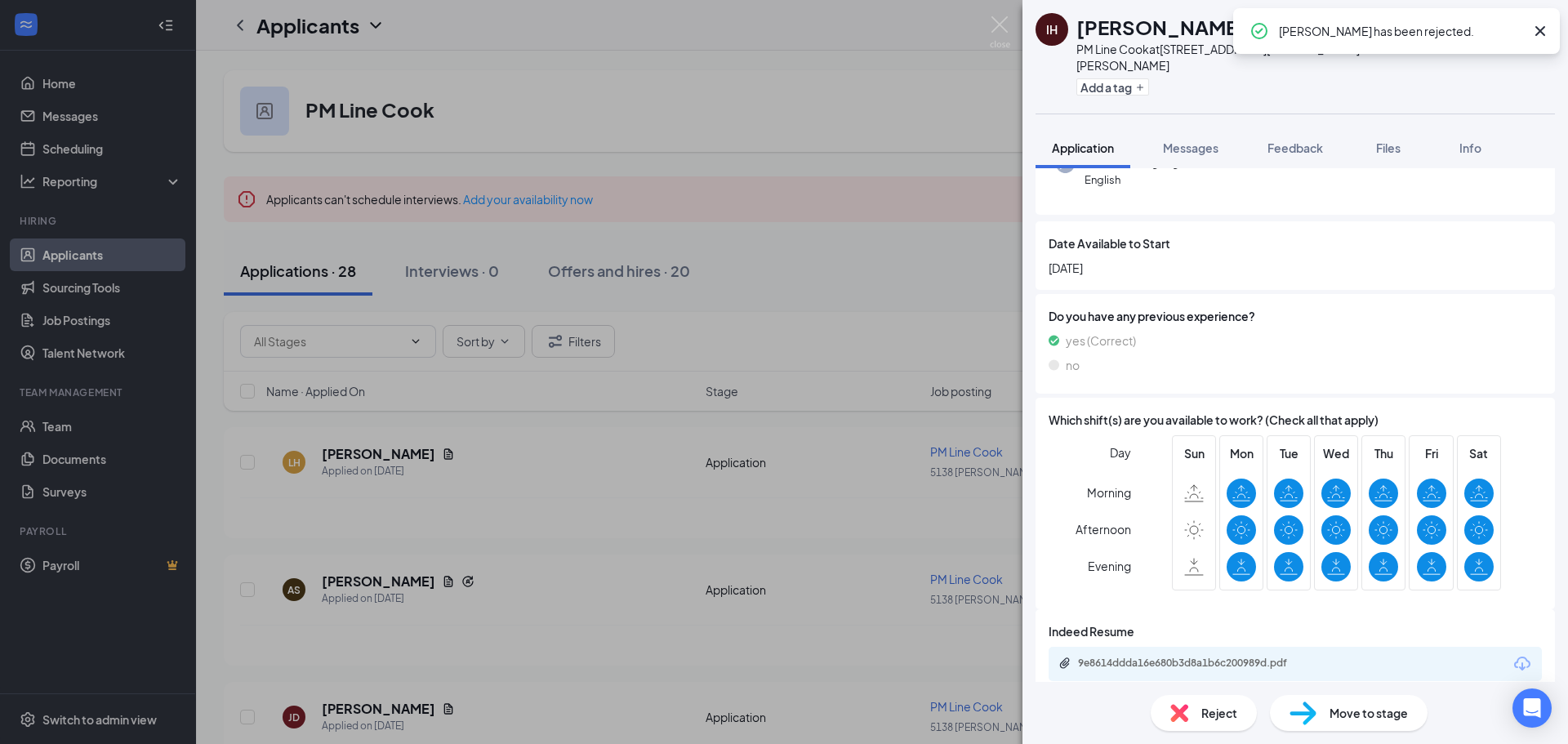
scroll to position [235, 0]
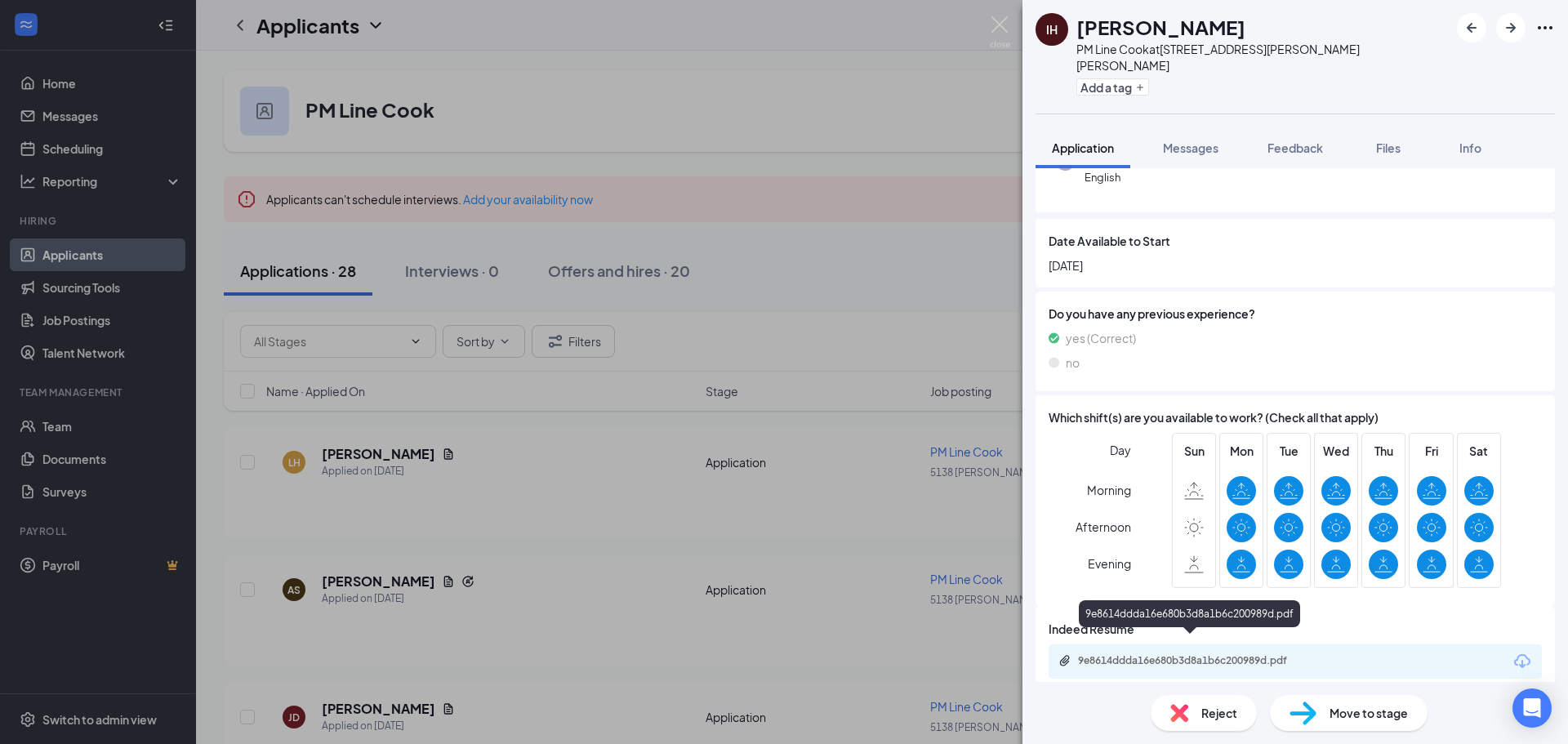
click at [1173, 654] on div "9e8614ddda16e680b3d8a1b6c200989d.pdf" at bounding box center [1192, 660] width 229 height 13
click at [1173, 140] on span "Messages" at bounding box center [1190, 148] width 55 height 15
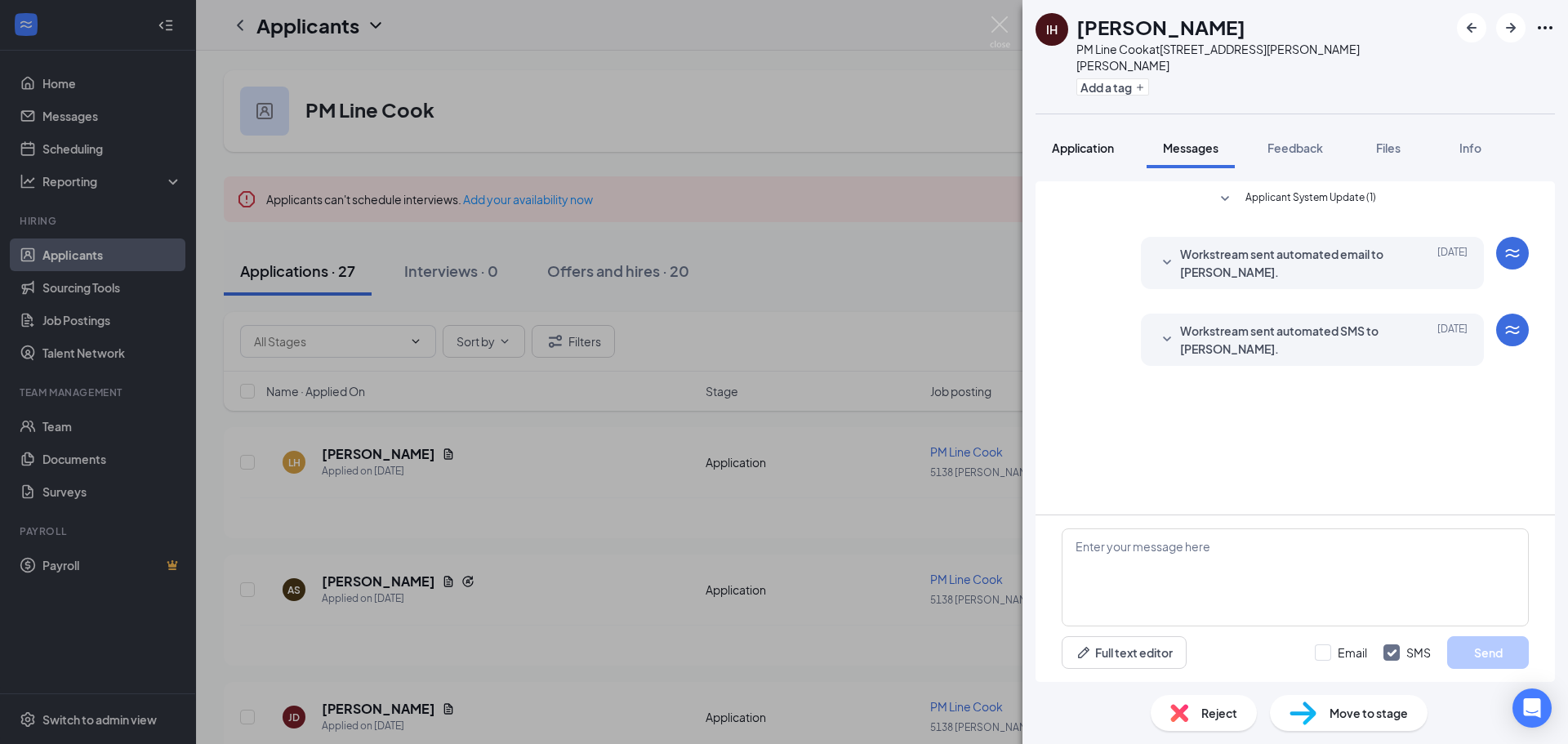
click at [1083, 140] on span "Application" at bounding box center [1083, 148] width 62 height 15
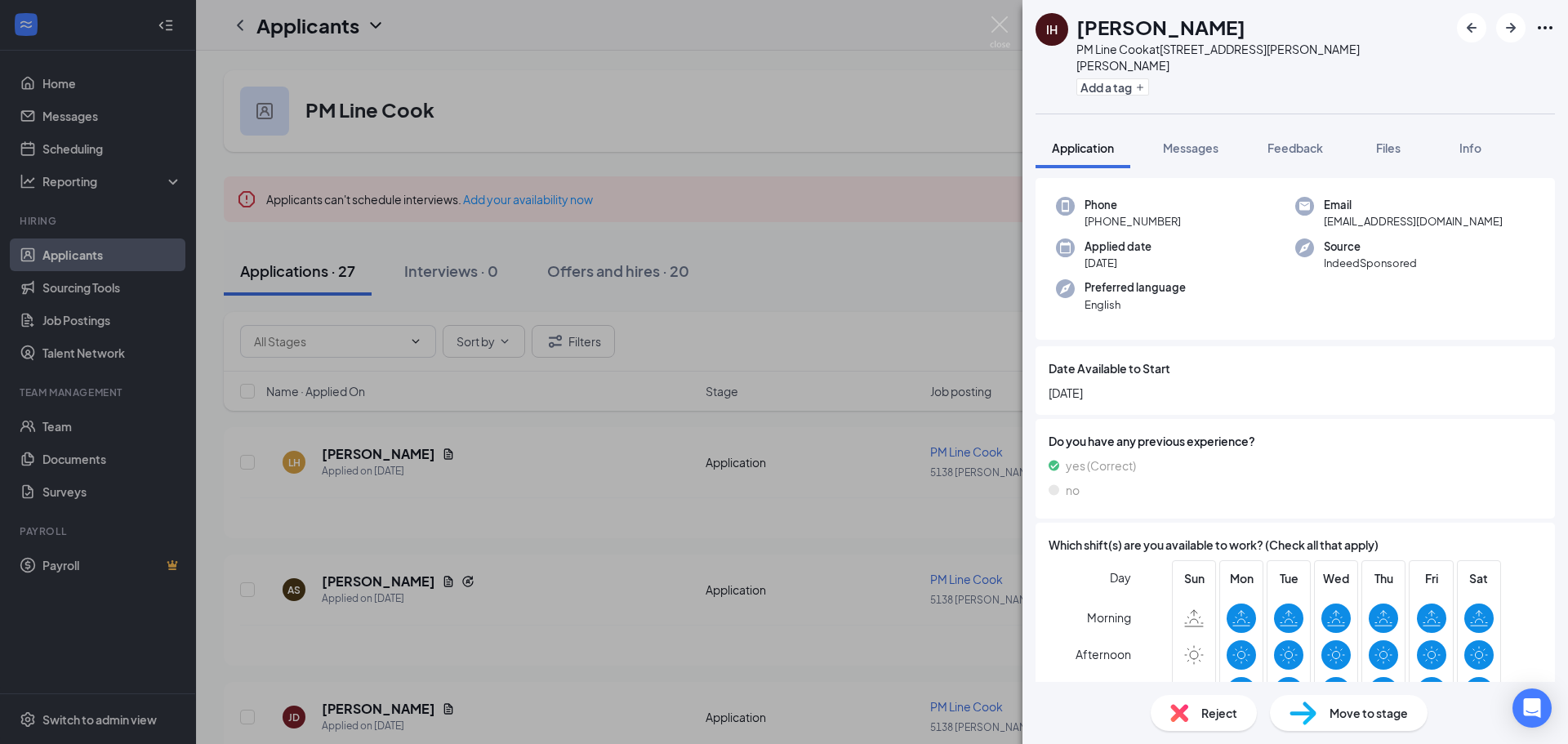
scroll to position [230, 0]
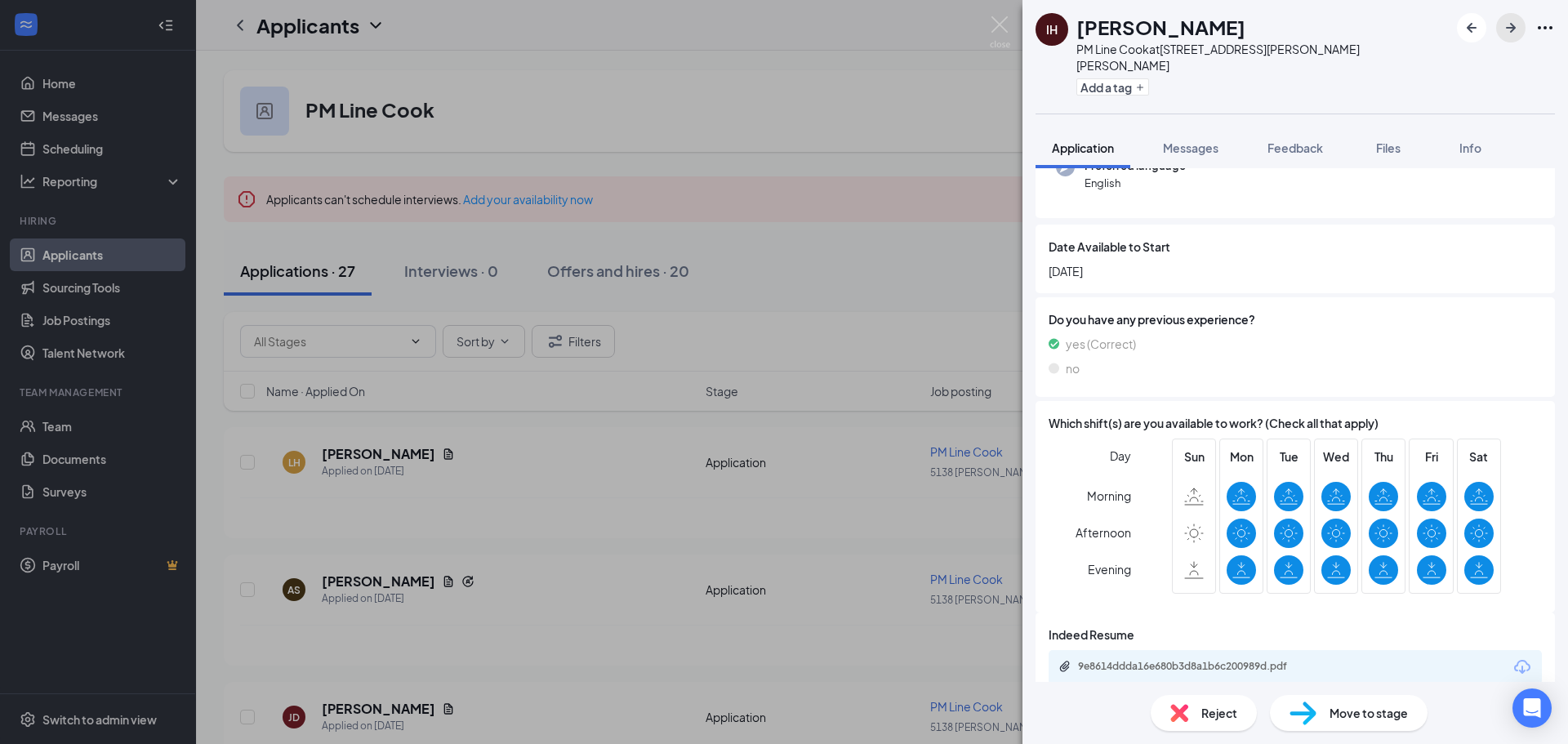
click at [1505, 33] on icon "ArrowRight" at bounding box center [1510, 28] width 19 height 19
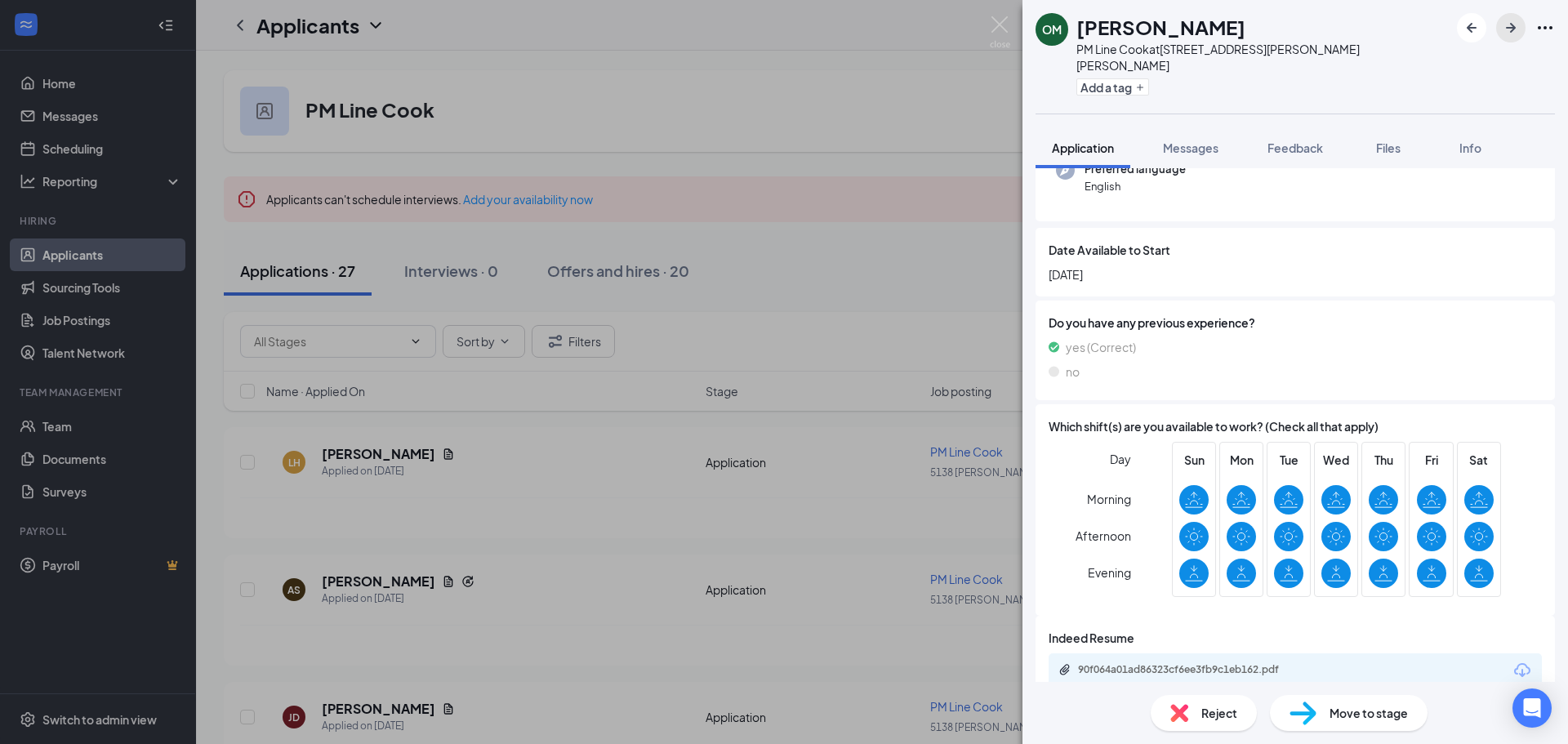
scroll to position [190, 0]
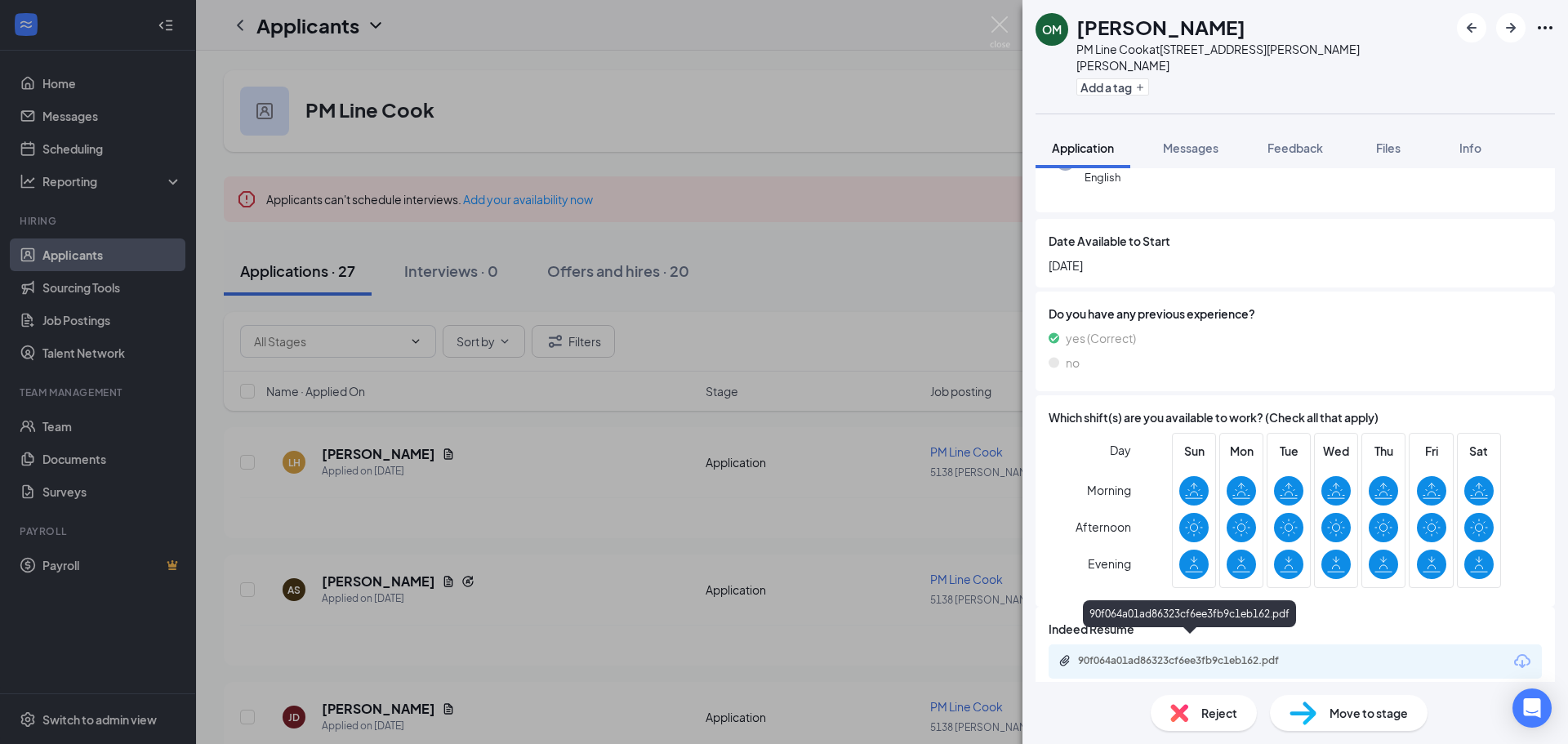
click at [1161, 654] on div "90f064a01ad86323cf6ee3fb9c1eb162.pdf" at bounding box center [1192, 660] width 229 height 13
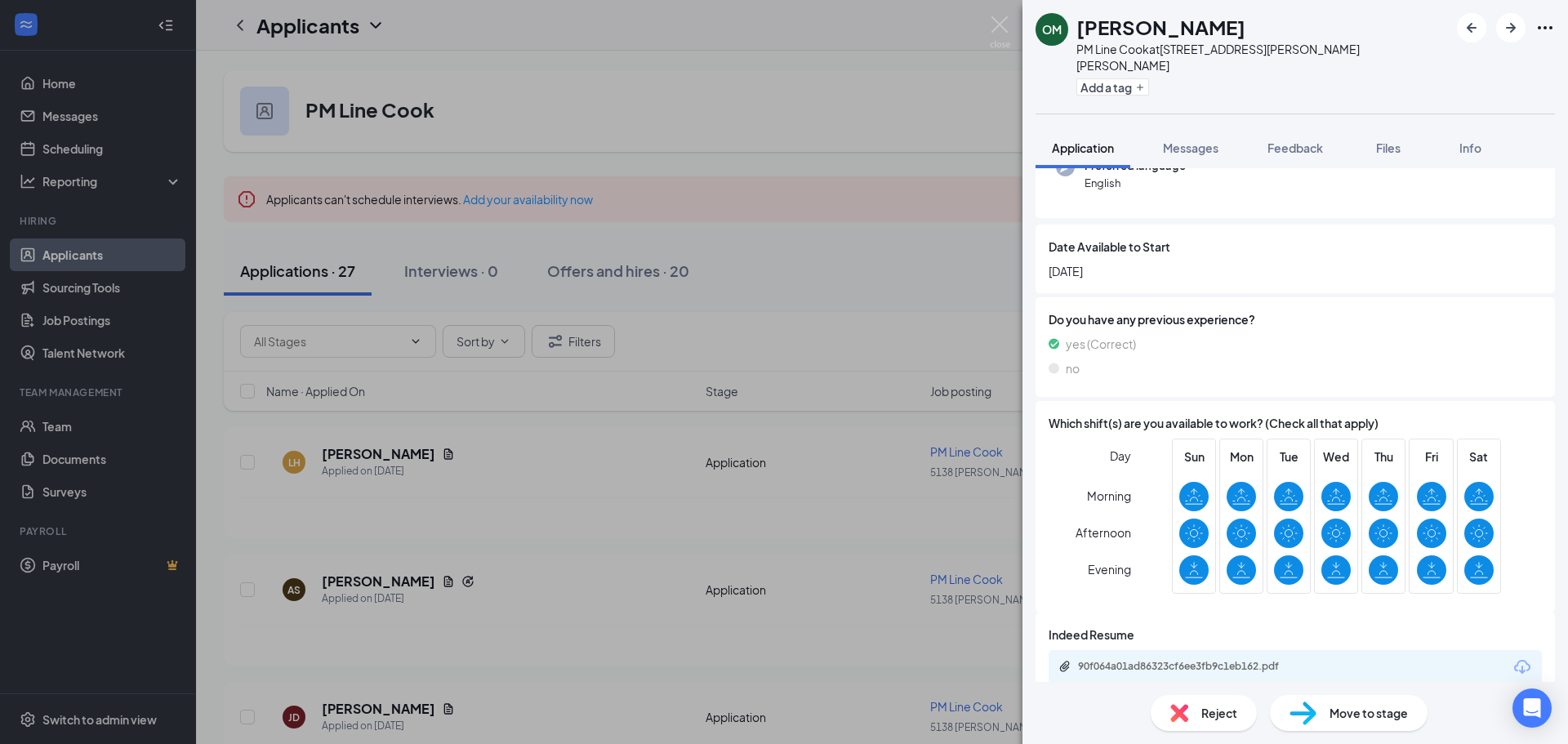
click at [1171, 706] on img at bounding box center [1179, 713] width 18 height 18
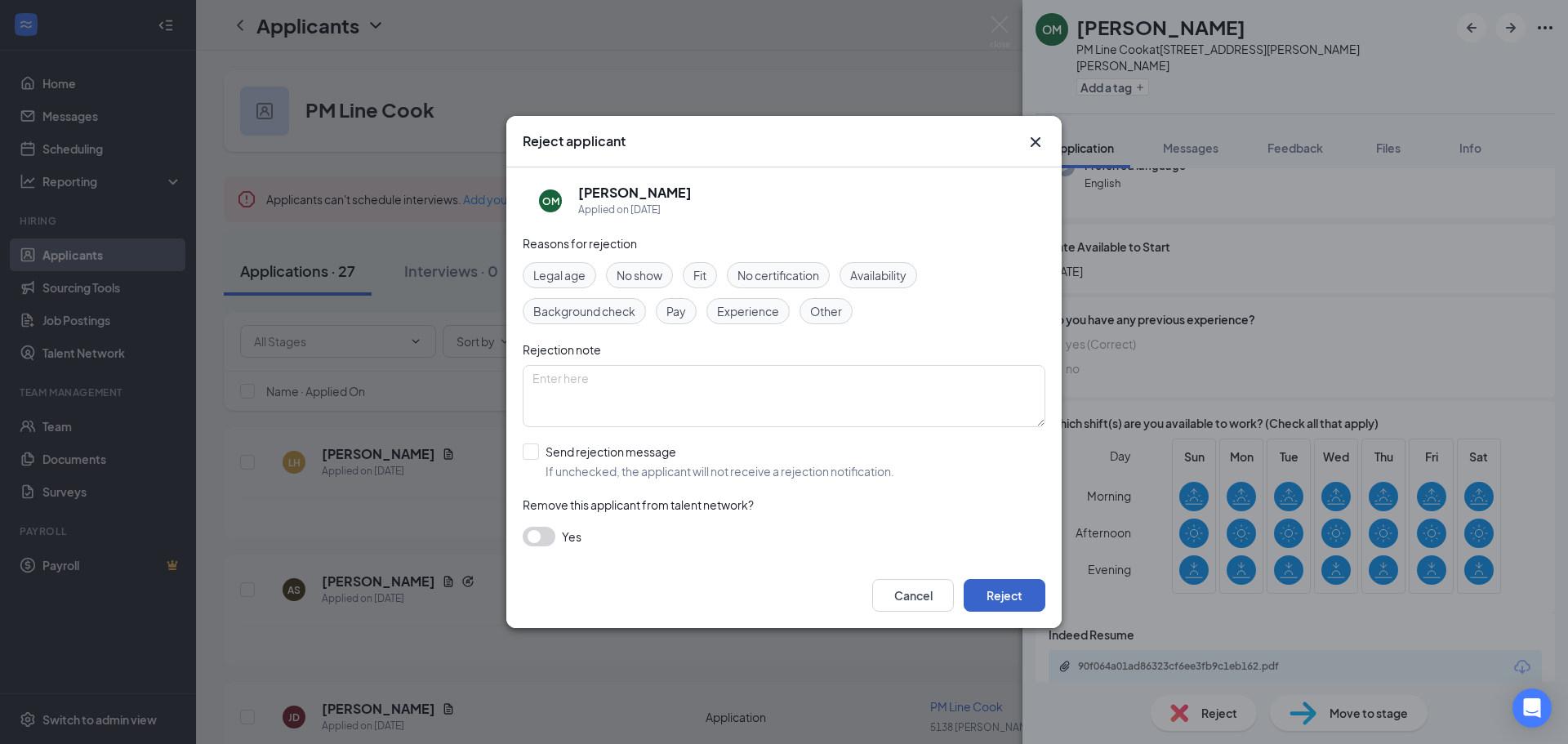
click at [1010, 590] on button "Reject" at bounding box center [1004, 595] width 82 height 33
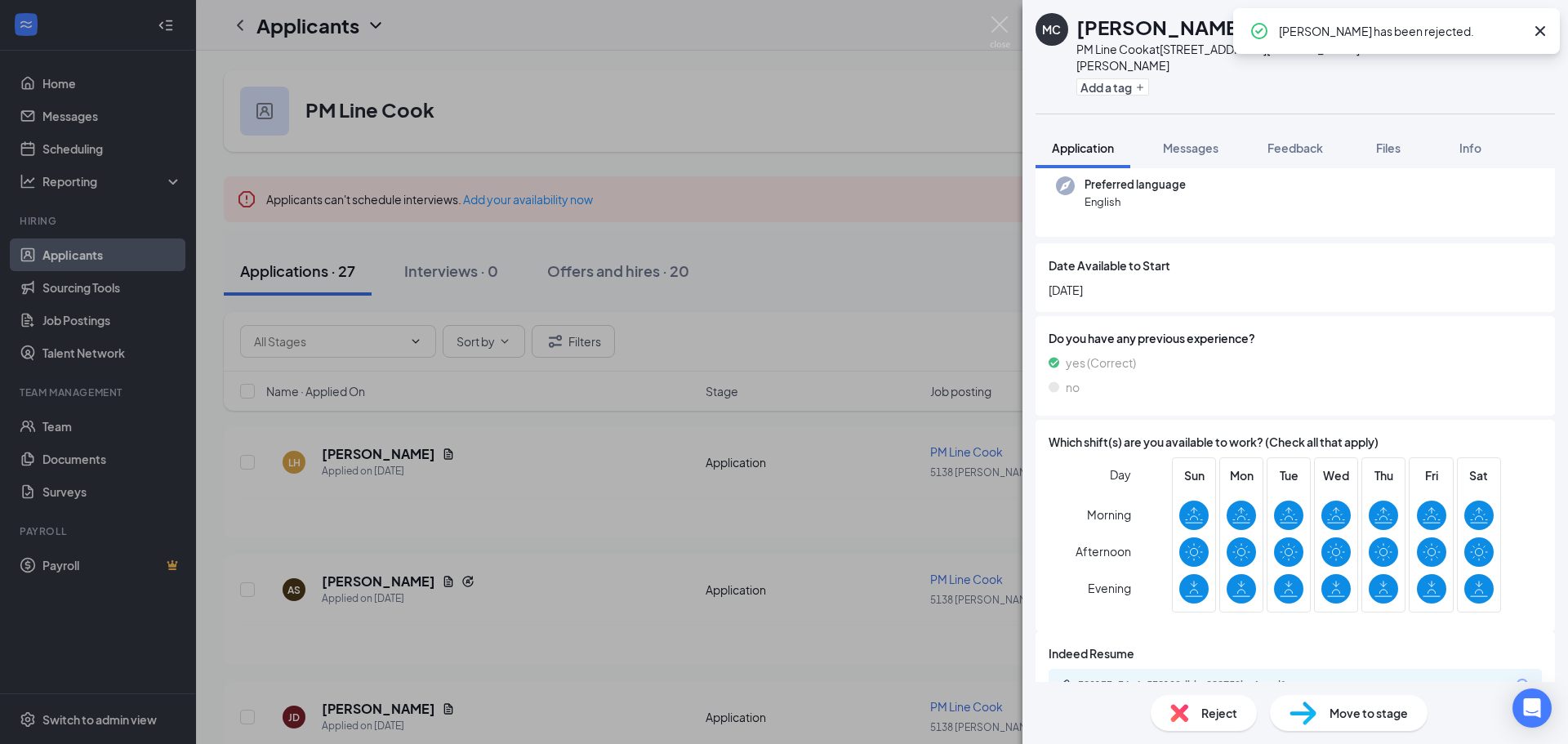
scroll to position [182, 0]
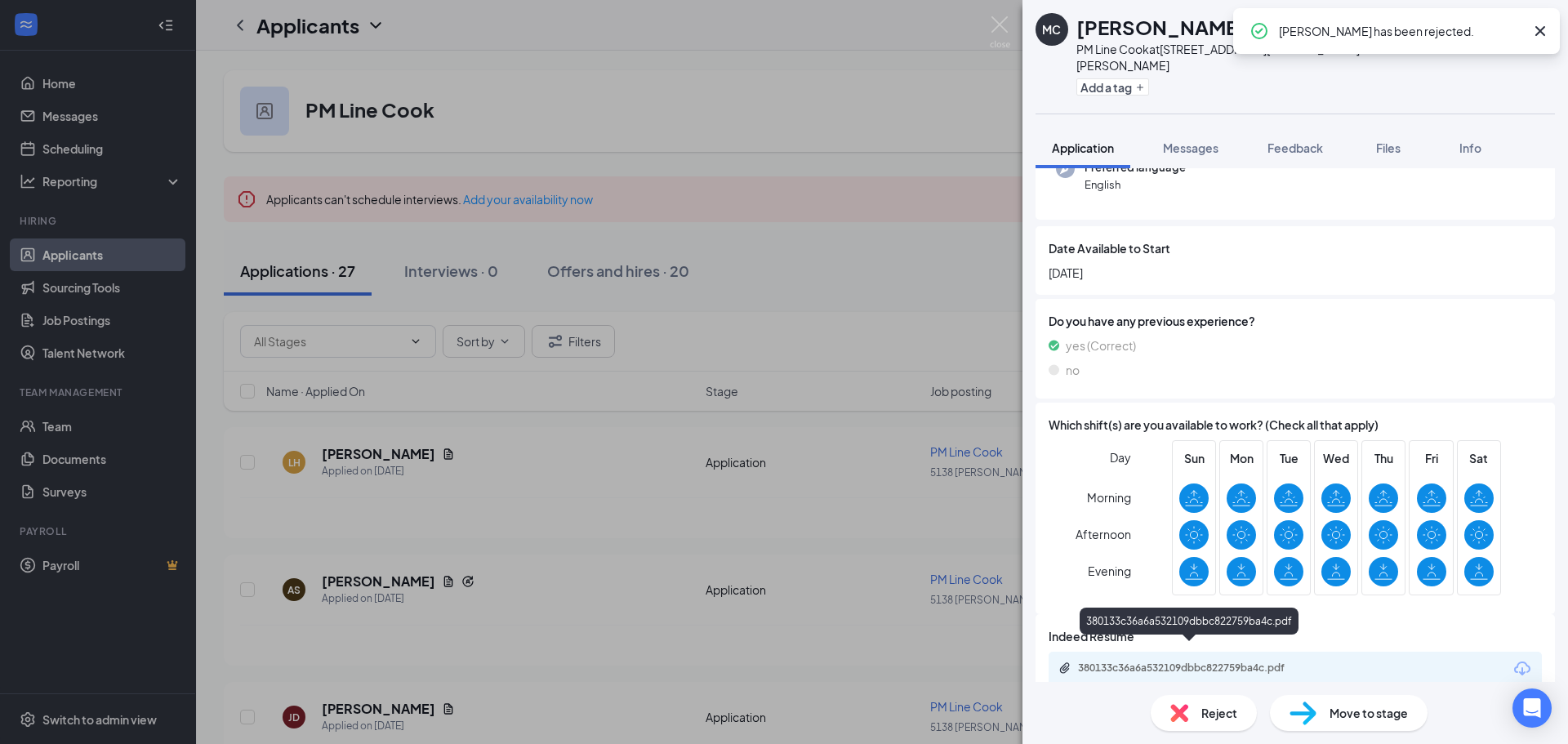
click at [1143, 661] on div "380133c36a6a532109dbbc822759ba4c.pdf" at bounding box center [1192, 668] width 229 height 13
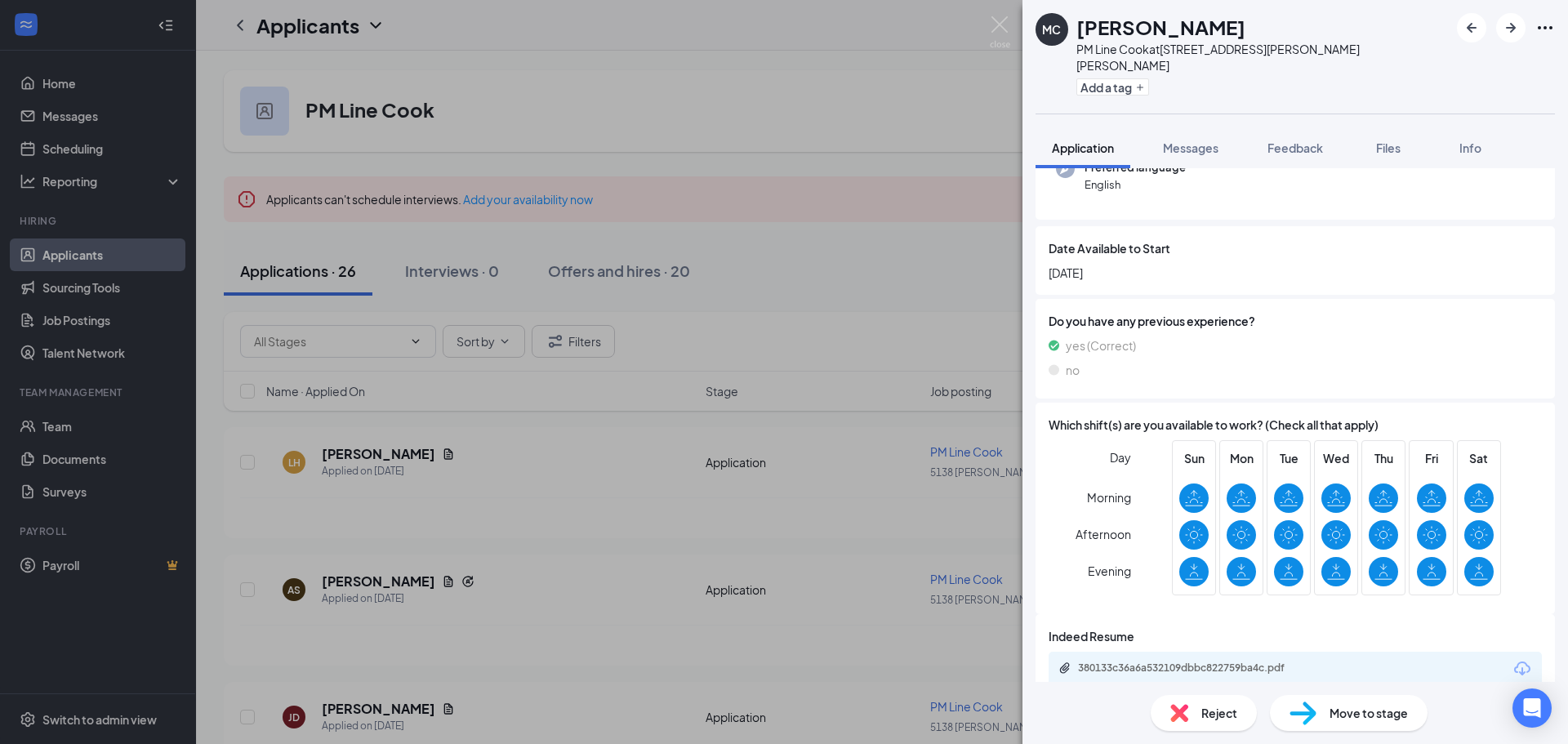
click at [1199, 708] on div "Reject" at bounding box center [1203, 712] width 106 height 36
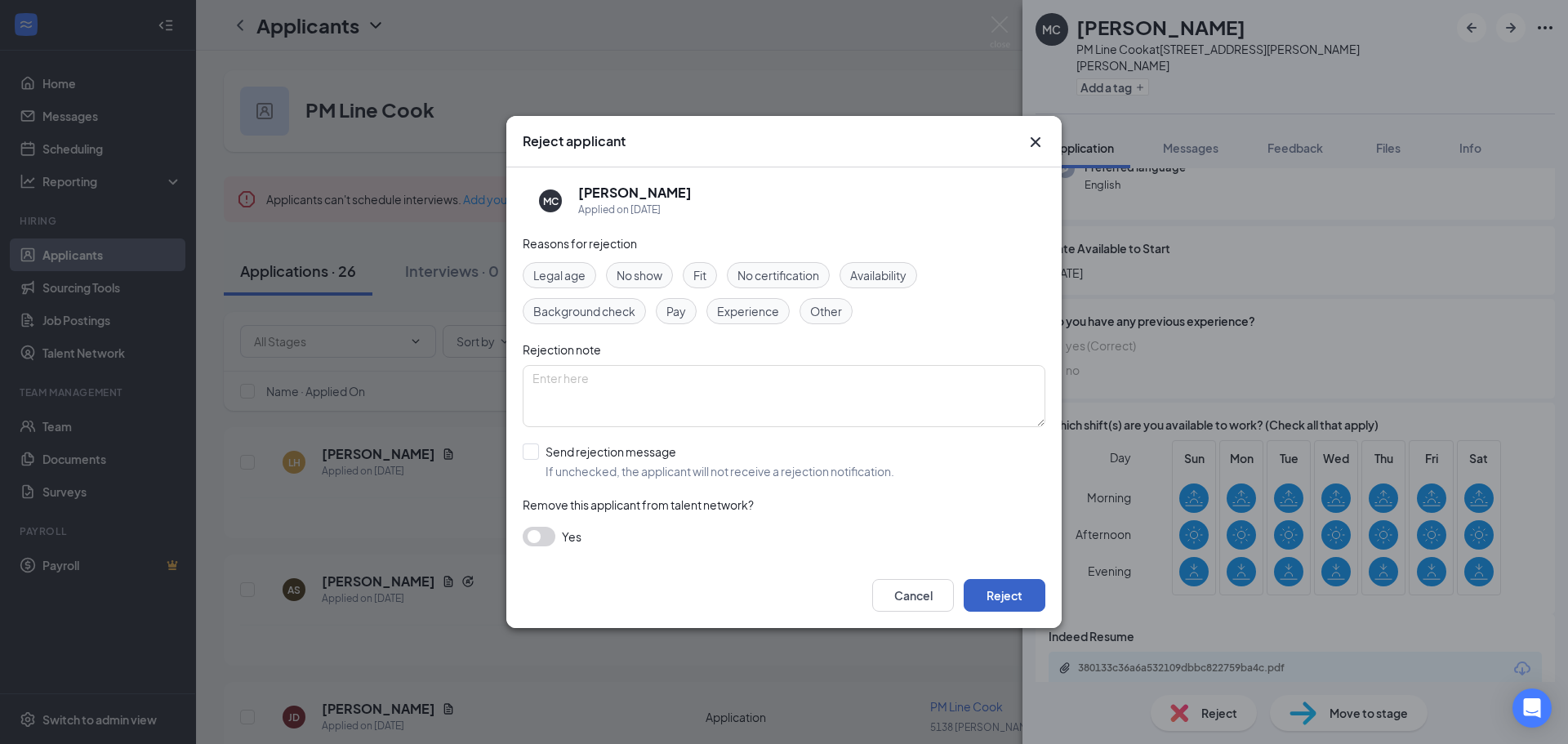
click at [983, 592] on button "Reject" at bounding box center [1004, 595] width 82 height 33
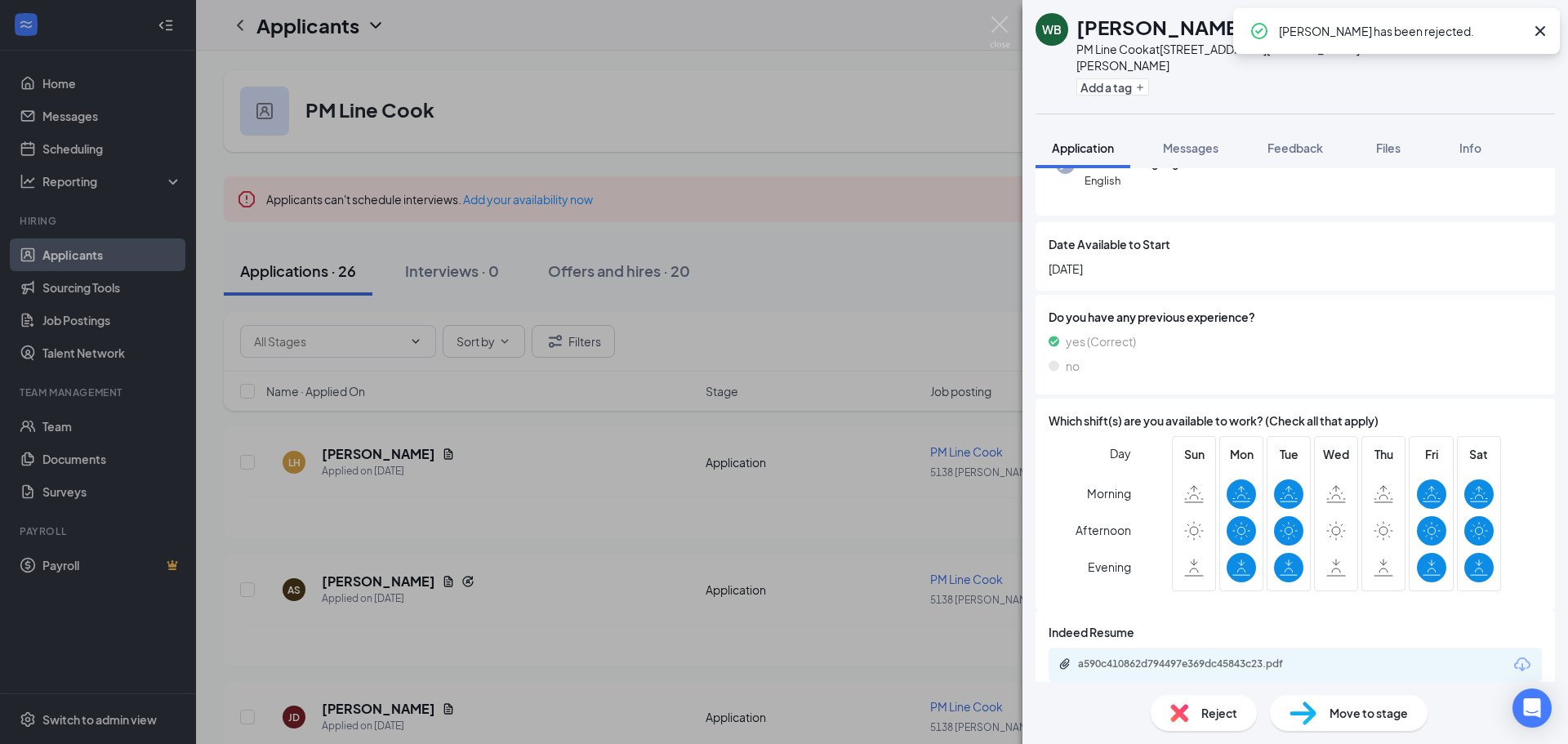
scroll to position [190, 0]
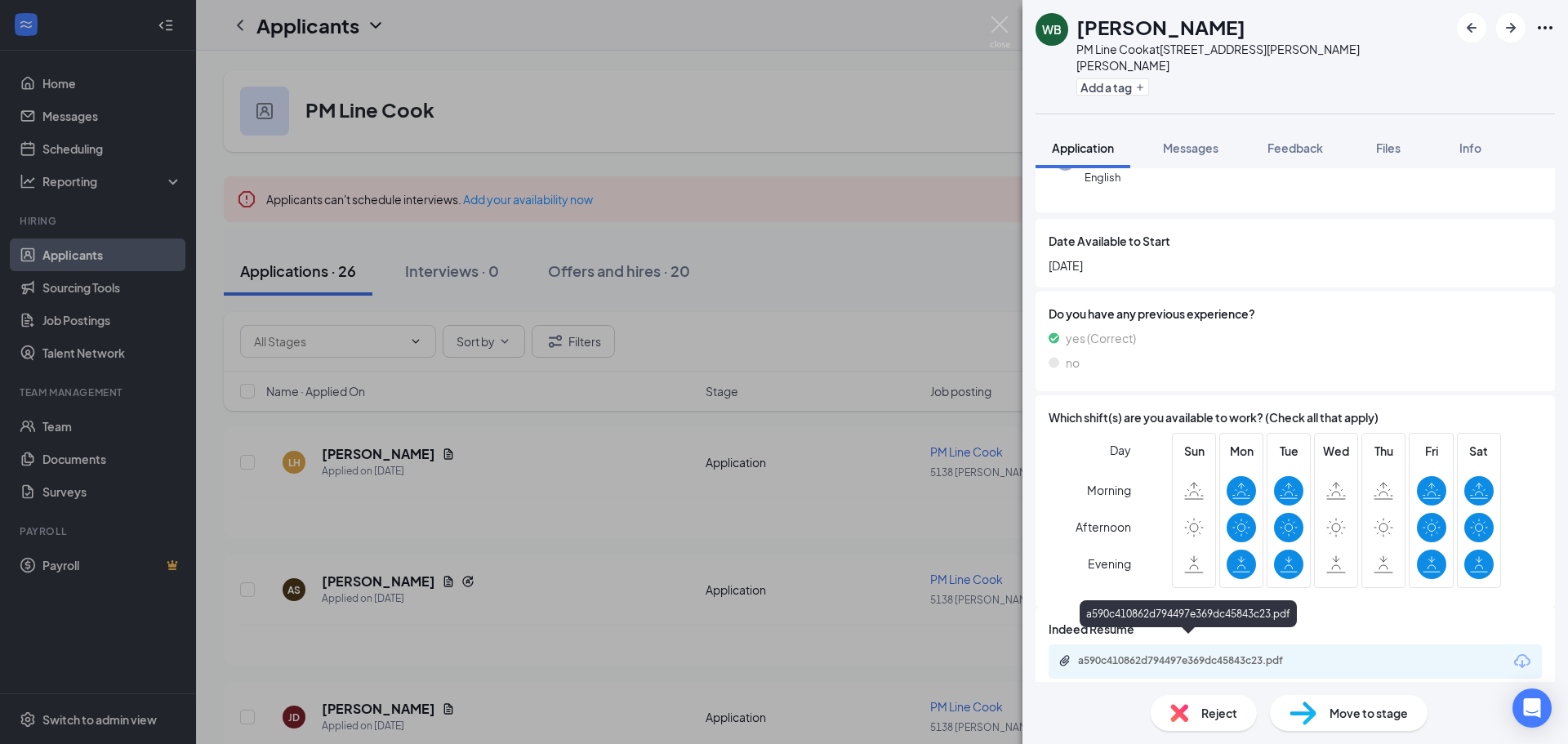
click at [1161, 654] on div "a590c410862d794497e369dc45843c23.pdf" at bounding box center [1192, 660] width 229 height 13
click at [1171, 712] on img at bounding box center [1179, 713] width 18 height 18
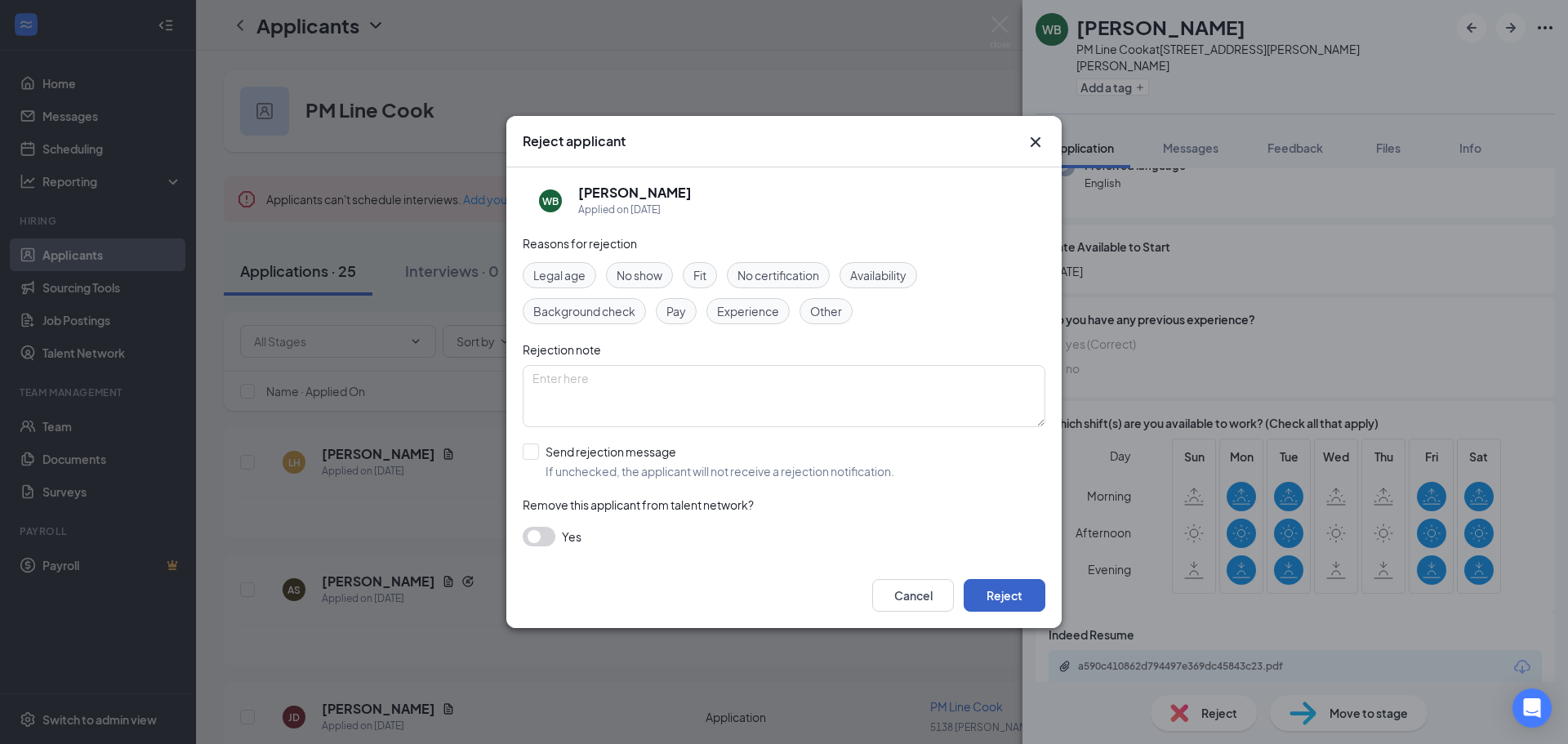
click at [1007, 600] on button "Reject" at bounding box center [1004, 595] width 82 height 33
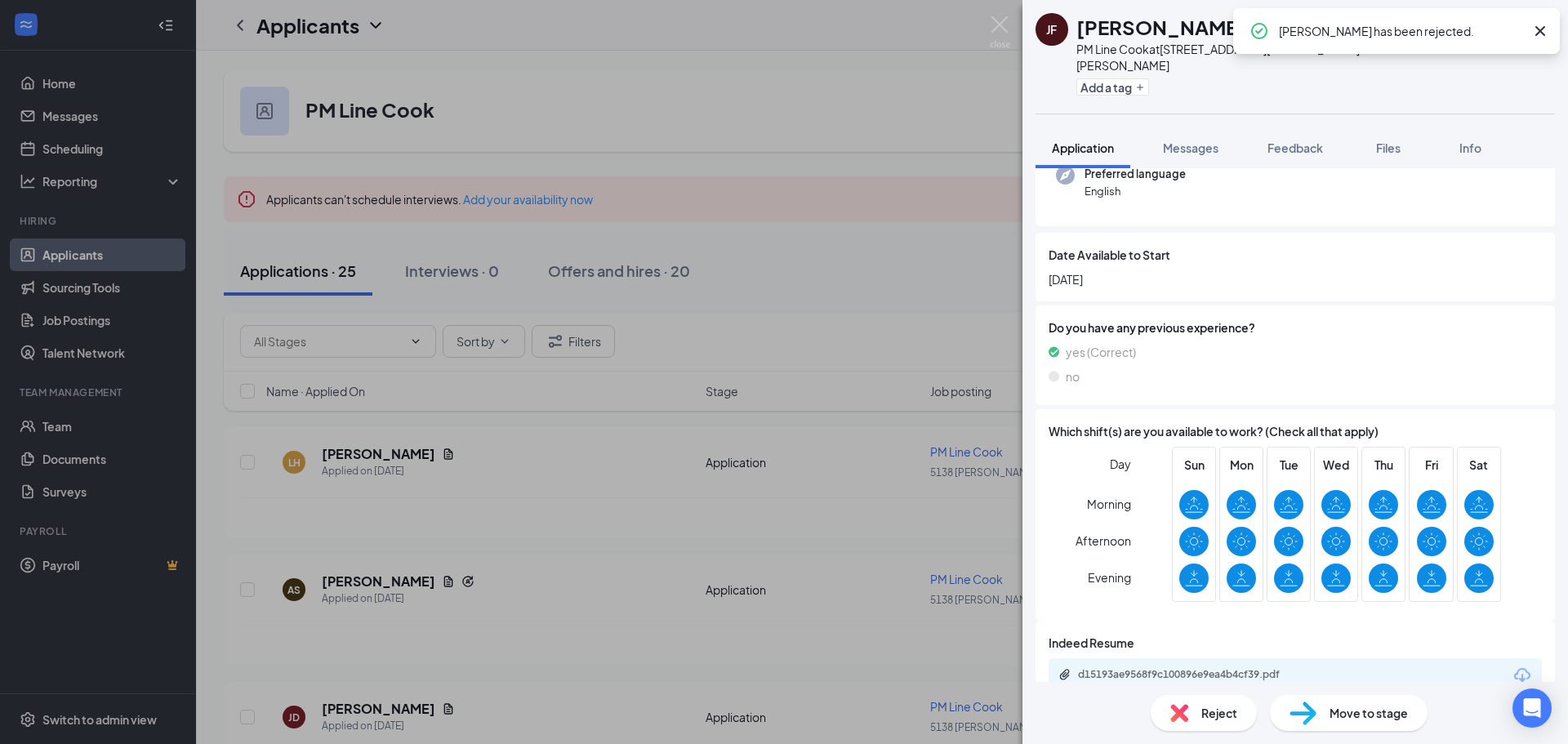
scroll to position [183, 0]
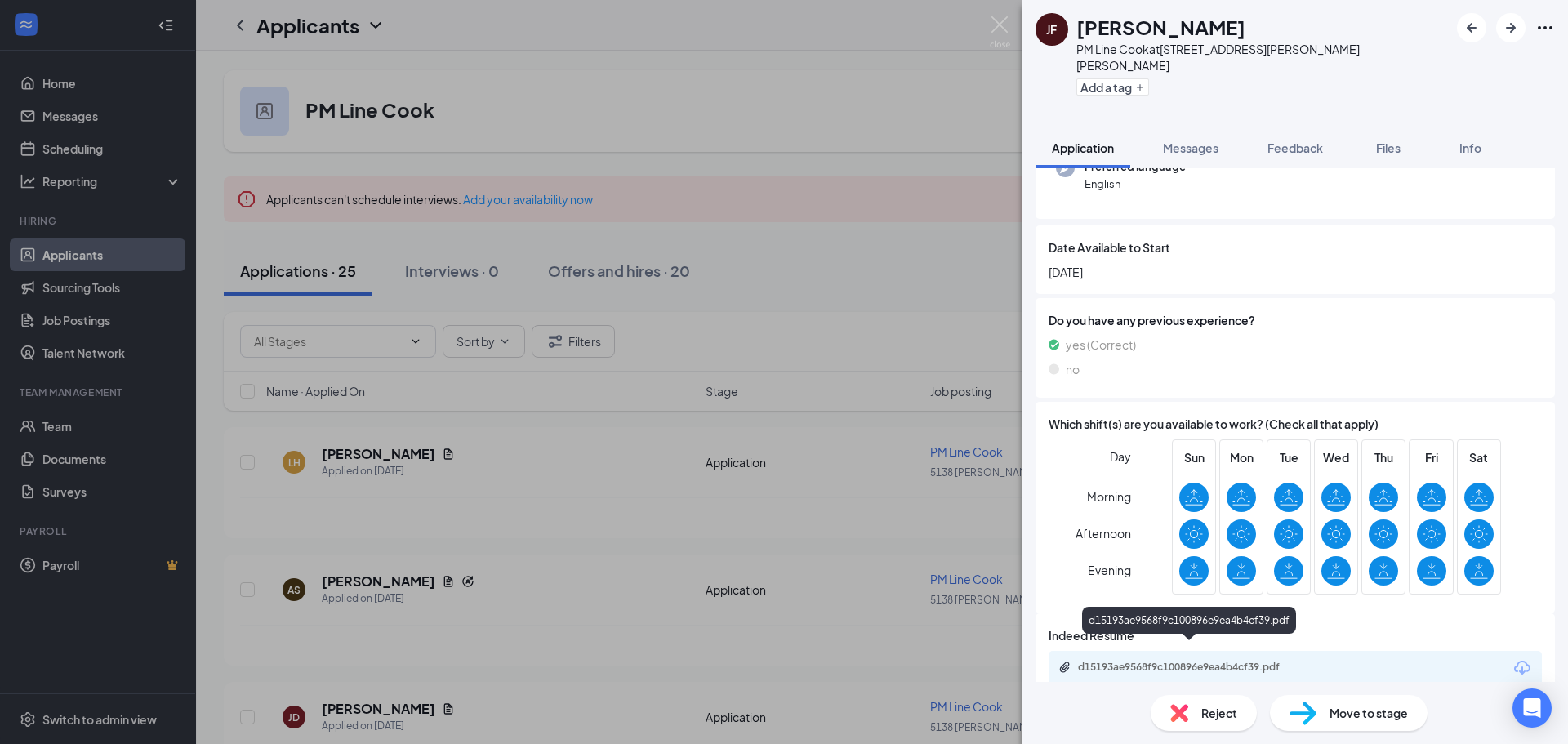
click at [1137, 660] on div "d15193ae9568f9c100896e9ea4b4cf39.pdf" at bounding box center [1192, 667] width 229 height 13
click at [1187, 719] on img at bounding box center [1179, 713] width 18 height 18
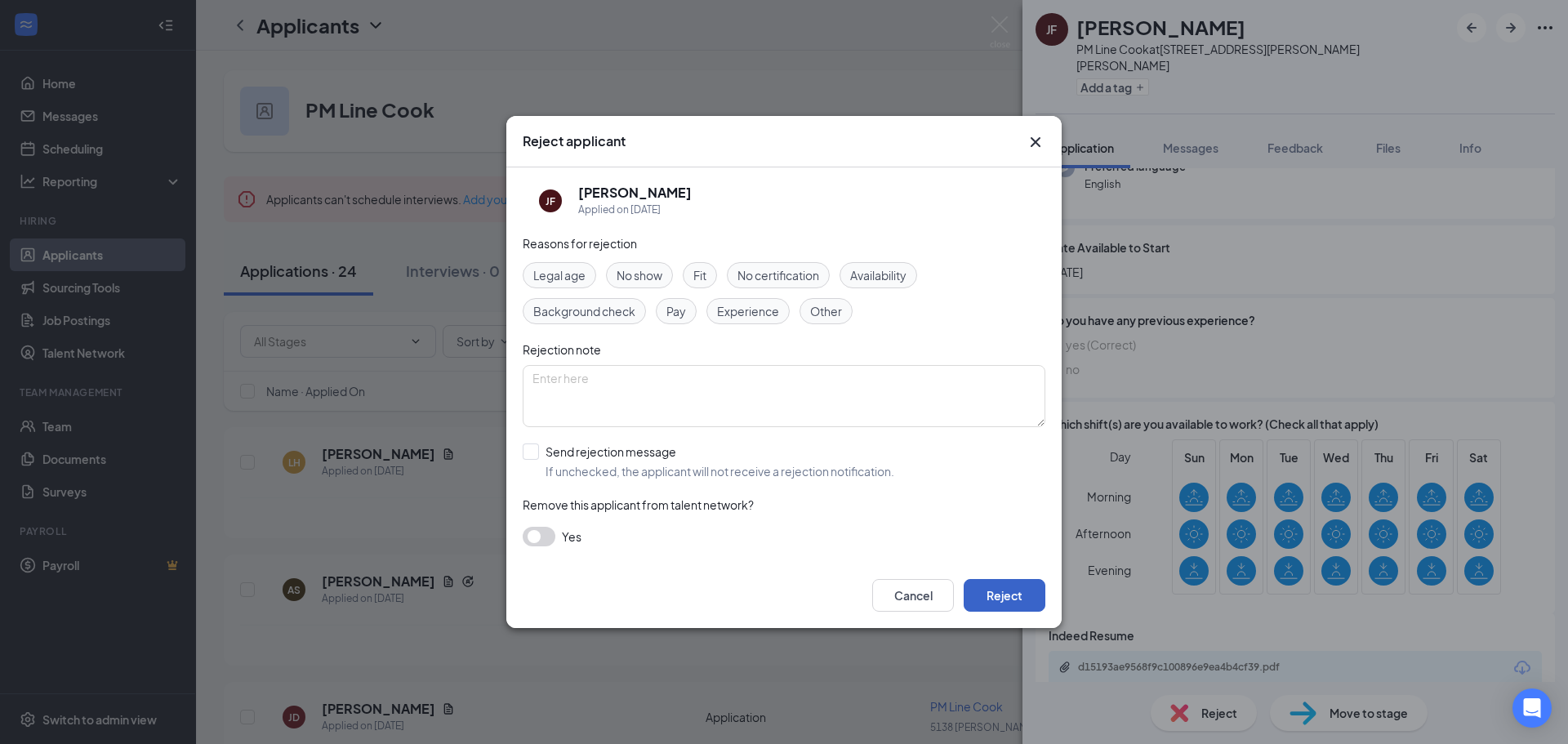
click at [1004, 592] on button "Reject" at bounding box center [1004, 595] width 82 height 33
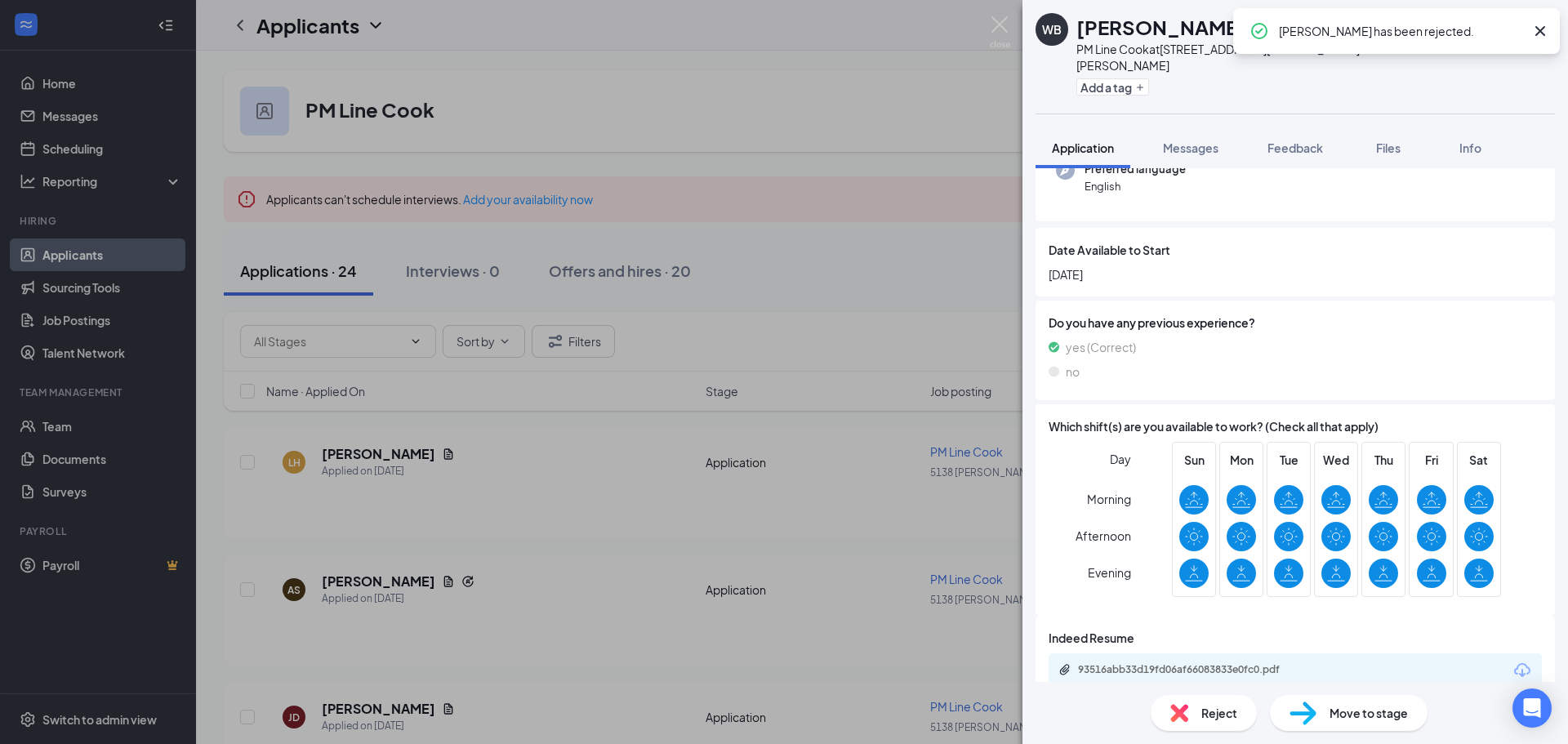
scroll to position [183, 0]
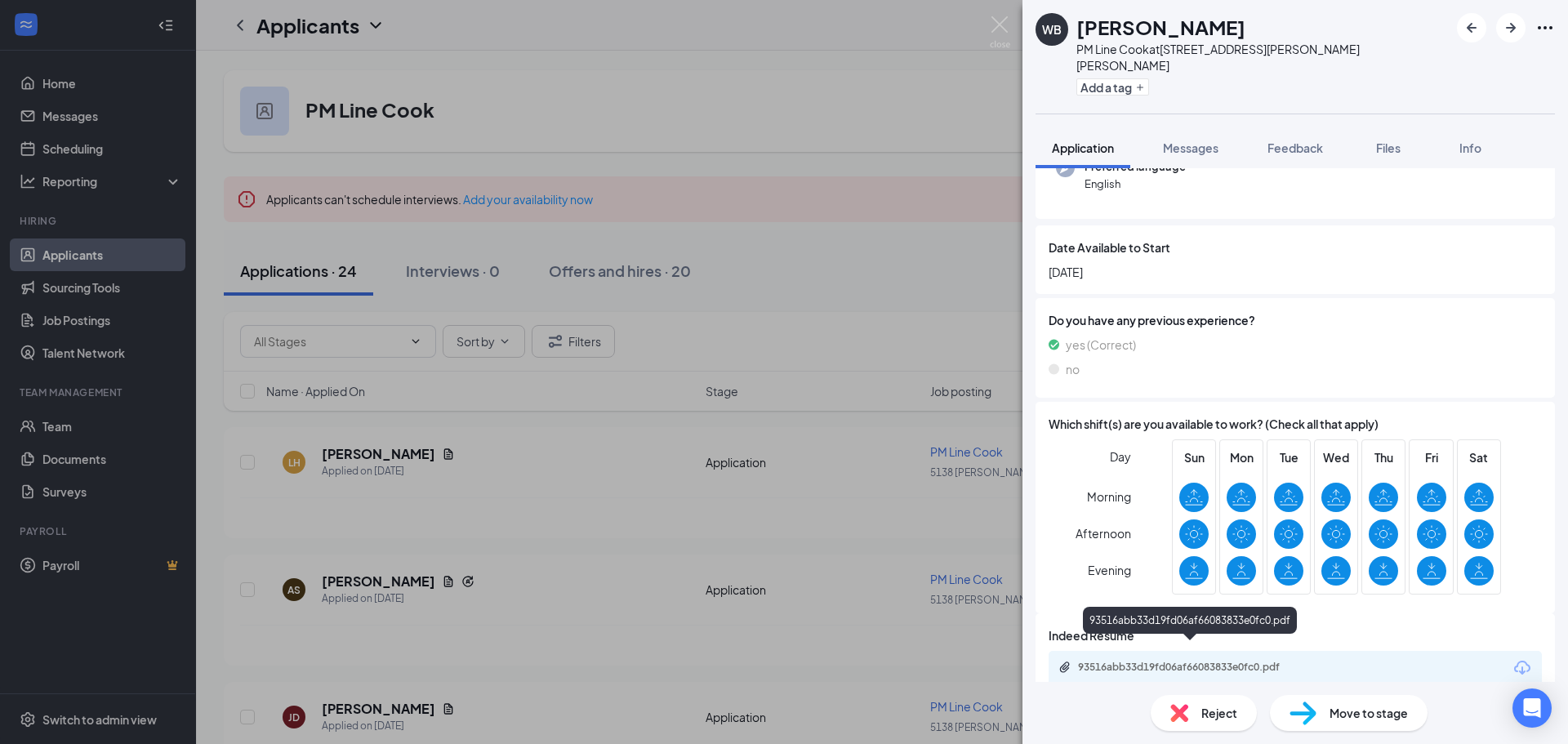
click at [1153, 660] on div "93516abb33d19fd06af66083833e0fc0.pdf" at bounding box center [1192, 667] width 229 height 13
click at [1211, 716] on span "Reject" at bounding box center [1218, 713] width 36 height 18
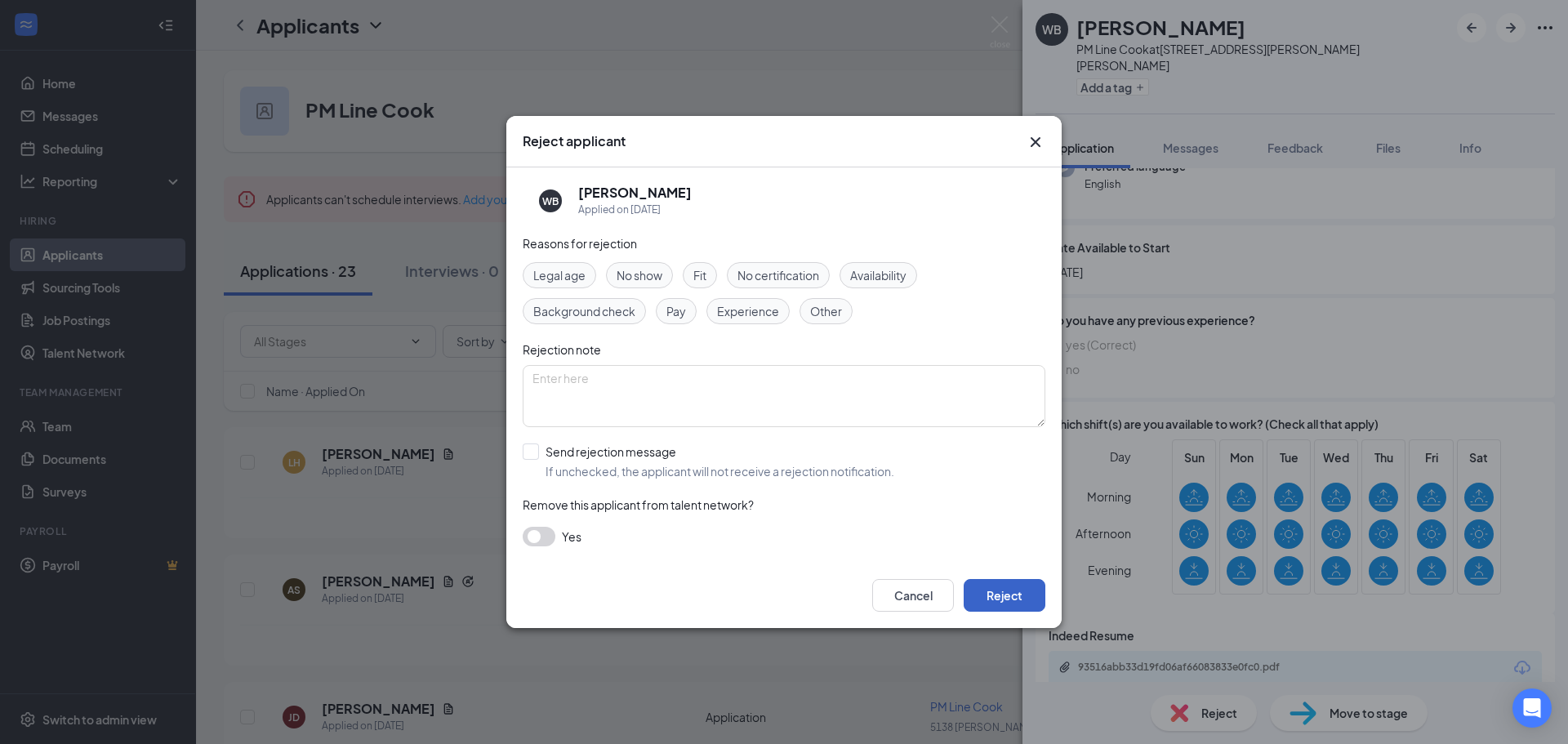
click at [989, 599] on button "Reject" at bounding box center [1004, 595] width 82 height 33
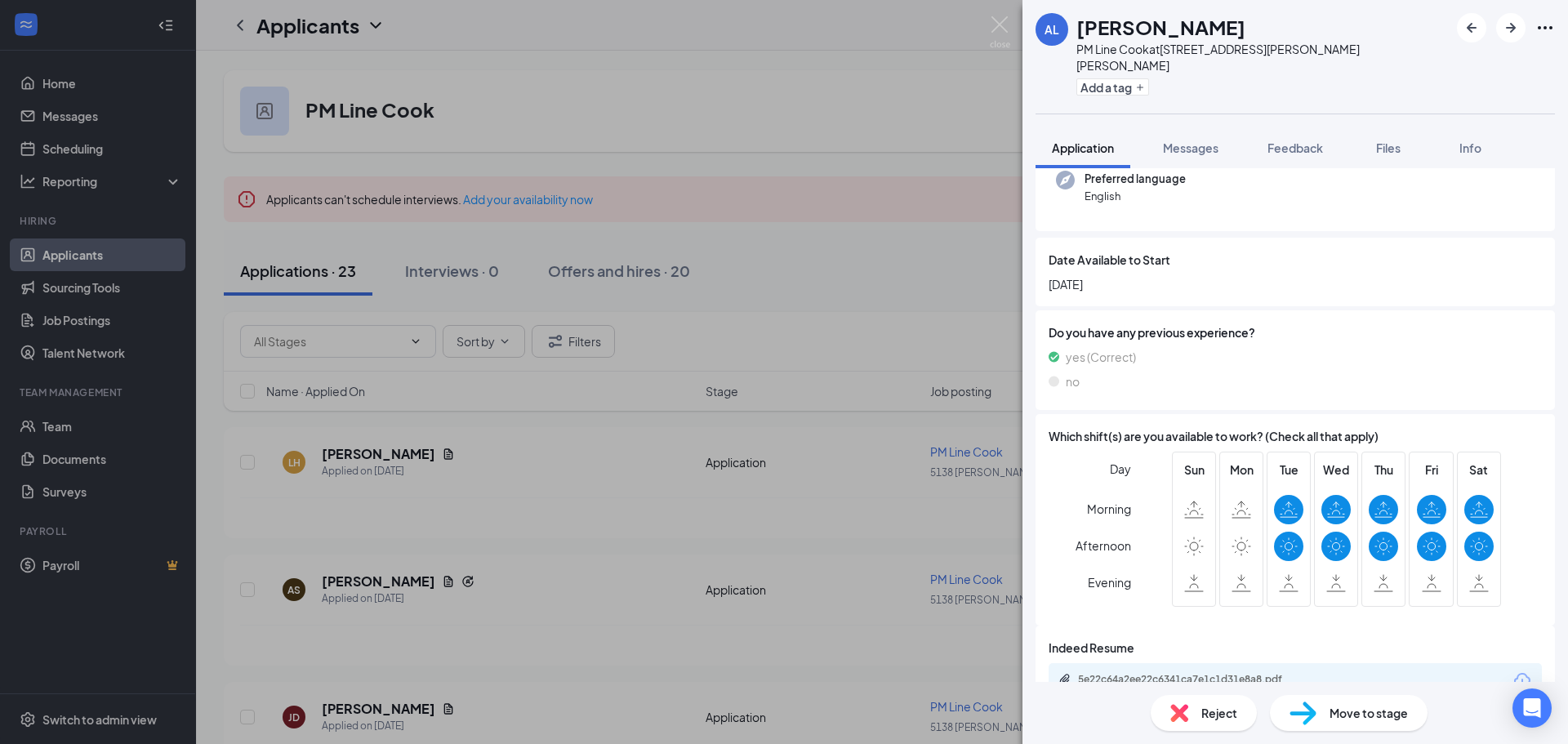
scroll to position [190, 0]
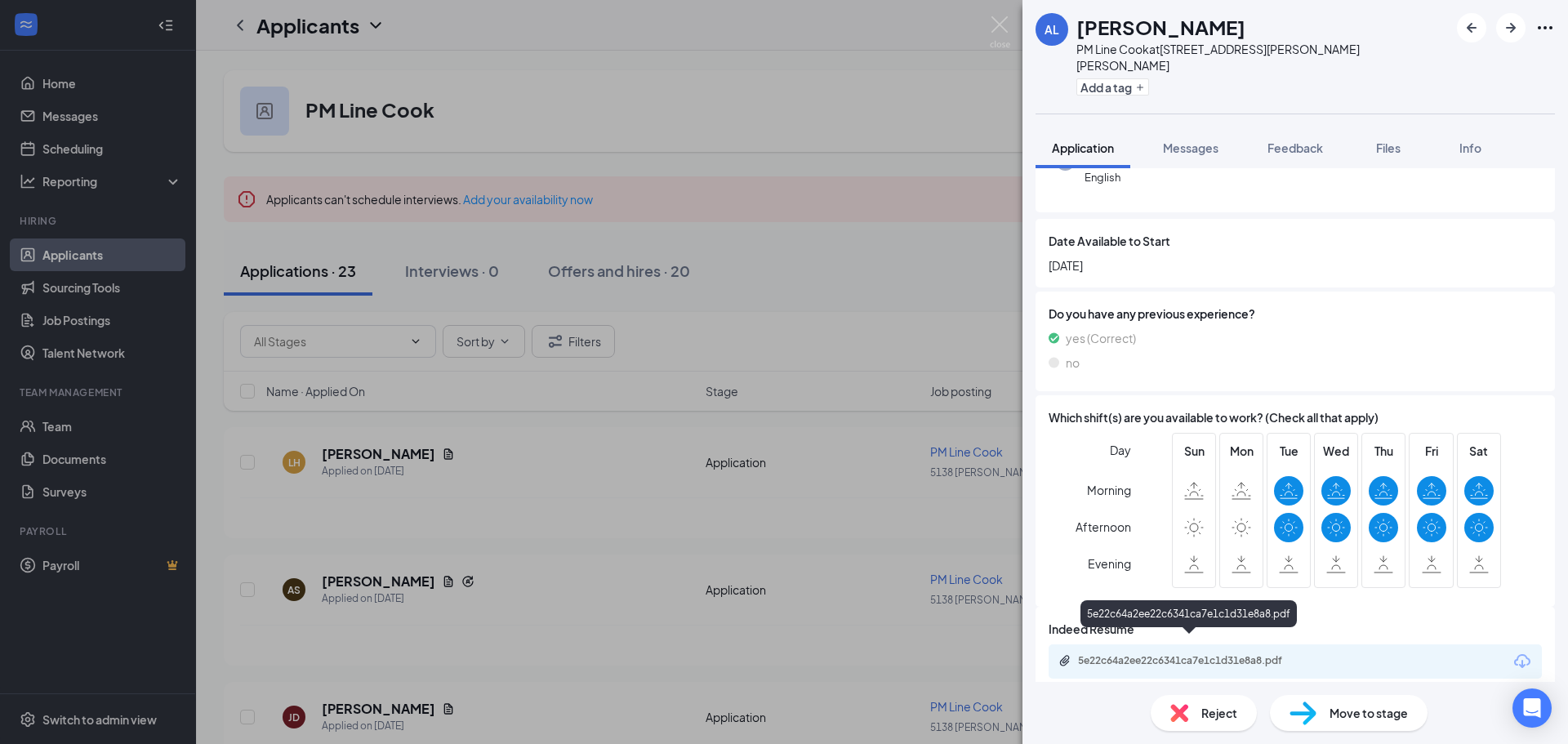
click at [1188, 654] on div "5e22c64a2ee22c6341ca7e1c1d31e8a8.pdf" at bounding box center [1192, 660] width 229 height 13
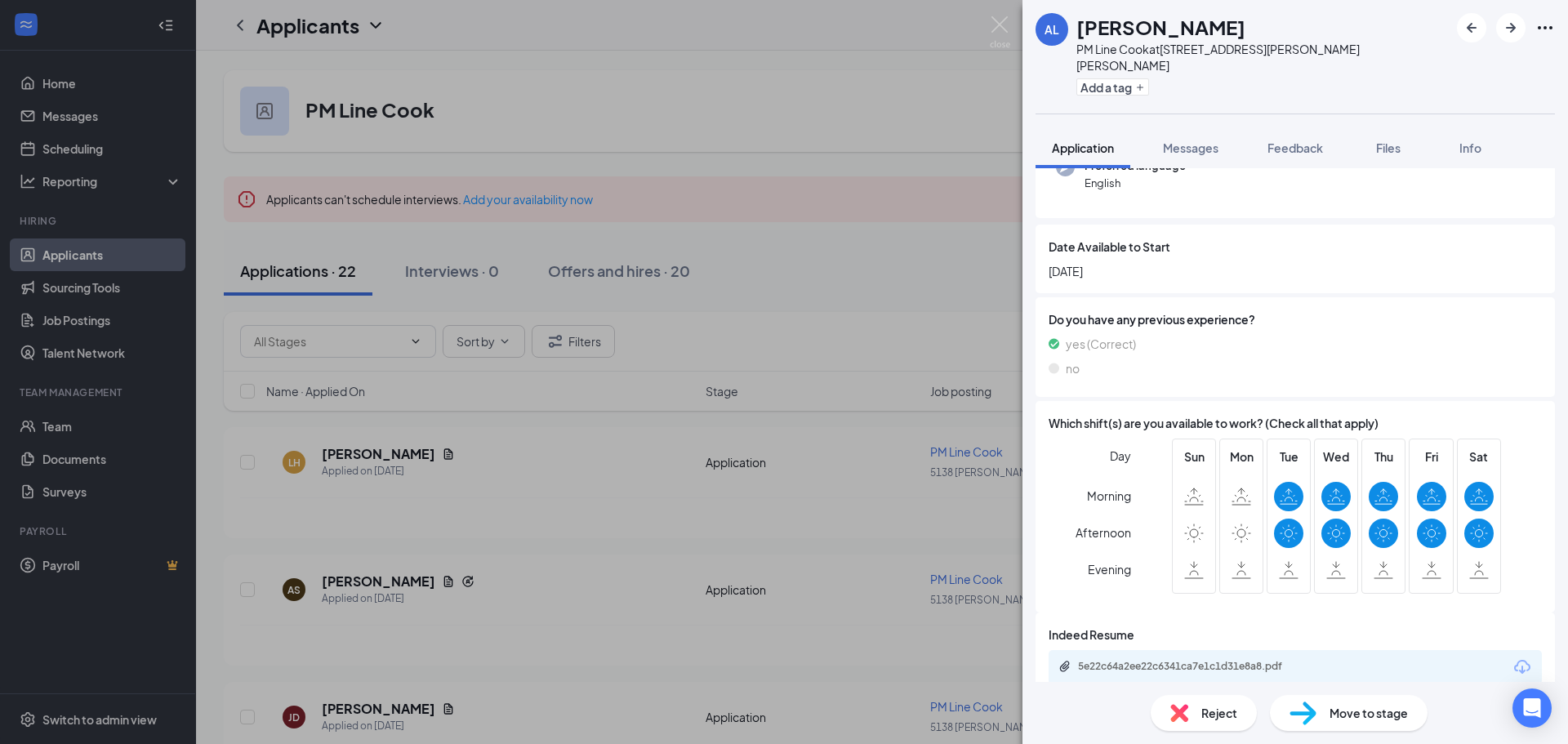
click at [1189, 718] on div "Reject" at bounding box center [1203, 712] width 106 height 36
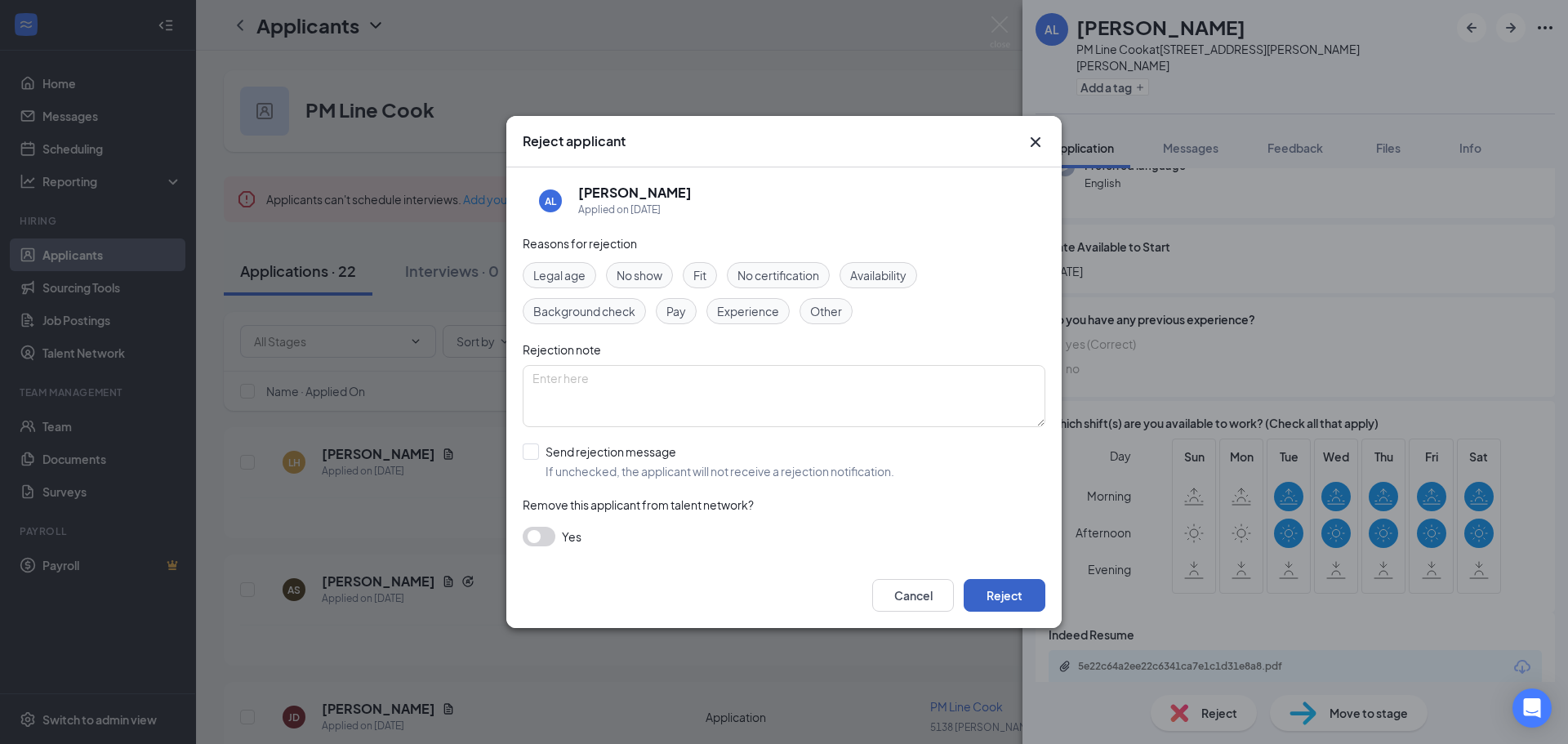
click at [1009, 594] on button "Reject" at bounding box center [1004, 595] width 82 height 33
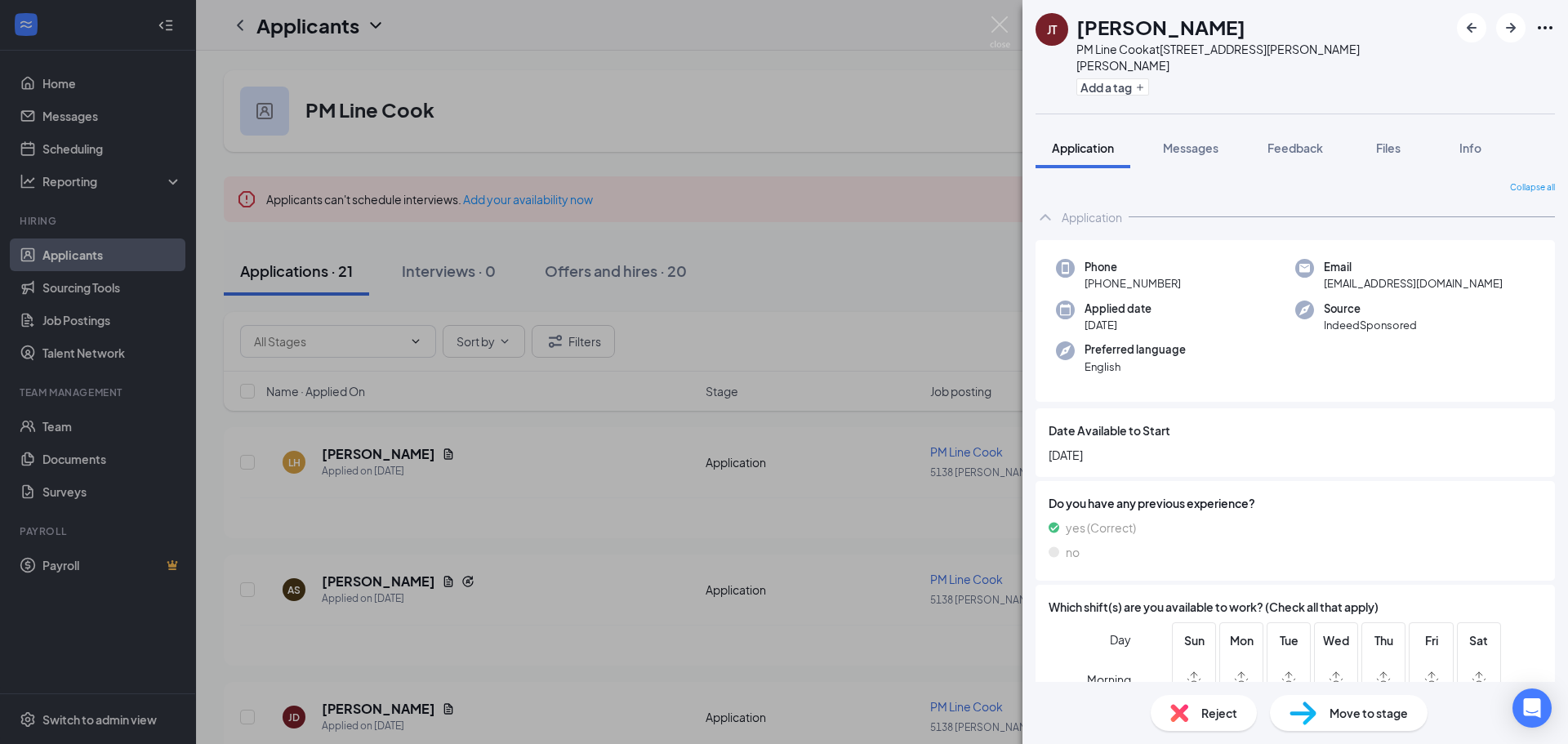
click at [522, 468] on div "JT Jarvis Thompson PM Line Cook at 5138 Lyons View Pike Add a tag Application M…" at bounding box center [784, 372] width 1568 height 744
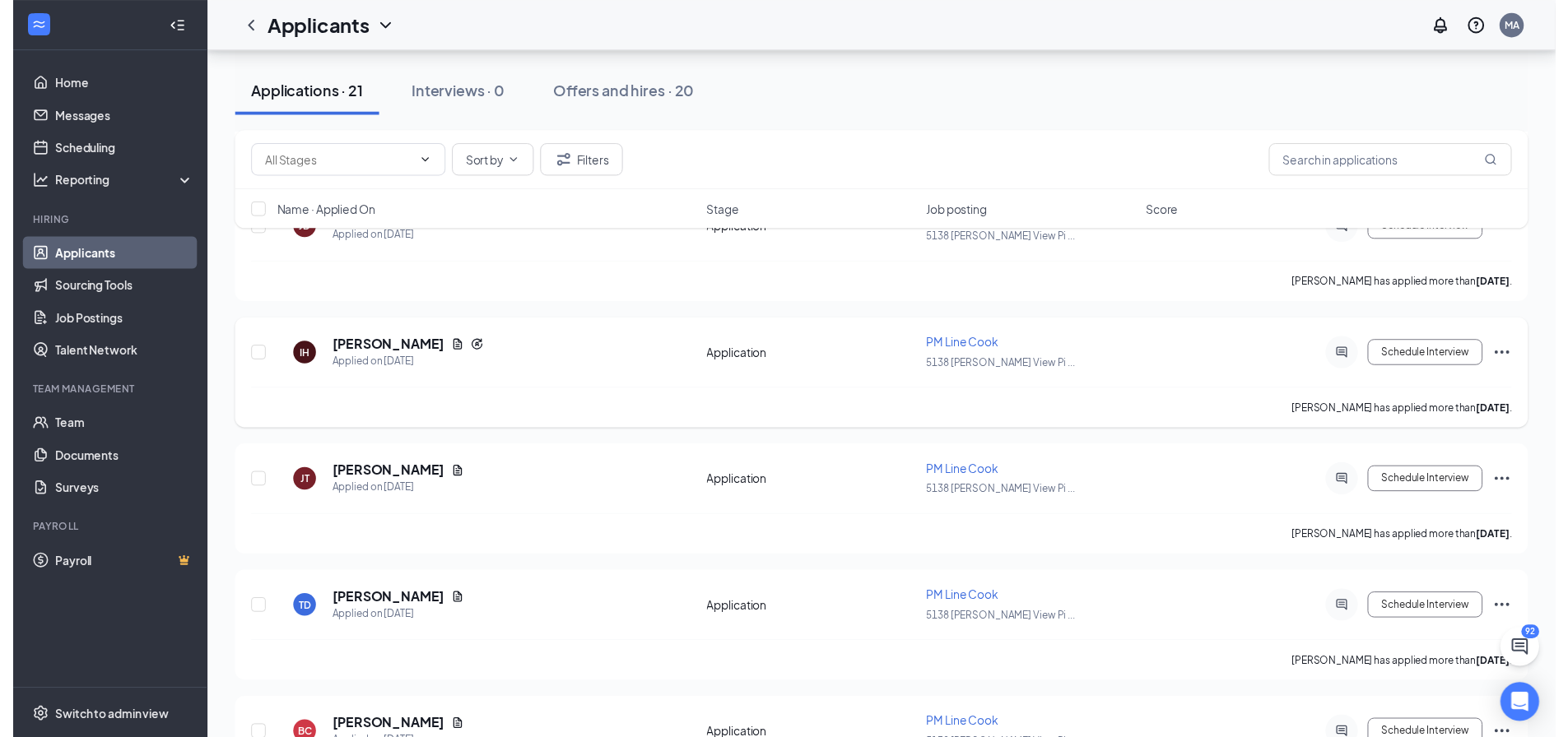
scroll to position [494, 0]
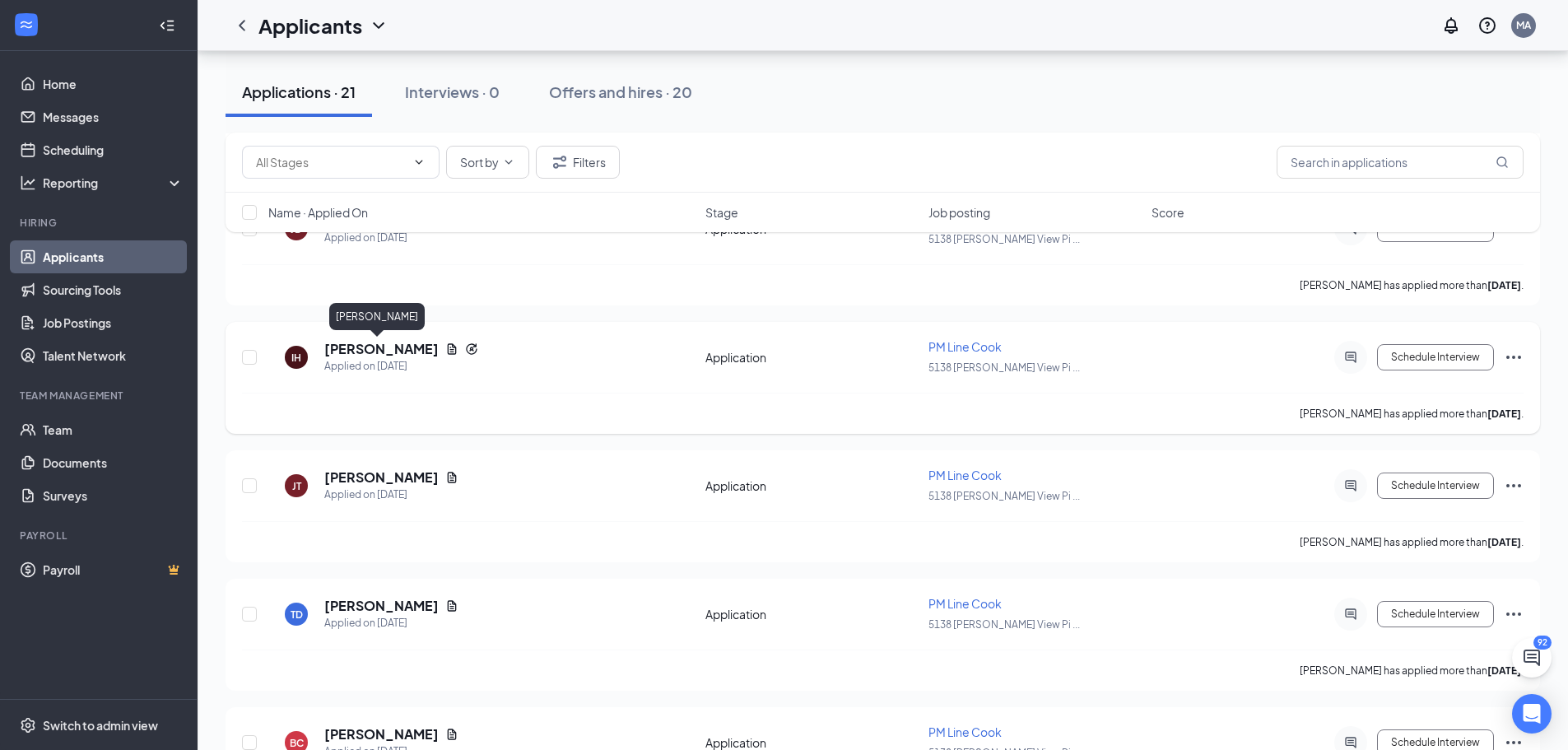
click at [362, 352] on h5 "[PERSON_NAME]" at bounding box center [381, 349] width 114 height 19
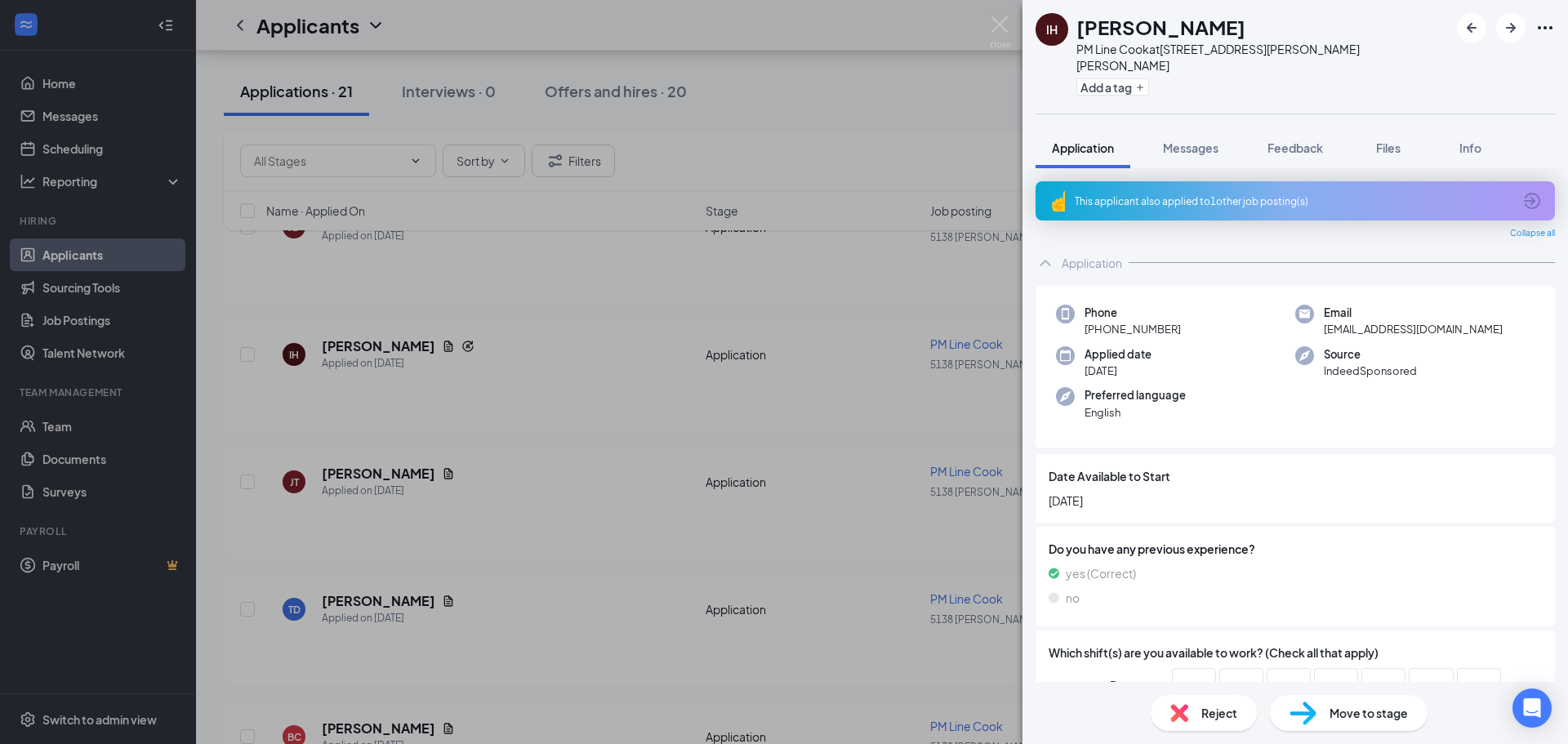
click at [731, 74] on div "IH Isaac Hipsher PM Line Cook at 5138 Lyons View Pike Add a tag Application Mes…" at bounding box center [784, 372] width 1568 height 744
